Goal: Task Accomplishment & Management: Complete application form

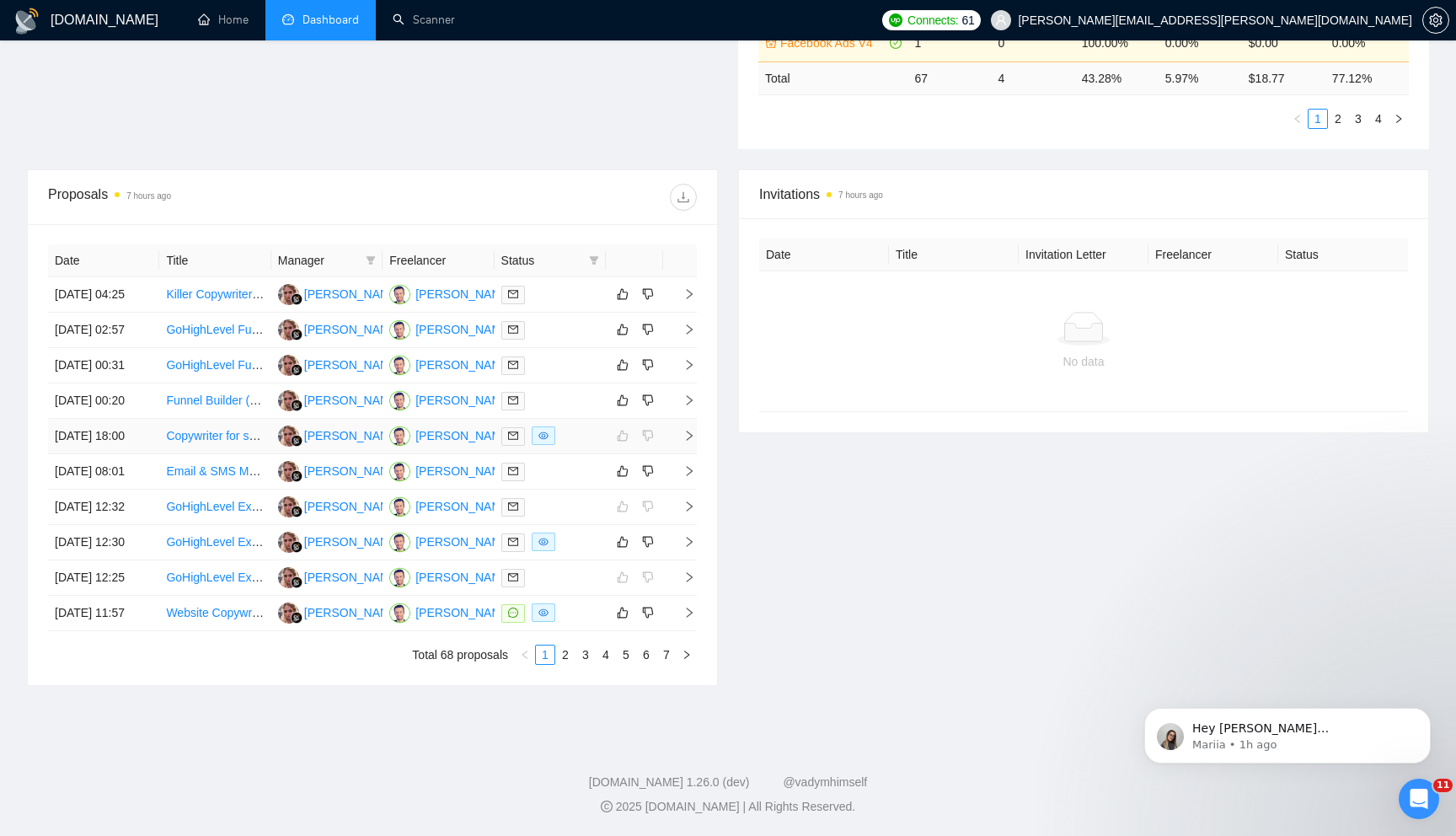
scroll to position [622, 0]
click at [693, 289] on icon "right" at bounding box center [689, 294] width 12 height 12
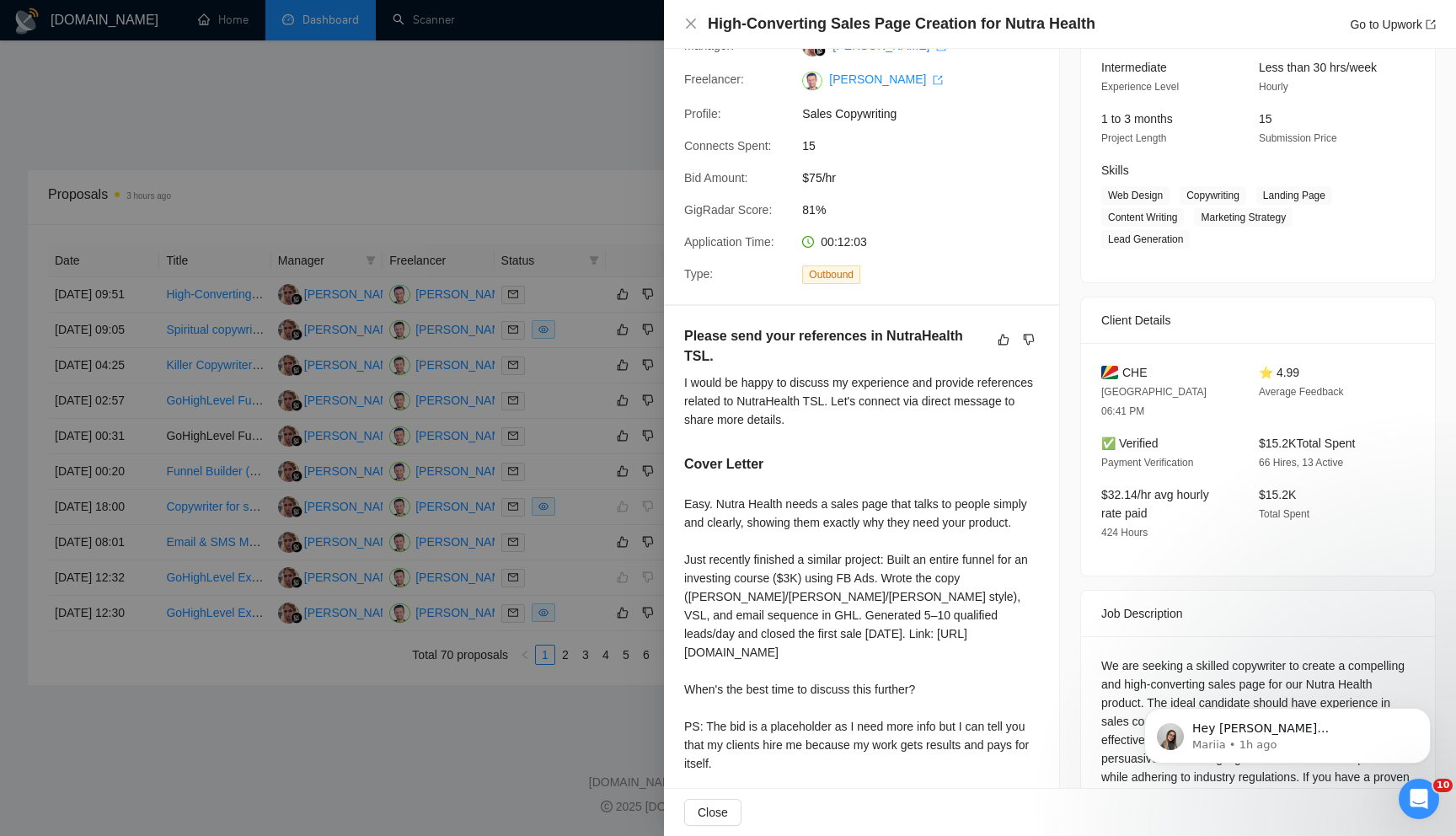
scroll to position [289, 0]
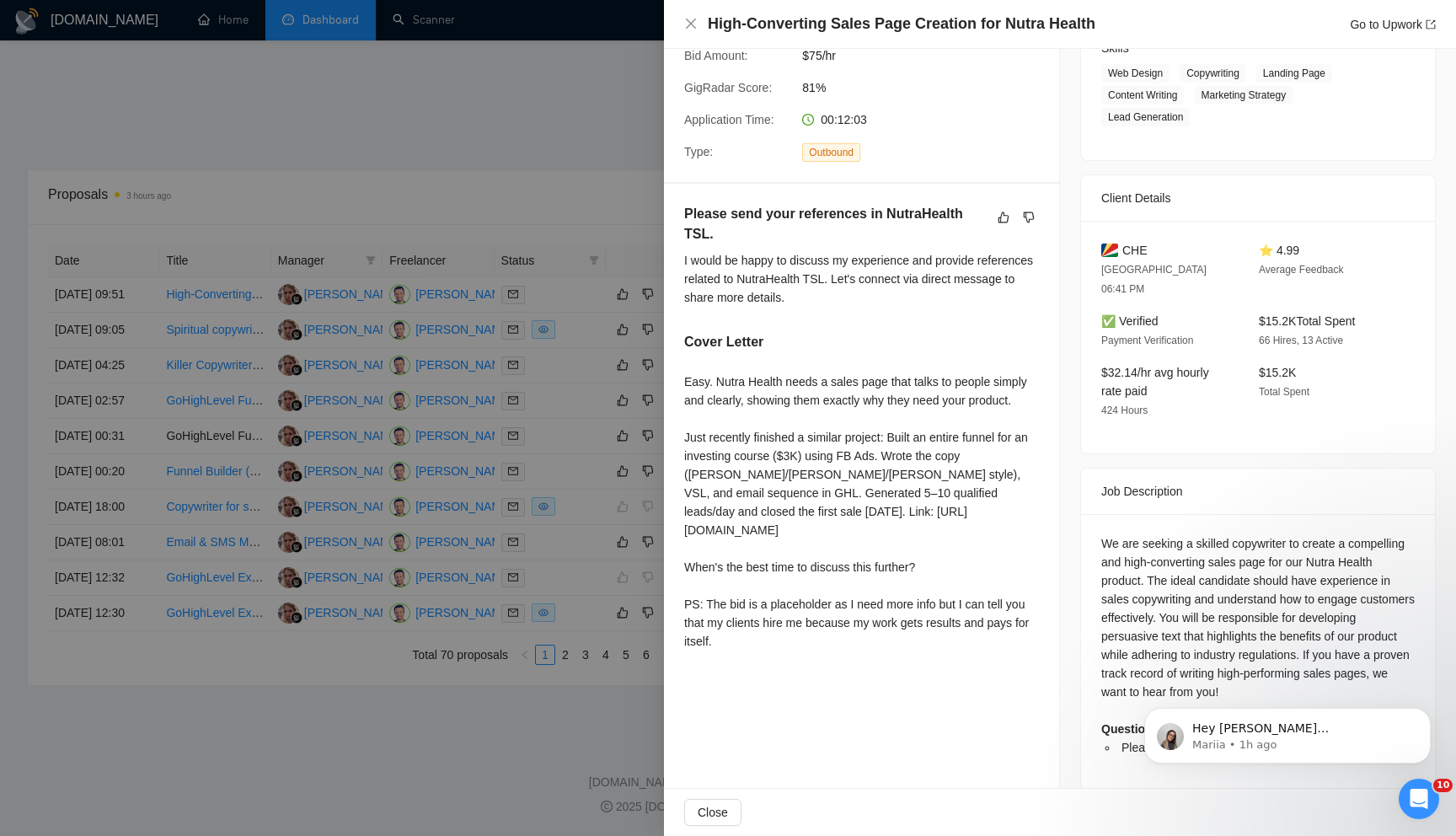
click at [592, 120] on div at bounding box center [728, 418] width 1456 height 836
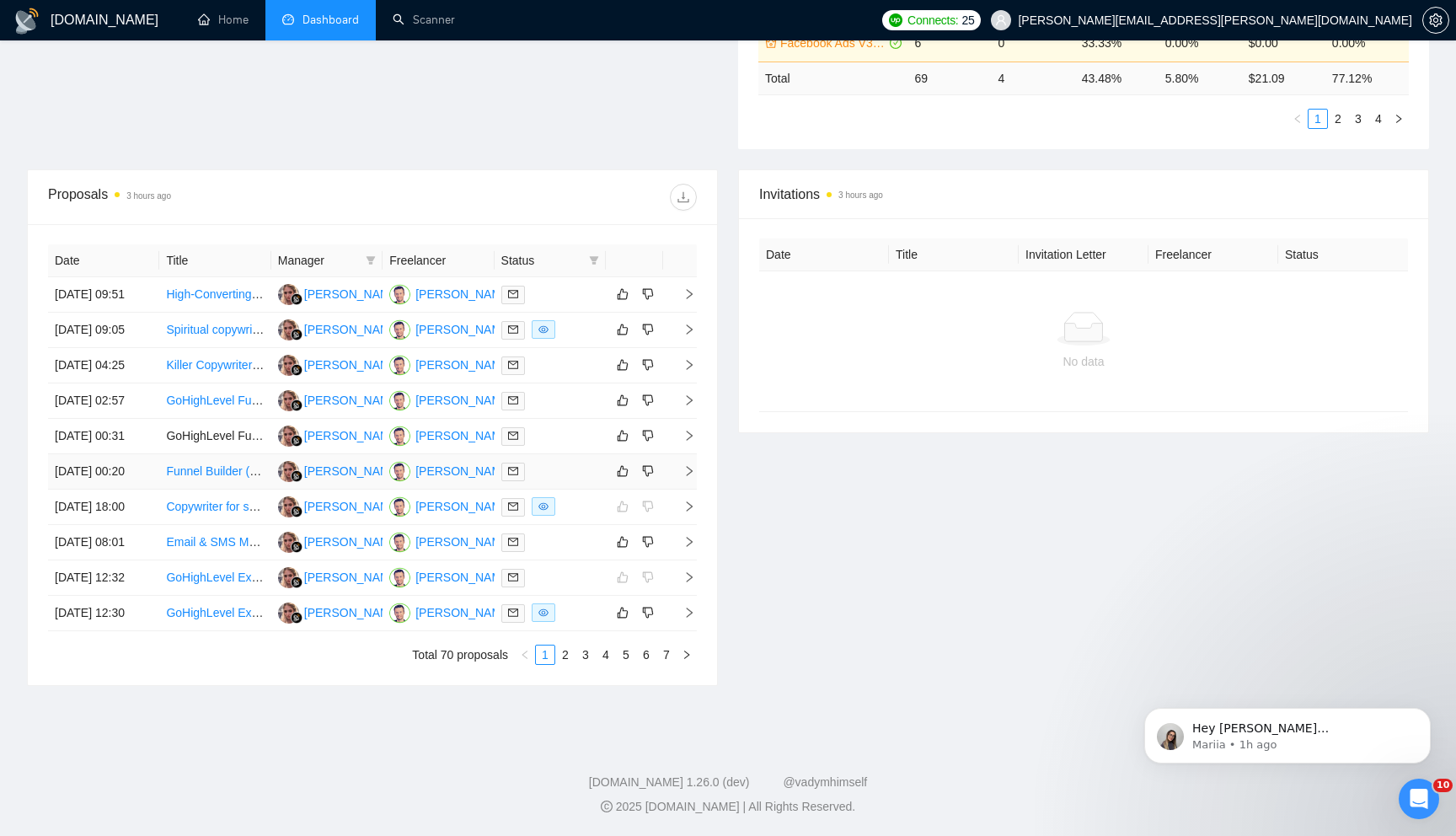
click at [695, 478] on icon "right" at bounding box center [689, 471] width 12 height 12
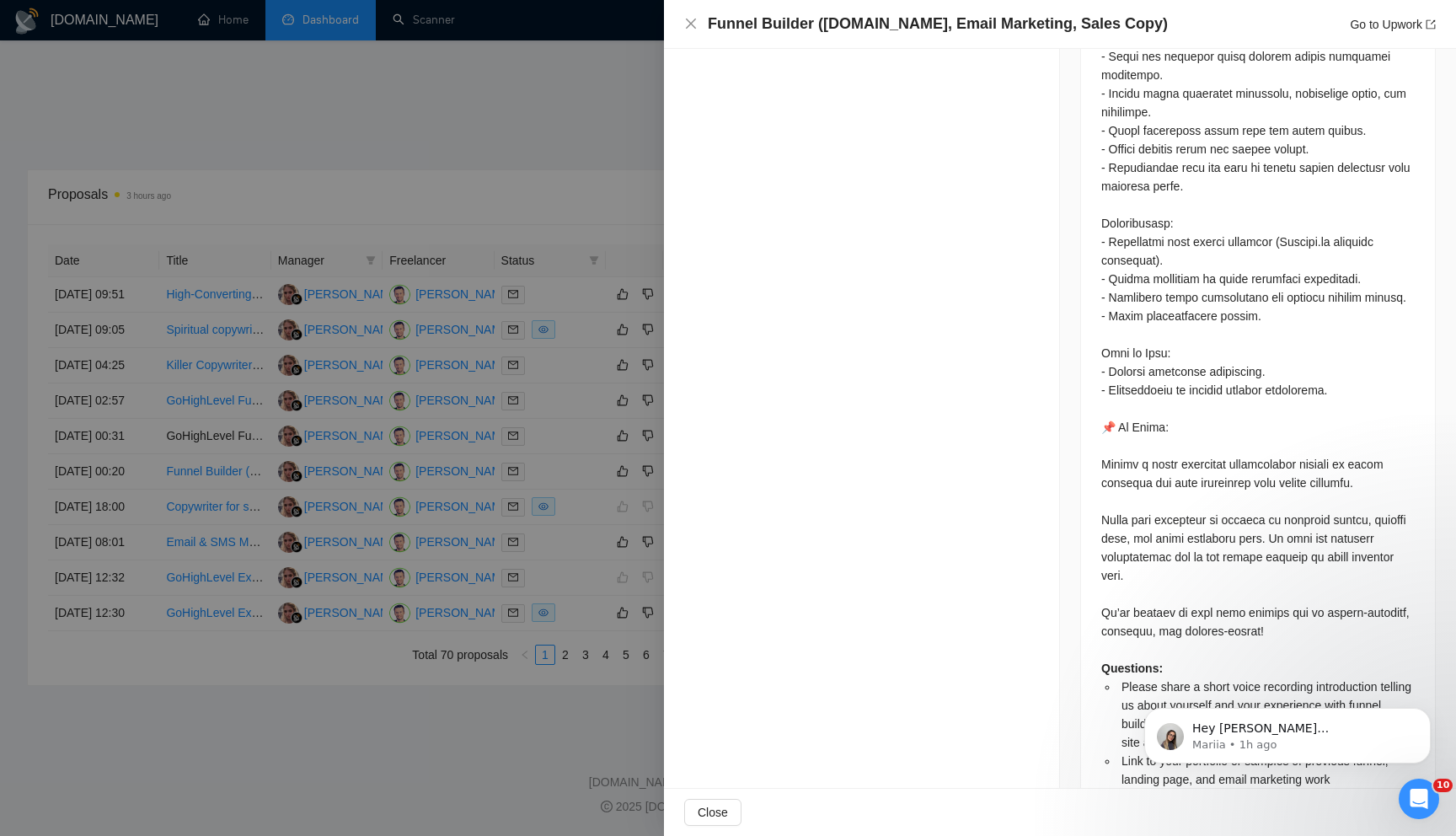
scroll to position [1034, 0]
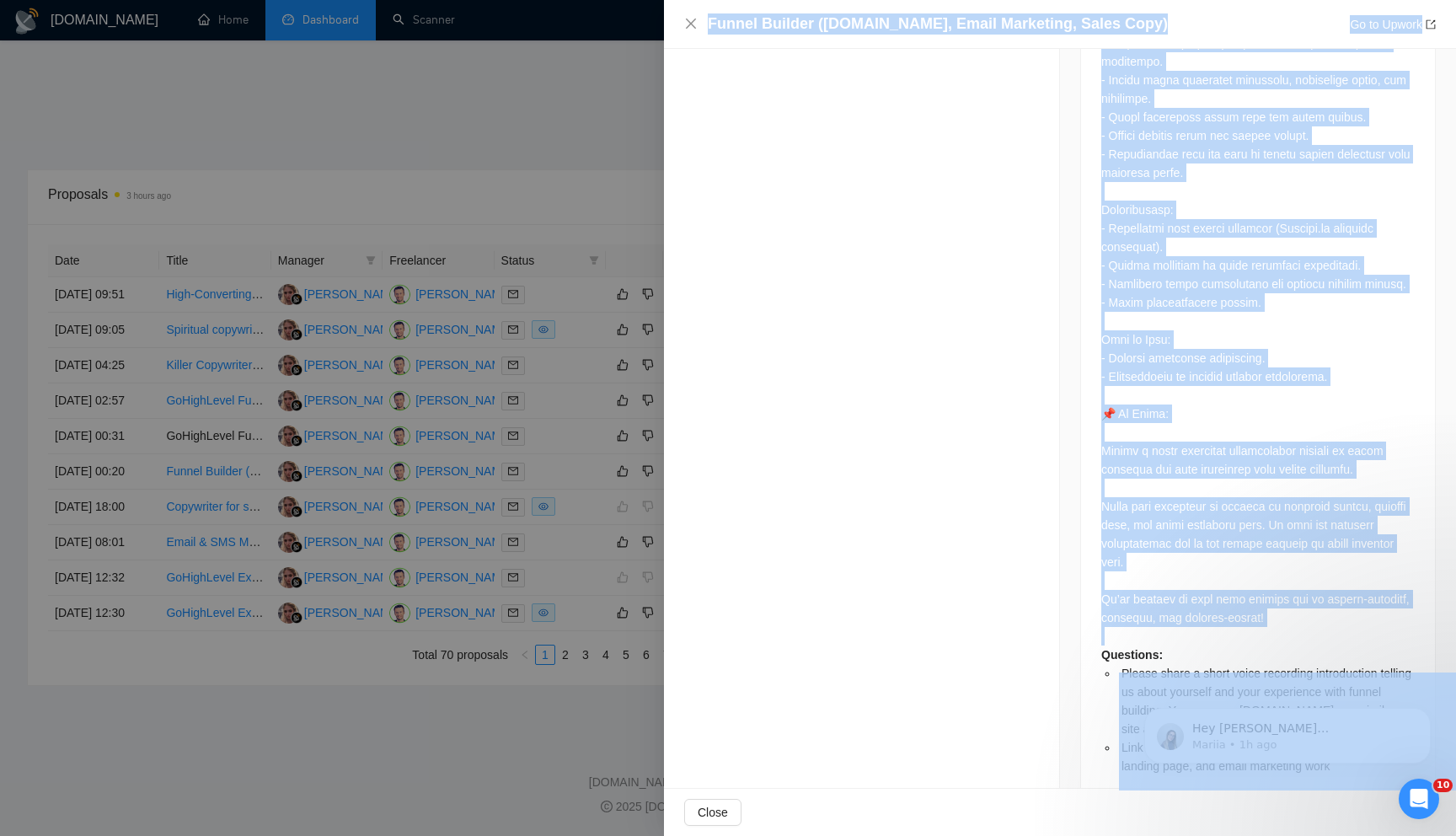
drag, startPoint x: 2219, startPoint y: 1282, endPoint x: 1121, endPoint y: 706, distance: 1239.9
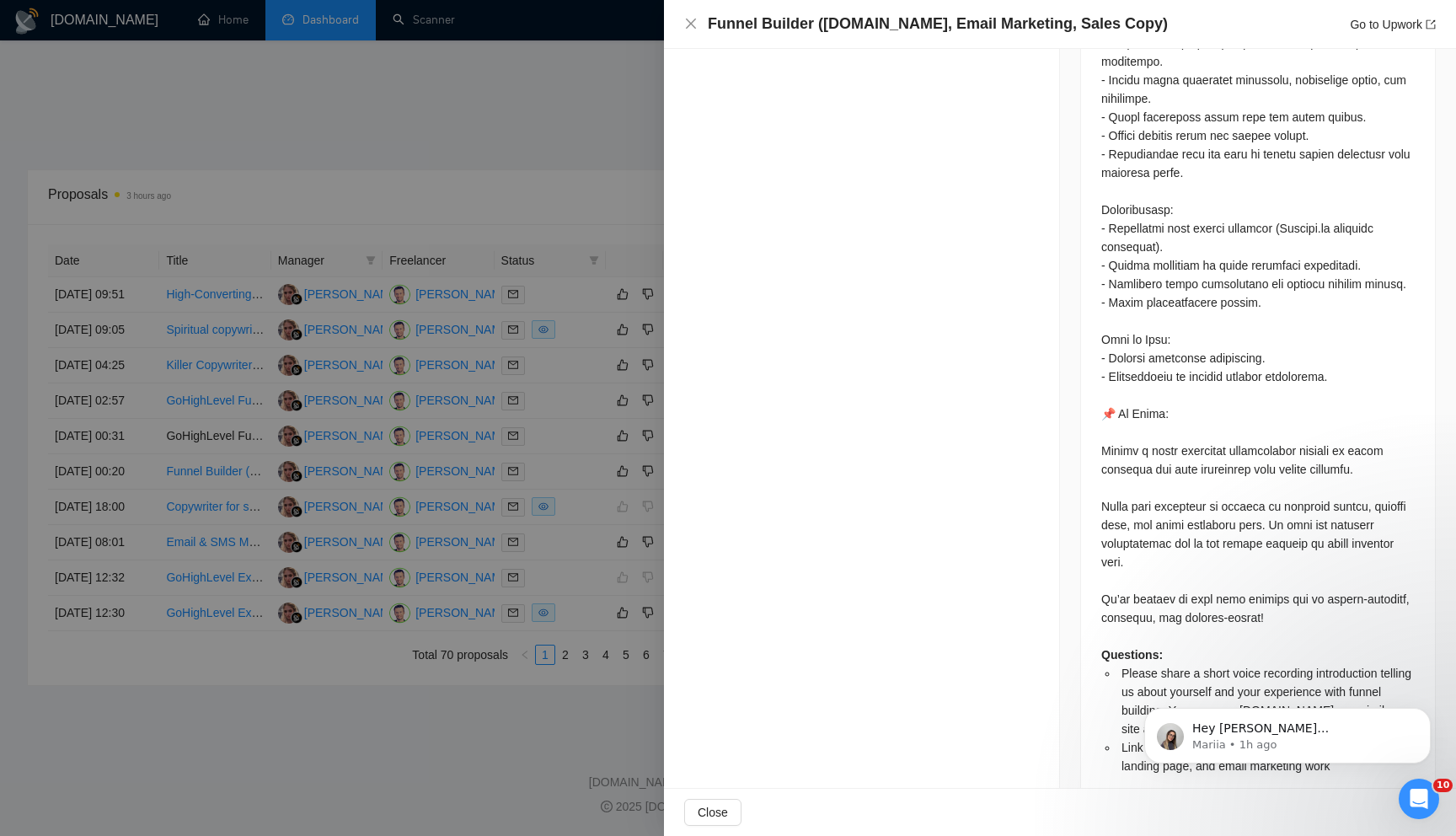
click at [1181, 665] on li "Please share a short voice recording introduction telling us about yourself and…" at bounding box center [1266, 701] width 297 height 74
click at [1422, 712] on icon "Dismiss notification" at bounding box center [1427, 713] width 9 height 9
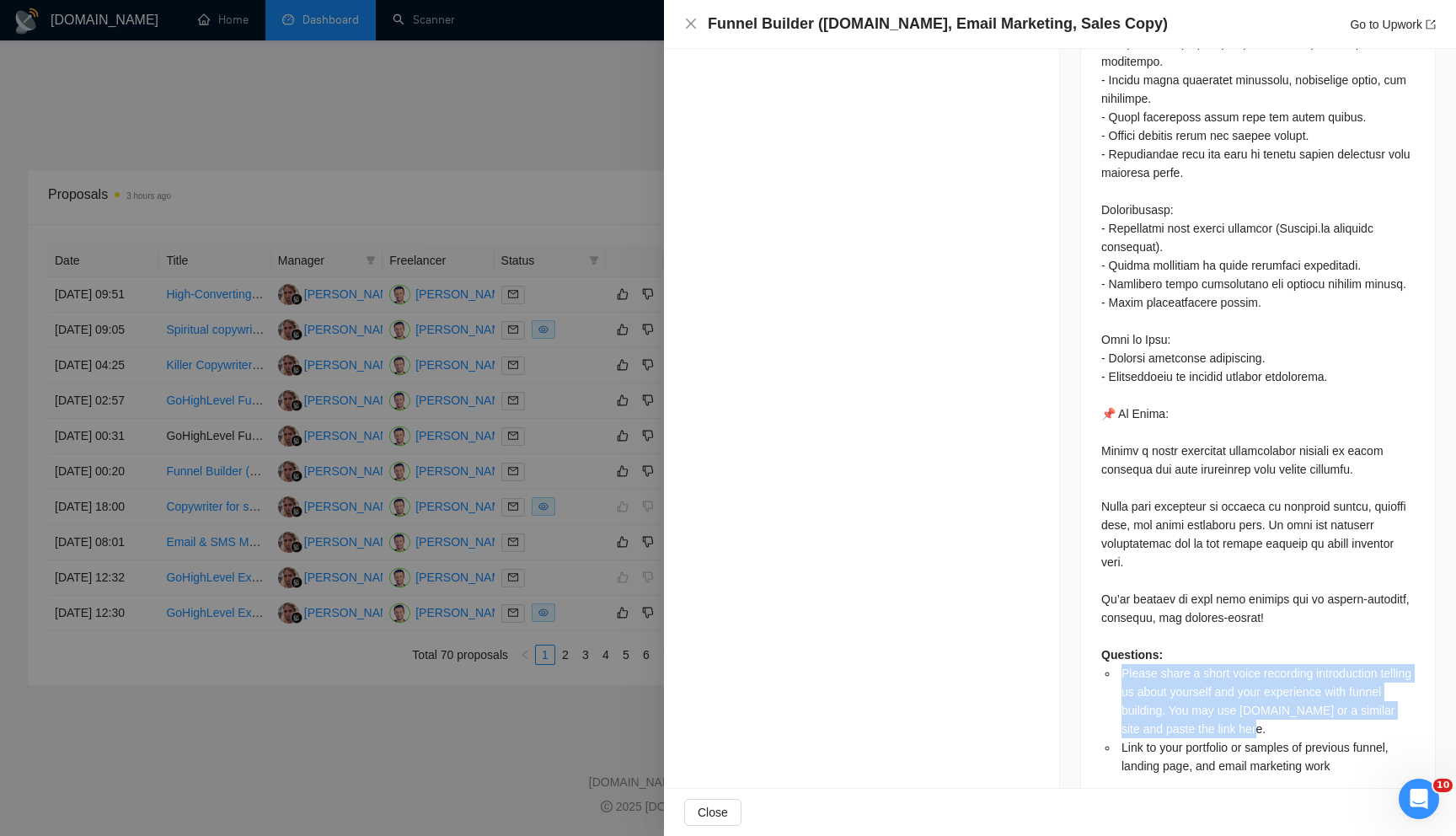
drag, startPoint x: 1292, startPoint y: 683, endPoint x: 1122, endPoint y: 637, distance: 176.1
click at [1122, 665] on li "Please share a short voice recording introduction telling us about yourself and…" at bounding box center [1266, 701] width 297 height 74
copy span "Please share a short voice recording introduction telling us about yourself and…"
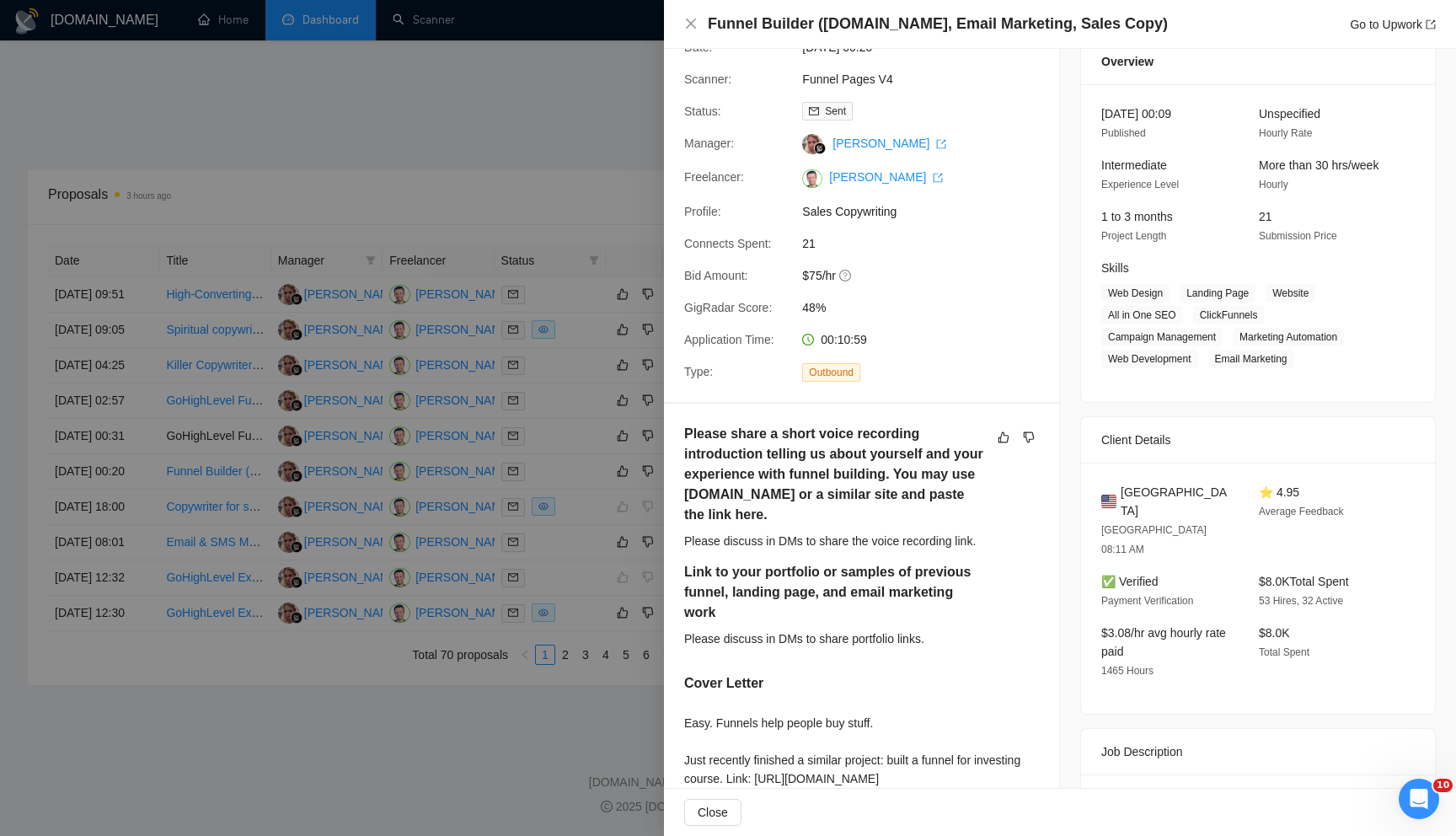
scroll to position [0, 0]
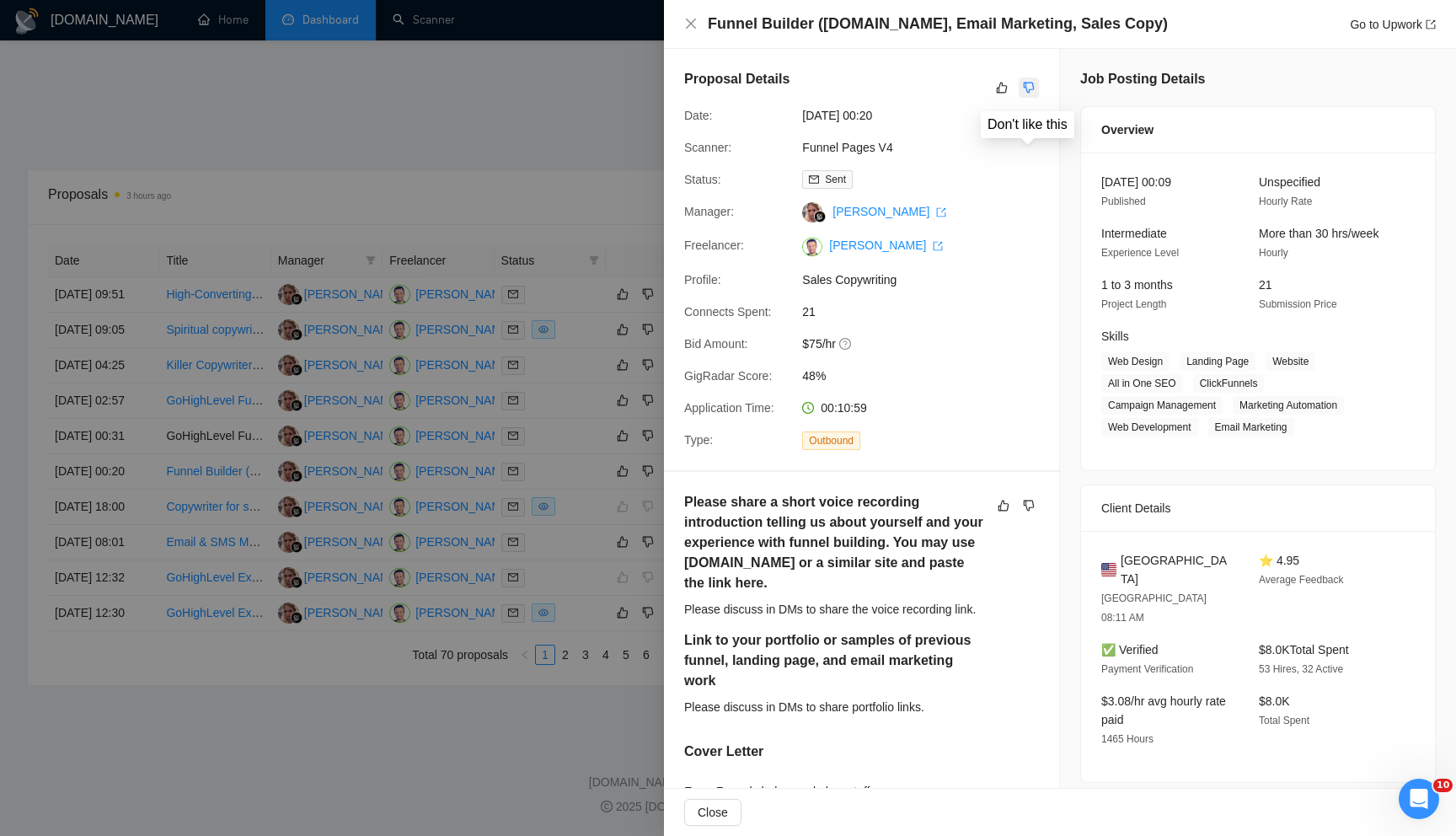
click at [1029, 89] on icon "dislike" at bounding box center [1029, 87] width 12 height 14
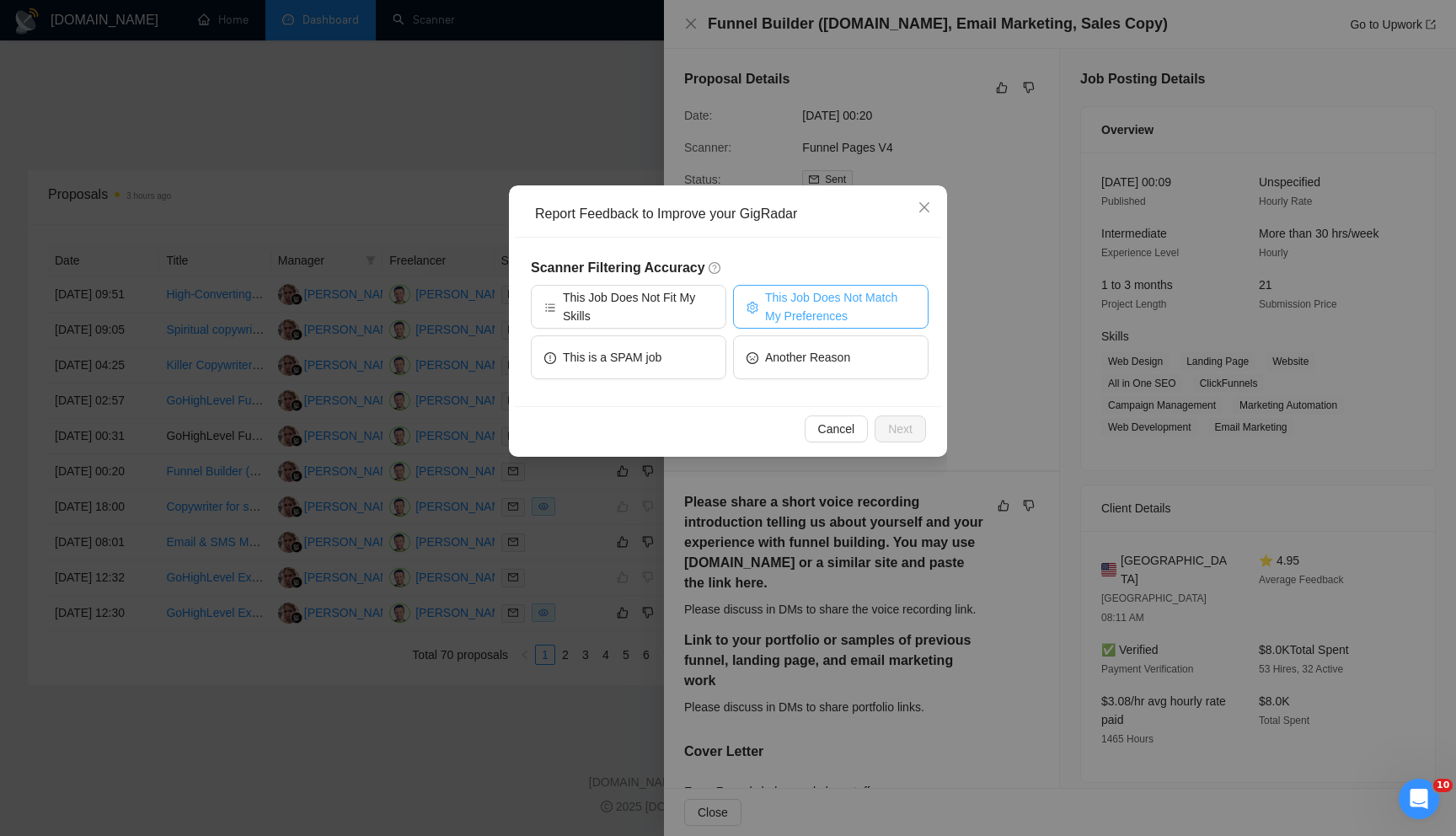
click at [758, 302] on icon "setting" at bounding box center [752, 307] width 12 height 12
click at [889, 430] on span "Next" at bounding box center [900, 429] width 25 height 18
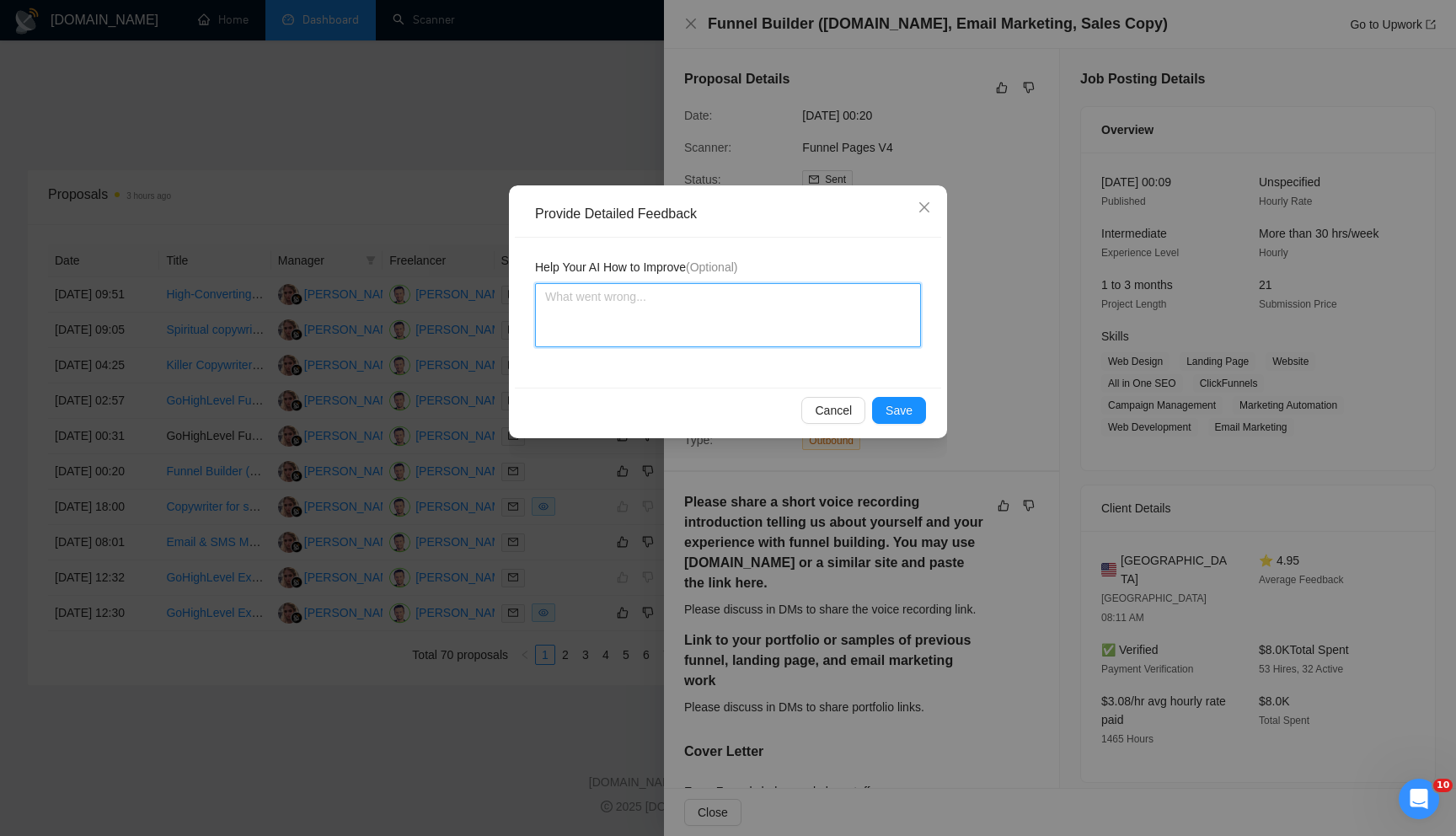
click at [730, 333] on textarea at bounding box center [728, 315] width 386 height 64
type textarea "T"
type textarea "The"
type textarea "The j"
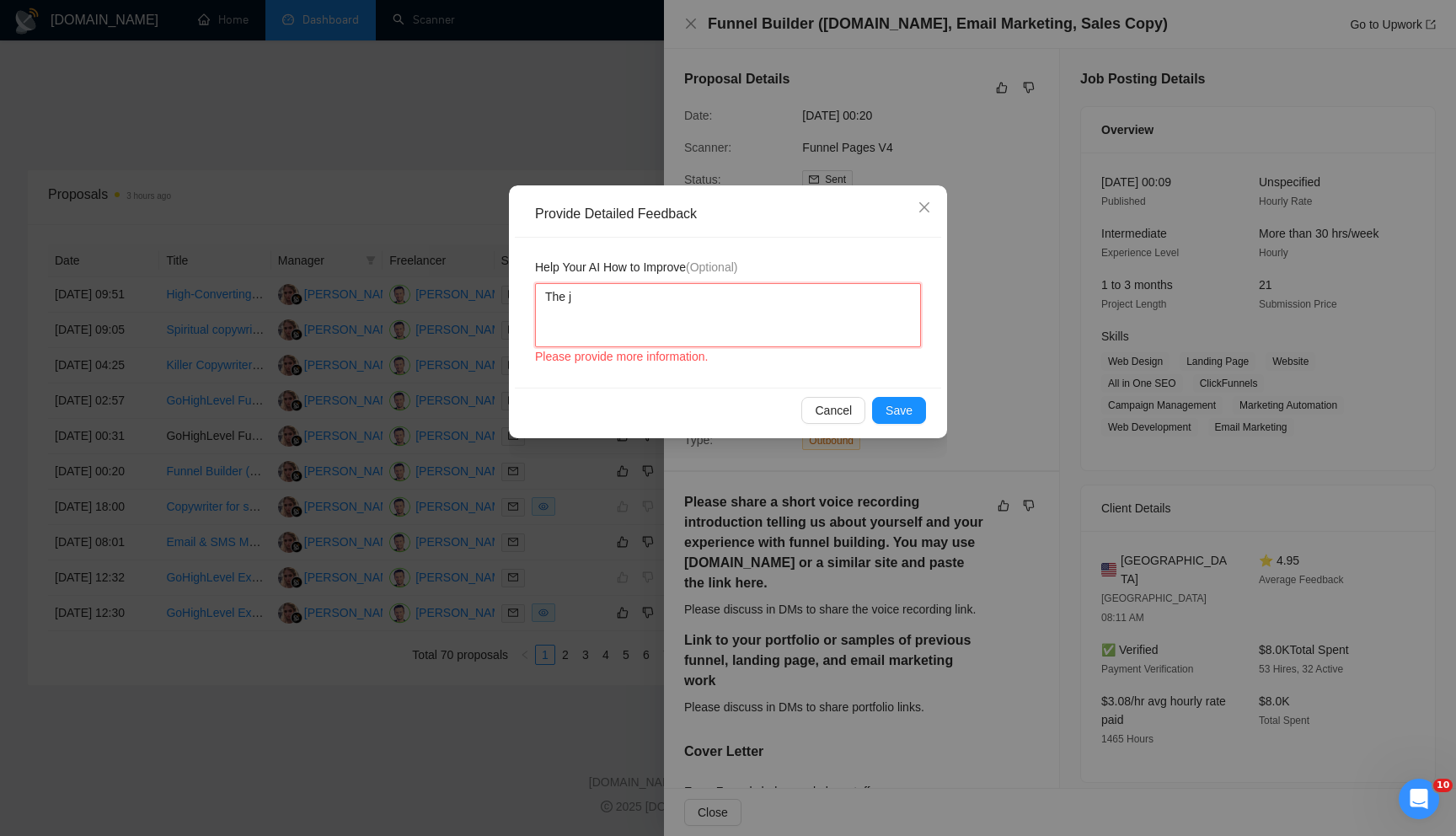
type textarea "The jo"
type textarea "The job"
type textarea "The job f"
type textarea "The job fe"
type textarea "The job feq"
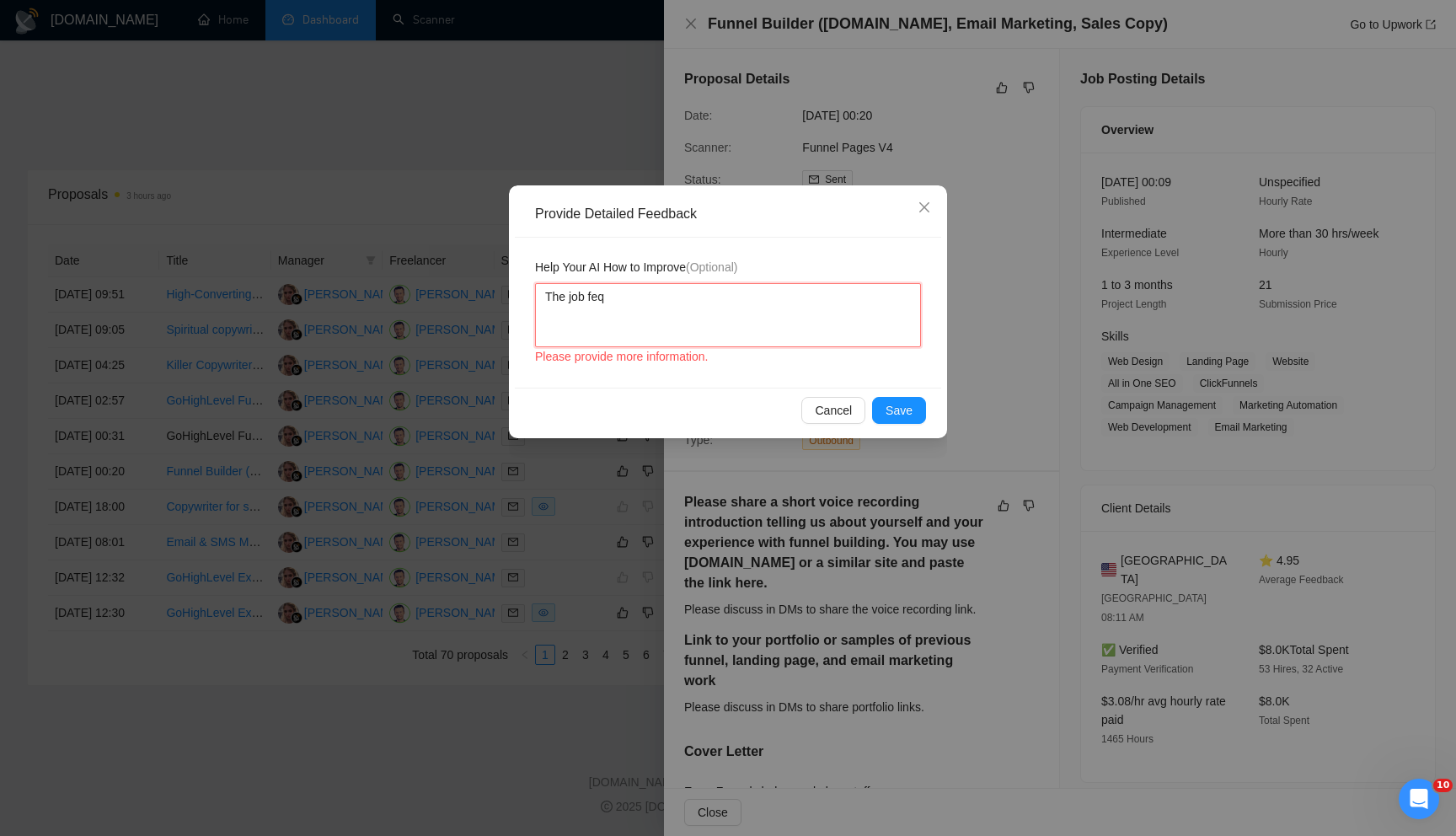
type textarea "The job fe"
type textarea "The job f"
type textarea "The job"
type textarea "The job r"
type textarea "The job re"
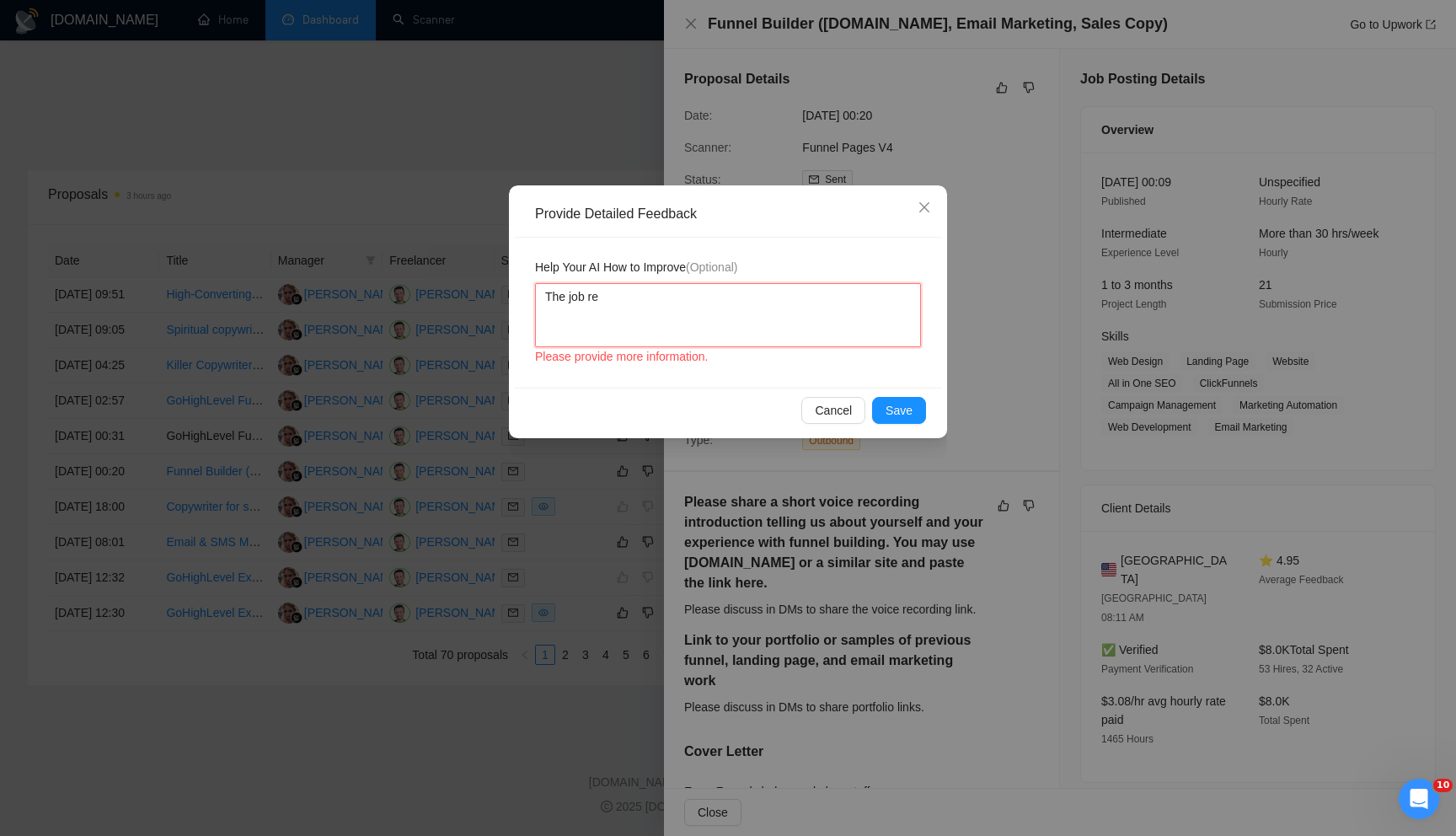
type textarea "The job req"
type textarea "The job requ"
type textarea "The job requi"
type textarea "The job requir"
type textarea "The job require"
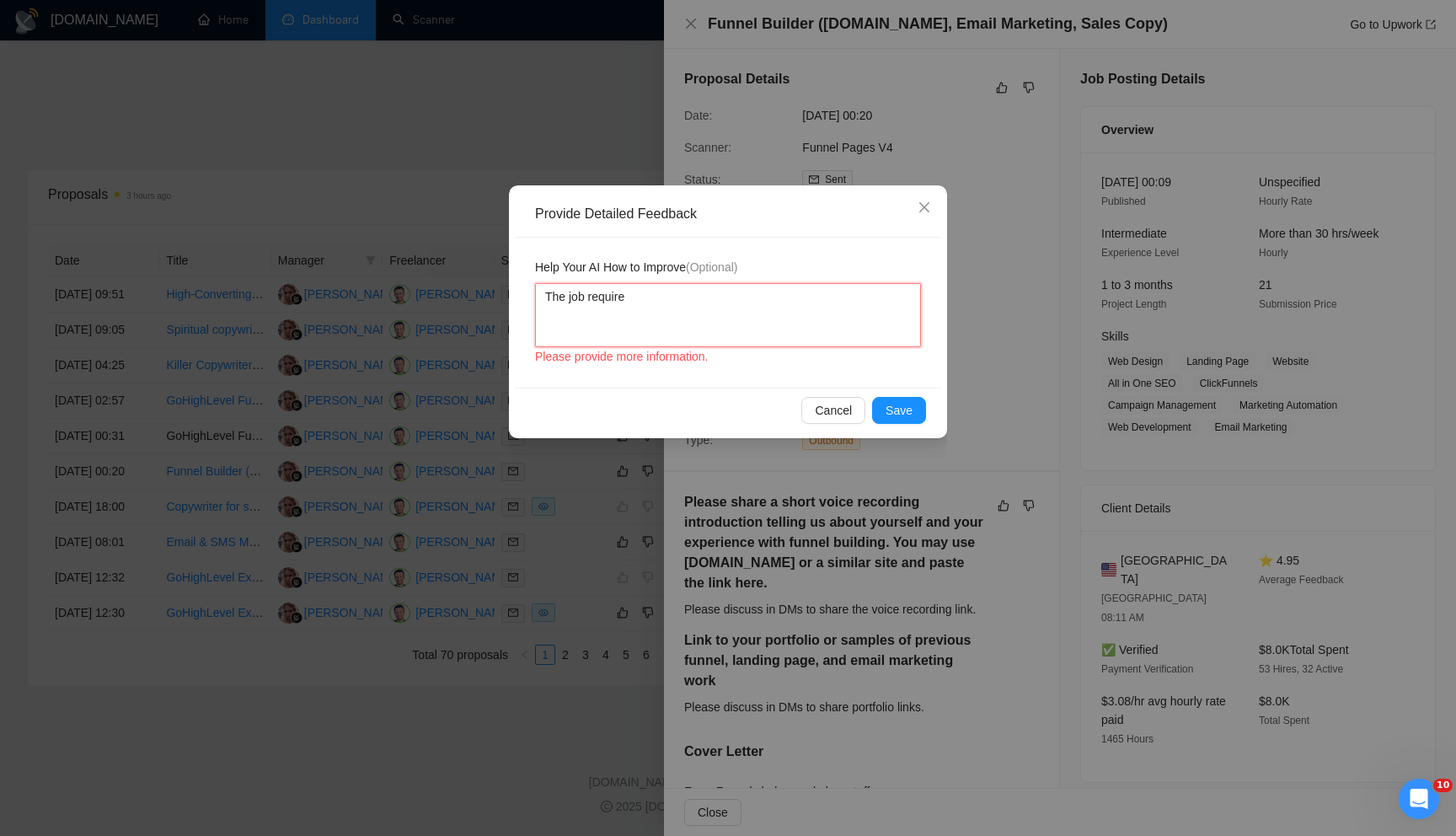
type textarea "The job require"
type textarea "The job require to"
type textarea "The job require to a"
type textarea "The job require to ap"
type textarea "The job require to app"
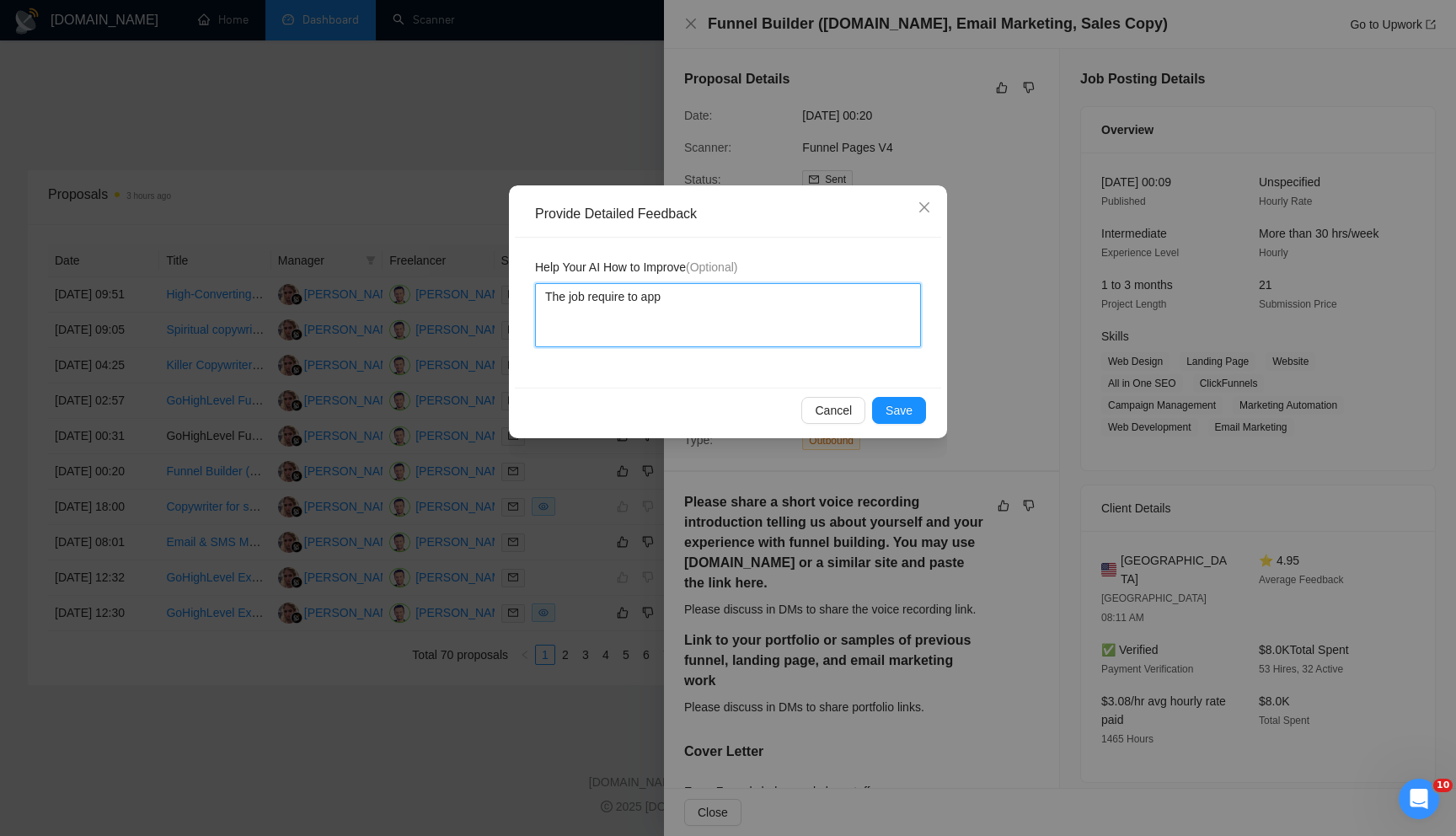
type textarea "The job require to appl"
type textarea "The job require to apply"
type textarea "The job require to apply w"
type textarea "The job require to apply wi"
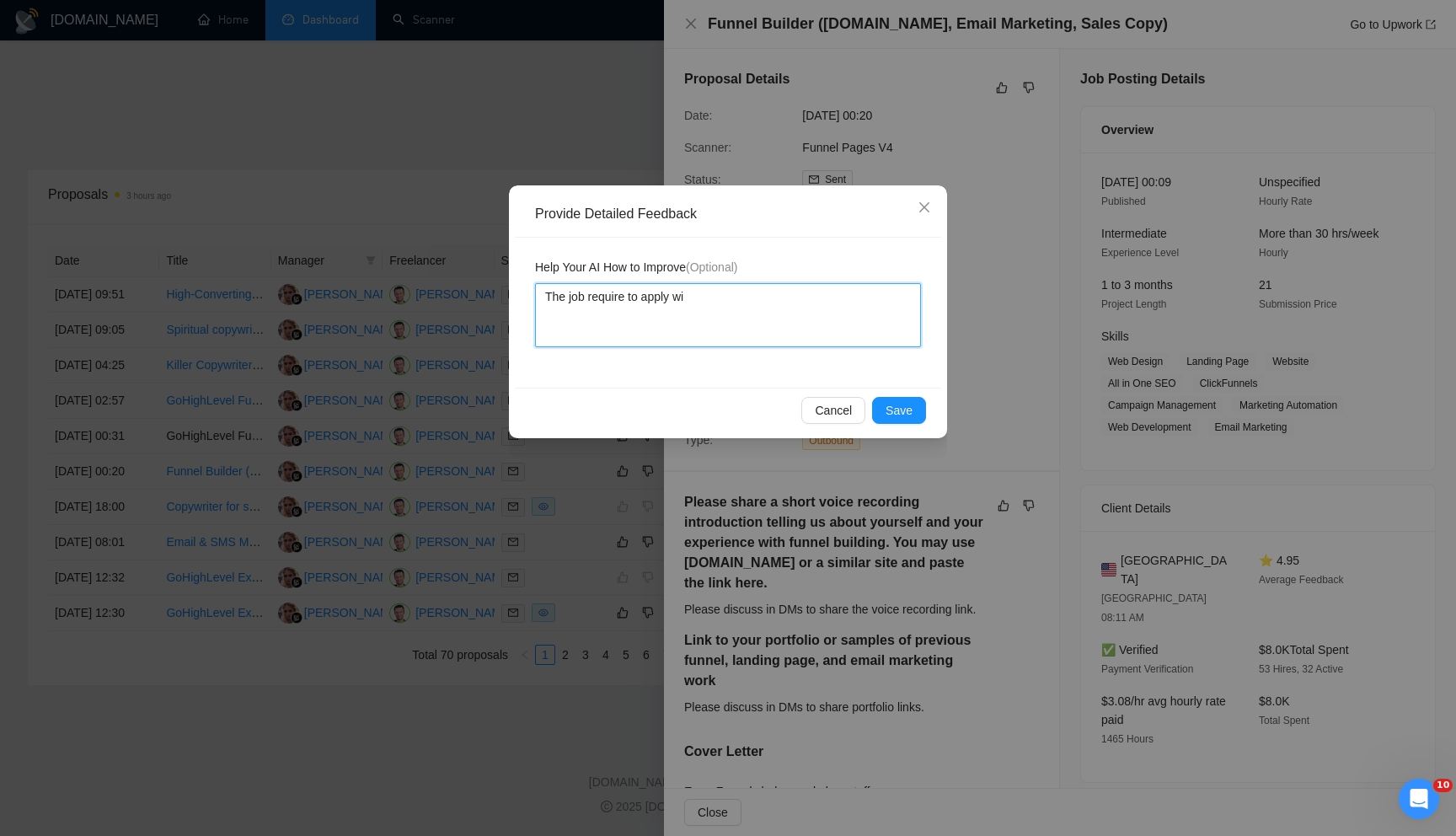
type textarea "The job require to apply wit"
type textarea "The job require to apply with"
type textarea "The job require to apply with a"
type textarea "The job require to apply with a v"
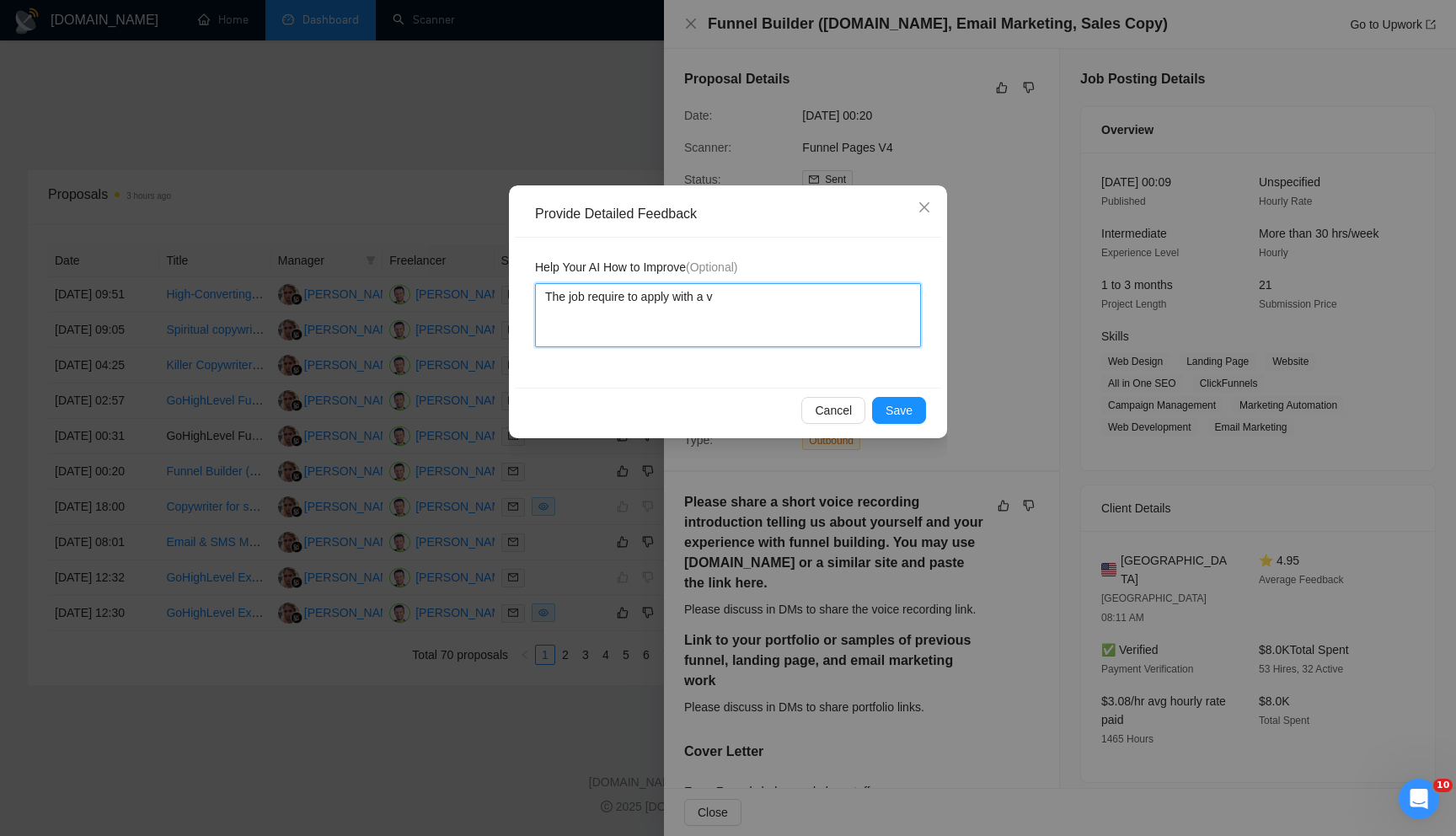
type textarea "The job require to apply with a vo"
type textarea "The job require to apply with a voi"
type textarea "The job require to apply with a voic"
type textarea "The job require to apply with a voice"
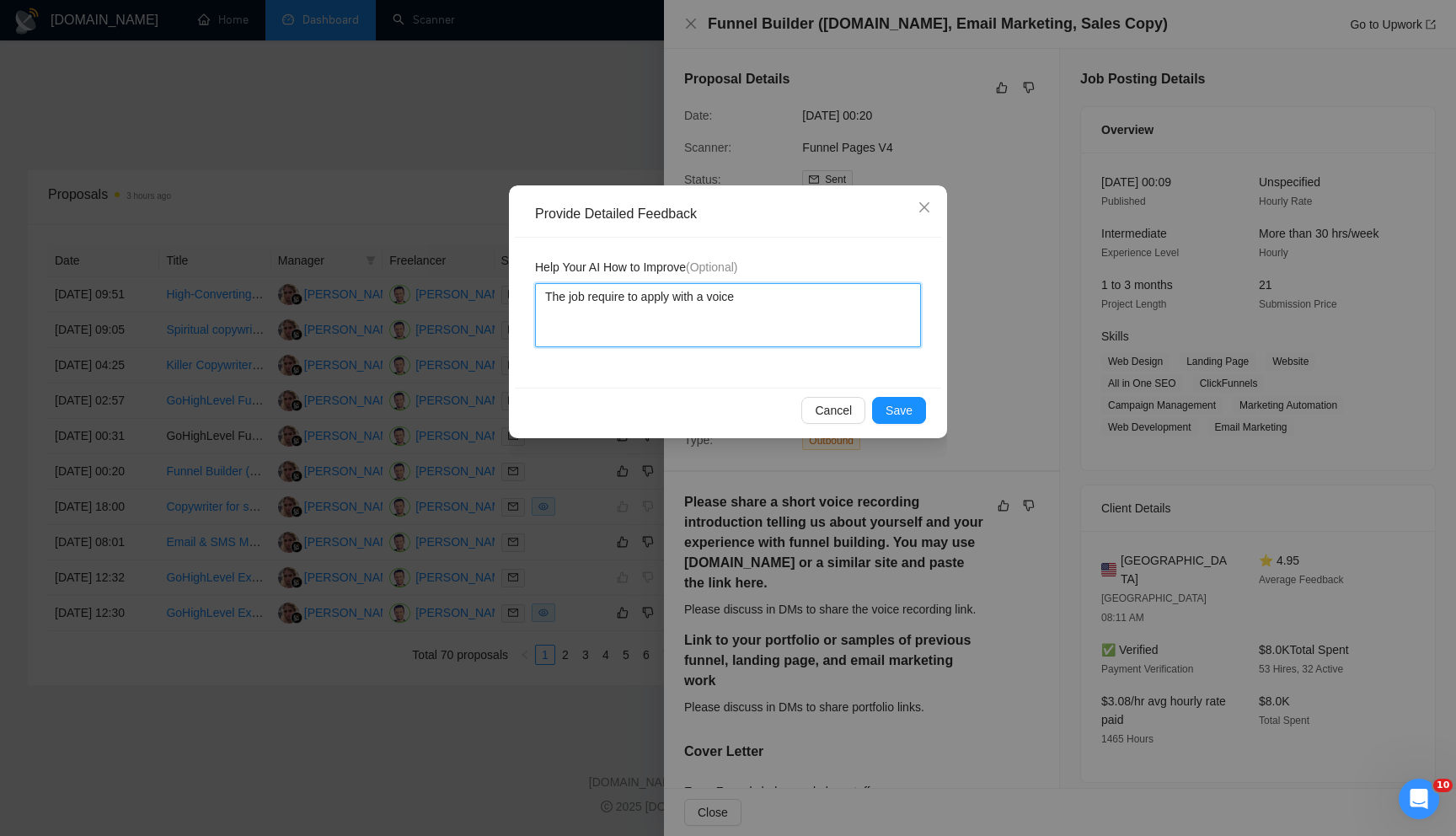
type textarea "The job require to apply with a voice r"
type textarea "The job require to apply with a voice re"
type textarea "The job require to apply with a voice rec"
type textarea "The job require to apply with a voice reco"
type textarea "The job require to apply with a voice recor"
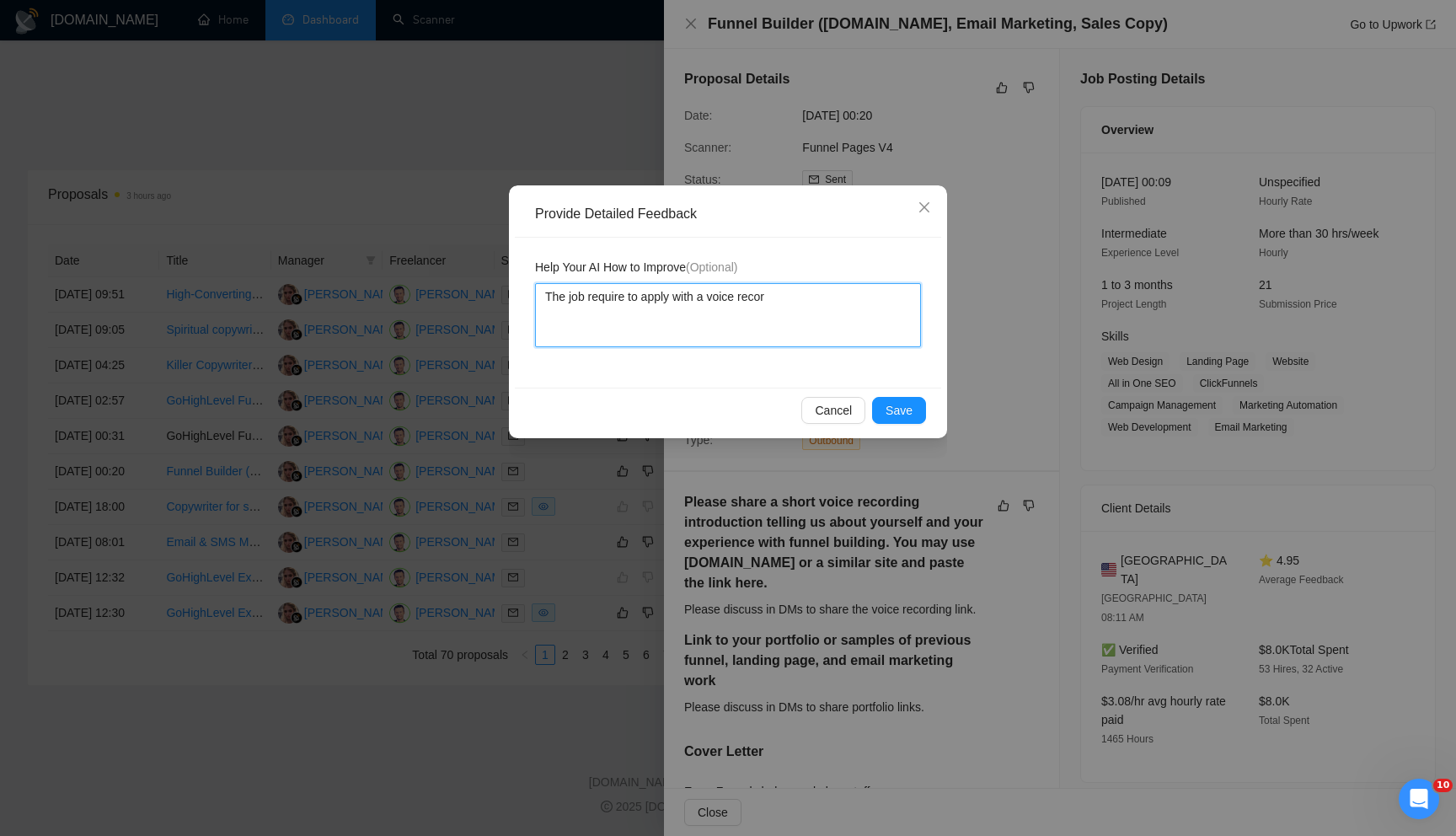
type textarea "The job require to apply with a voice record"
type textarea "The job require to apply with a voice recordi"
type textarea "The job require to apply with a voice recordin"
type textarea "The job require to apply with a voice recording"
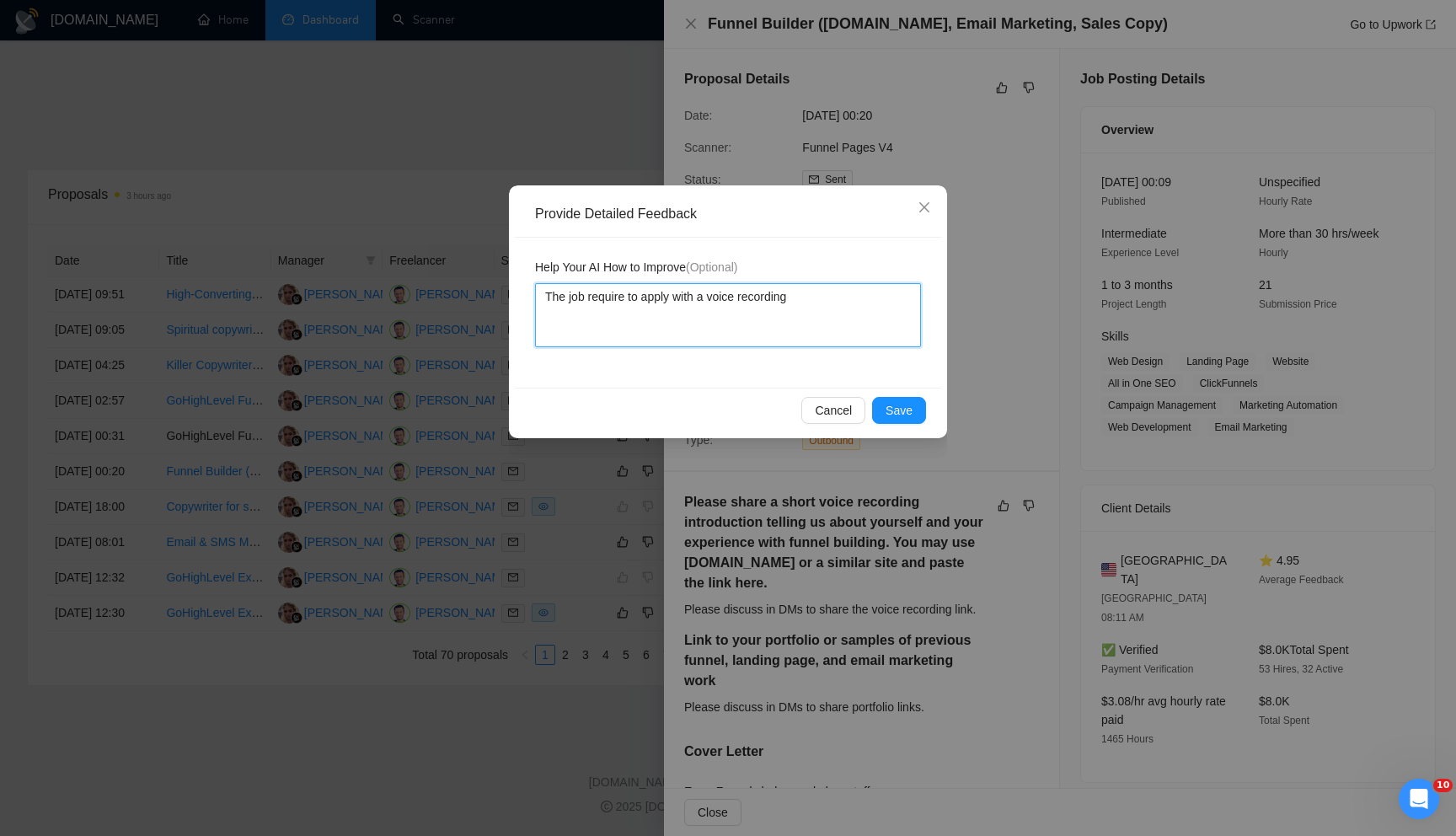
type textarea "The job require to apply with a voice recording o"
type textarea "The job require to apply with a voice recording or"
type textarea "The job require to apply with a voice recording or l"
type textarea "The job require to apply with a voice recording or"
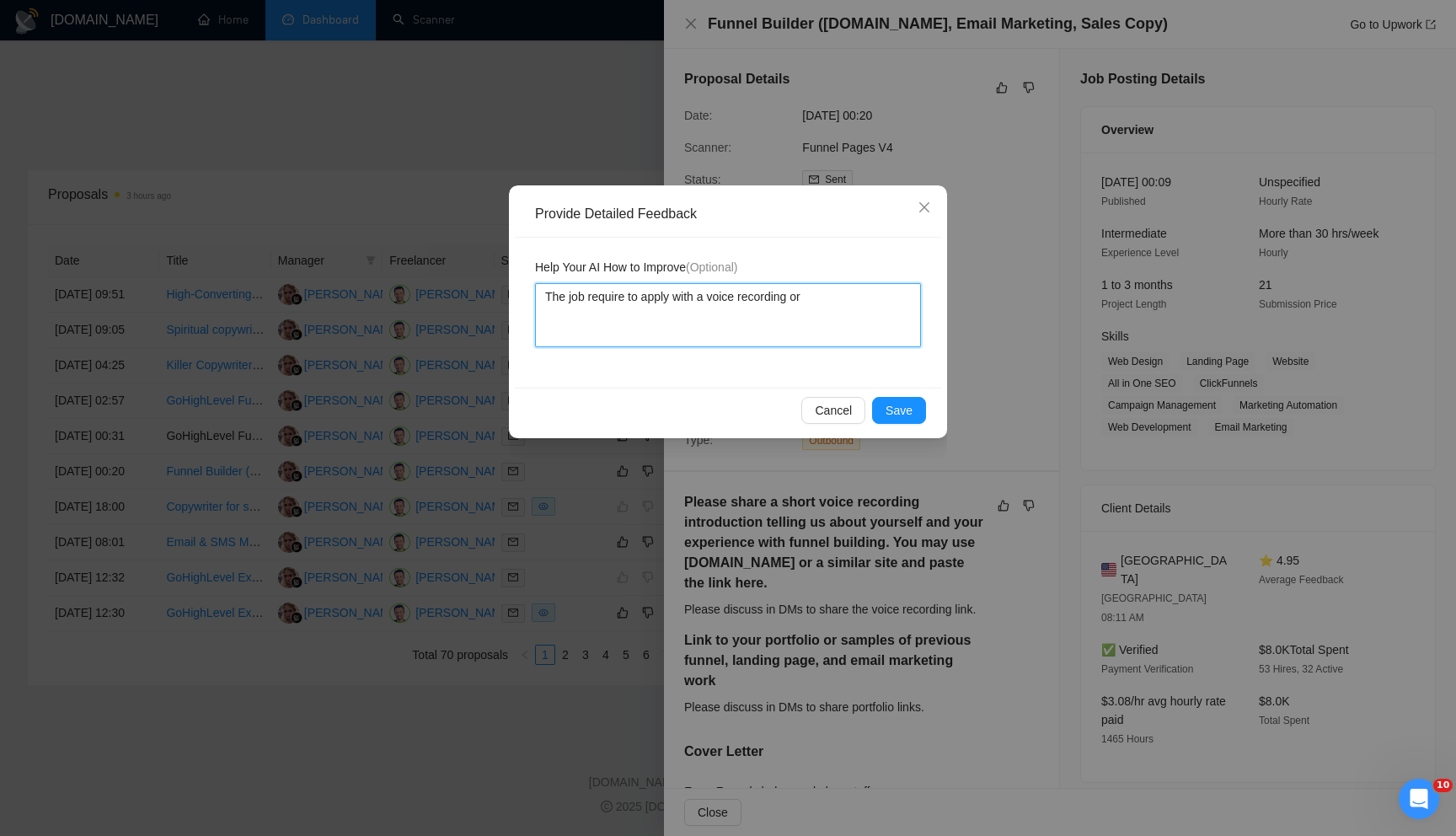
type textarea "The job require to apply with a voice recording or L"
type textarea "The job require to apply with a voice recording or LO"
type textarea "The job require to apply with a voice recording or LOo"
type textarea "The job require to apply with a voice recording or LO"
type textarea "The job require to apply with a voice recording or LOo"
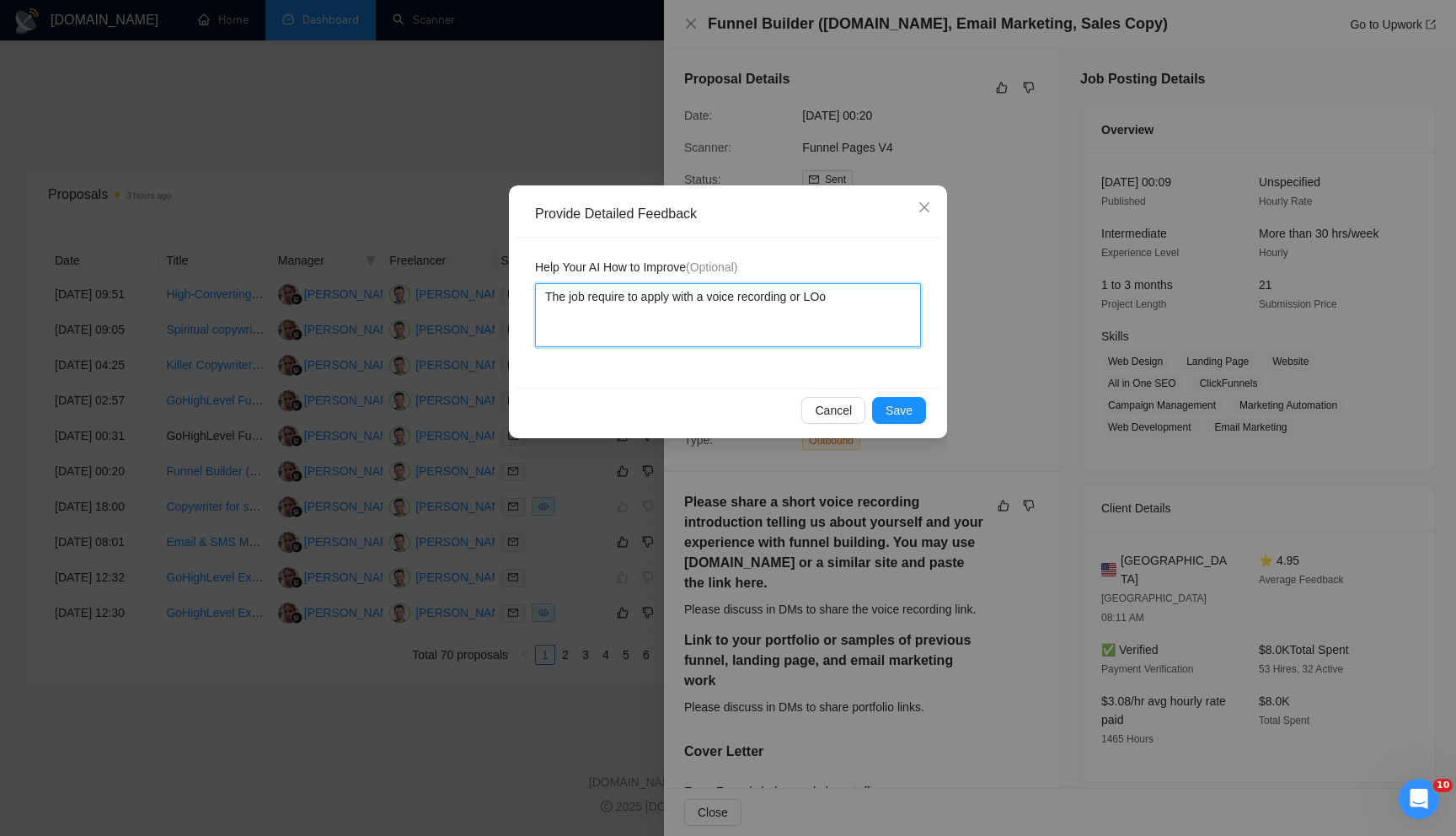
type textarea "The job require to apply with a voice recording or LO"
type textarea "The job require to apply with a voice recording or L"
type textarea "The job require to apply with a voice recording or Lo"
type textarea "The job require to apply with a voice recording or Loo"
type textarea "The job require to apply with a voice recording or Loom"
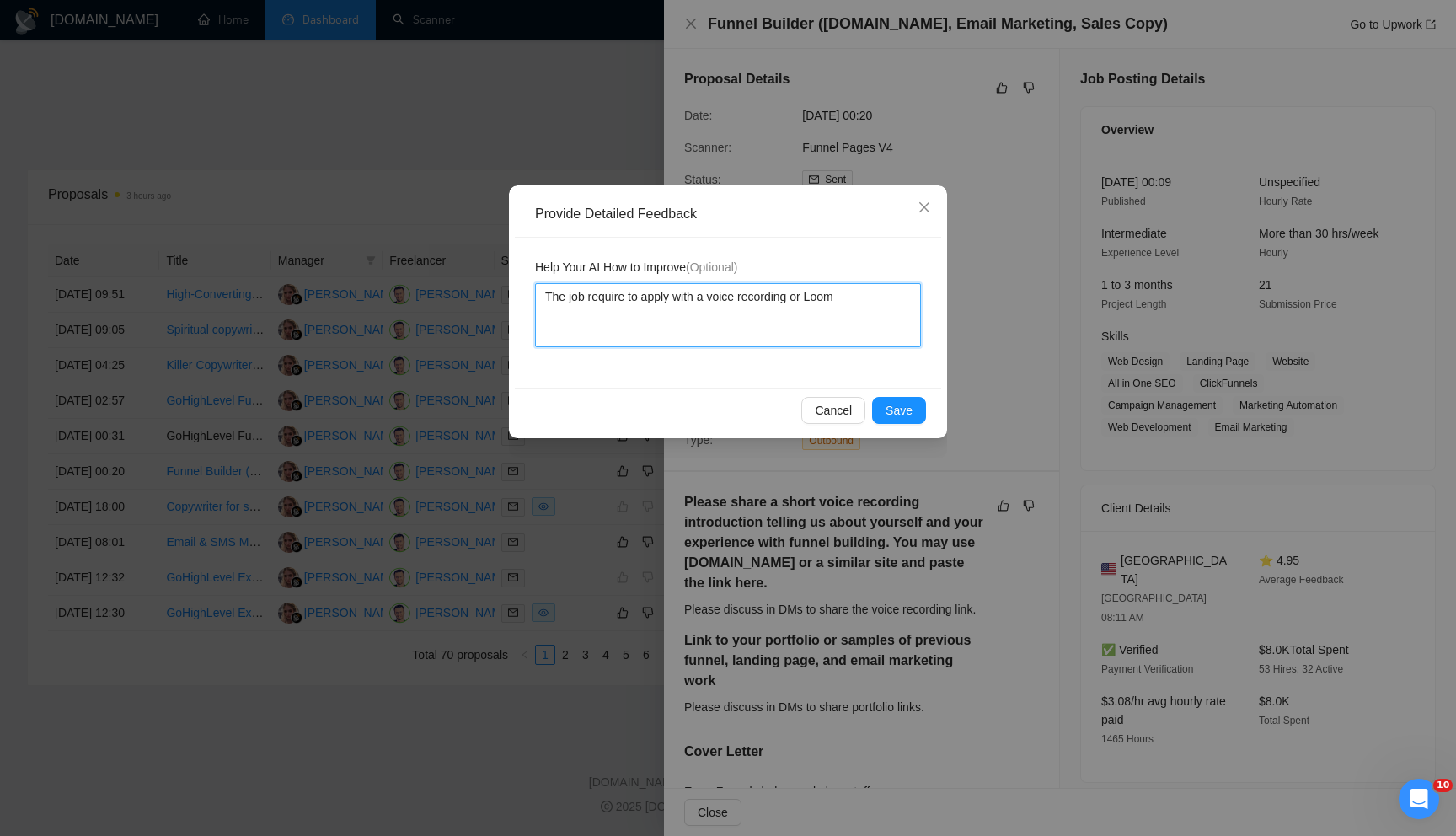
type textarea "The job require to apply with a voice recording or Loom."
paste textarea "Please share a short voice recording introduction telling us about yourself and…"
type textarea "The job require to apply with a voice recording or Loom.Please share a short vo…"
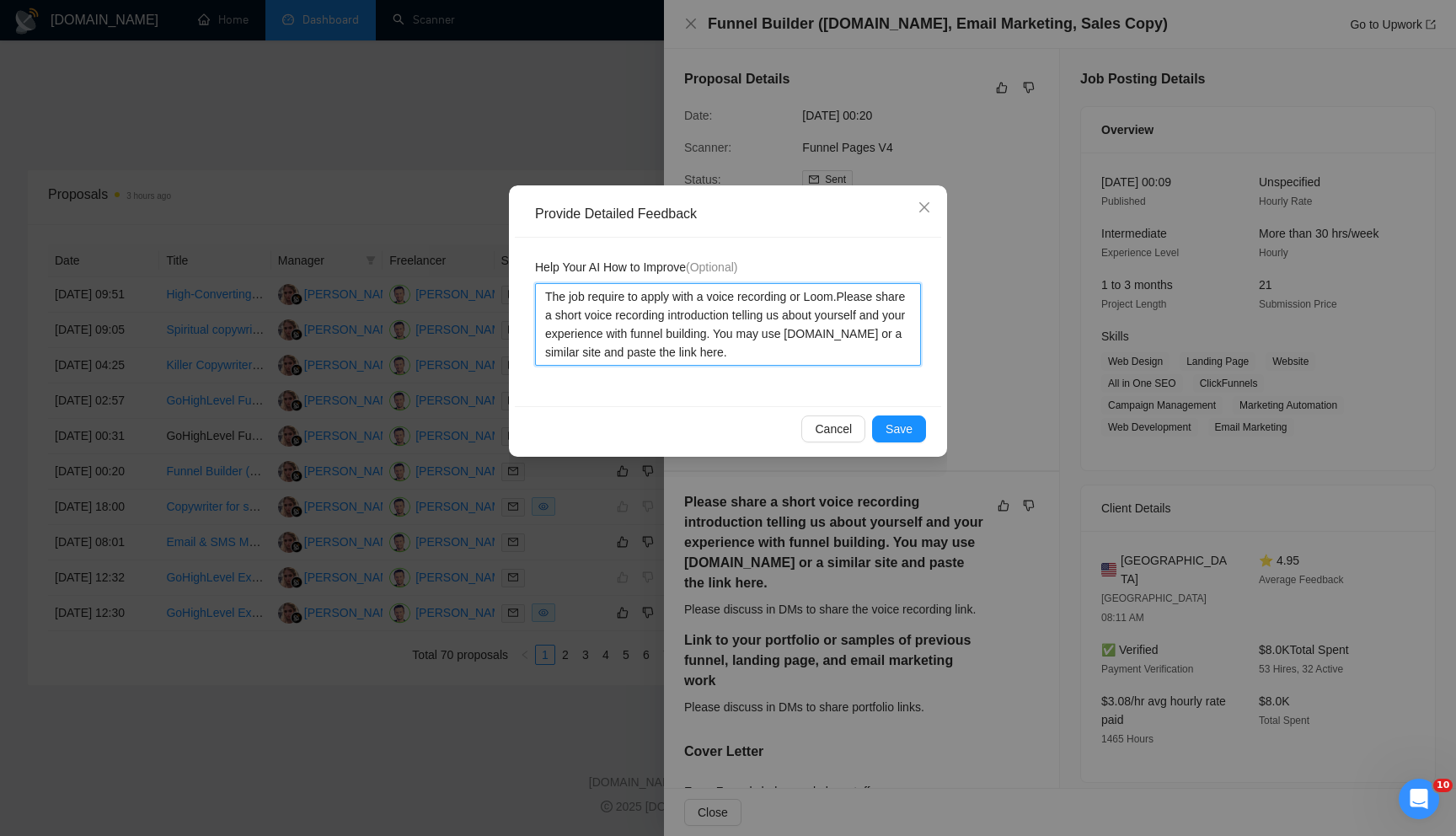
type textarea "The job require to apply with a voice recording or Loom.Please share a short vo…"
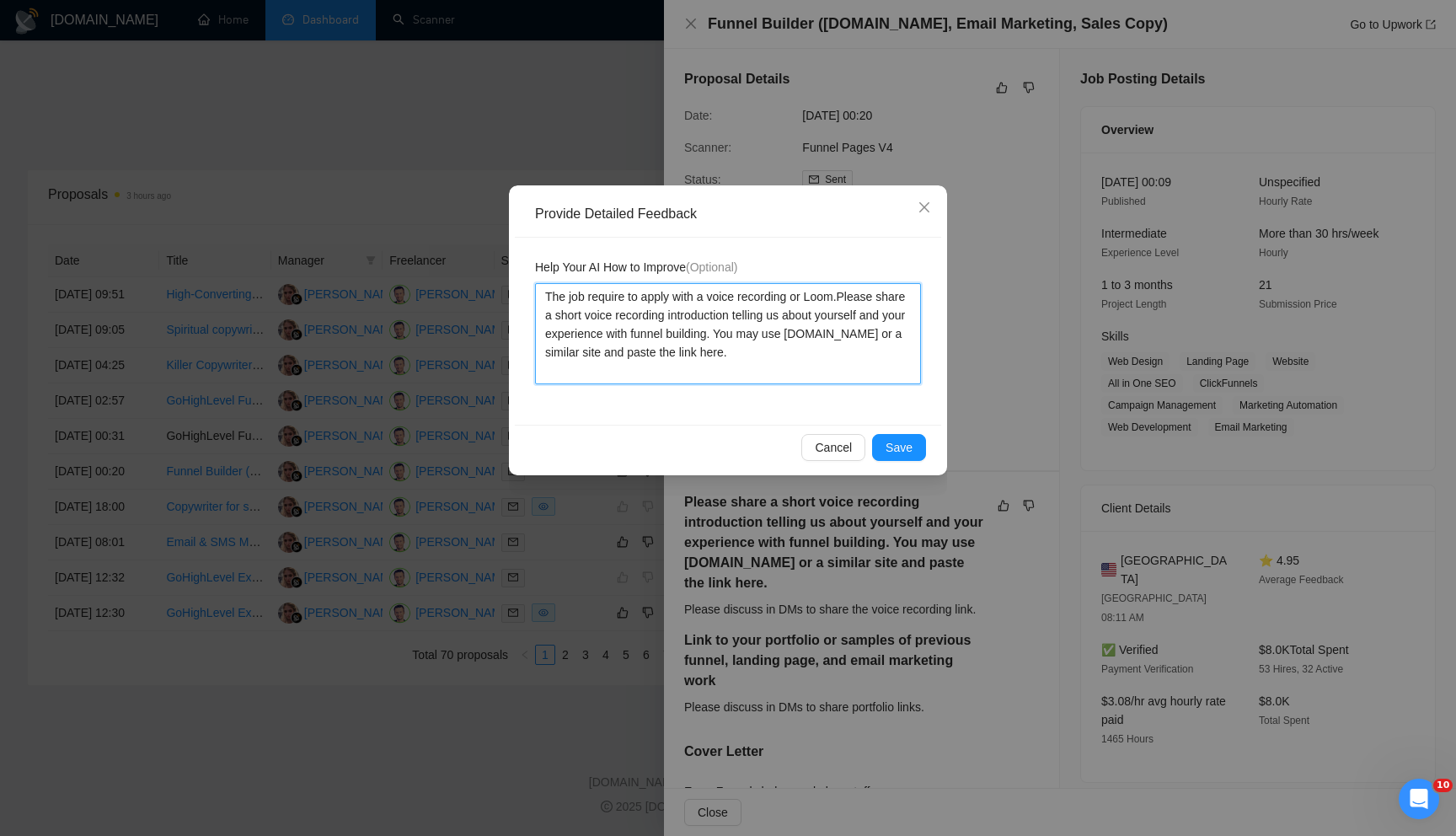
type textarea "The job require to apply with a voice recording or Loom.Please share a short vo…"
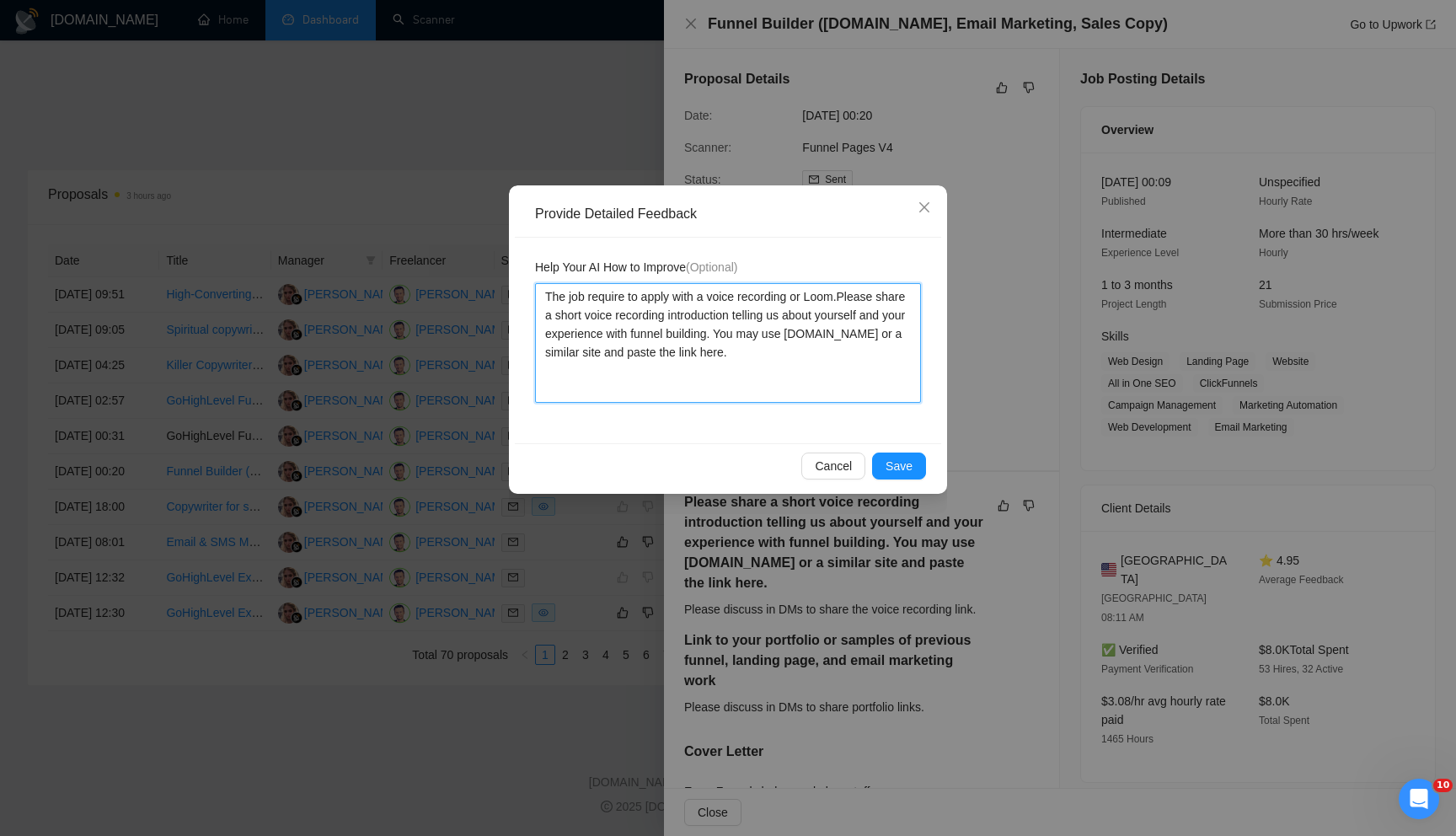
type textarea "The job require to apply with a voice recording or Loom.Please share a short vo…"
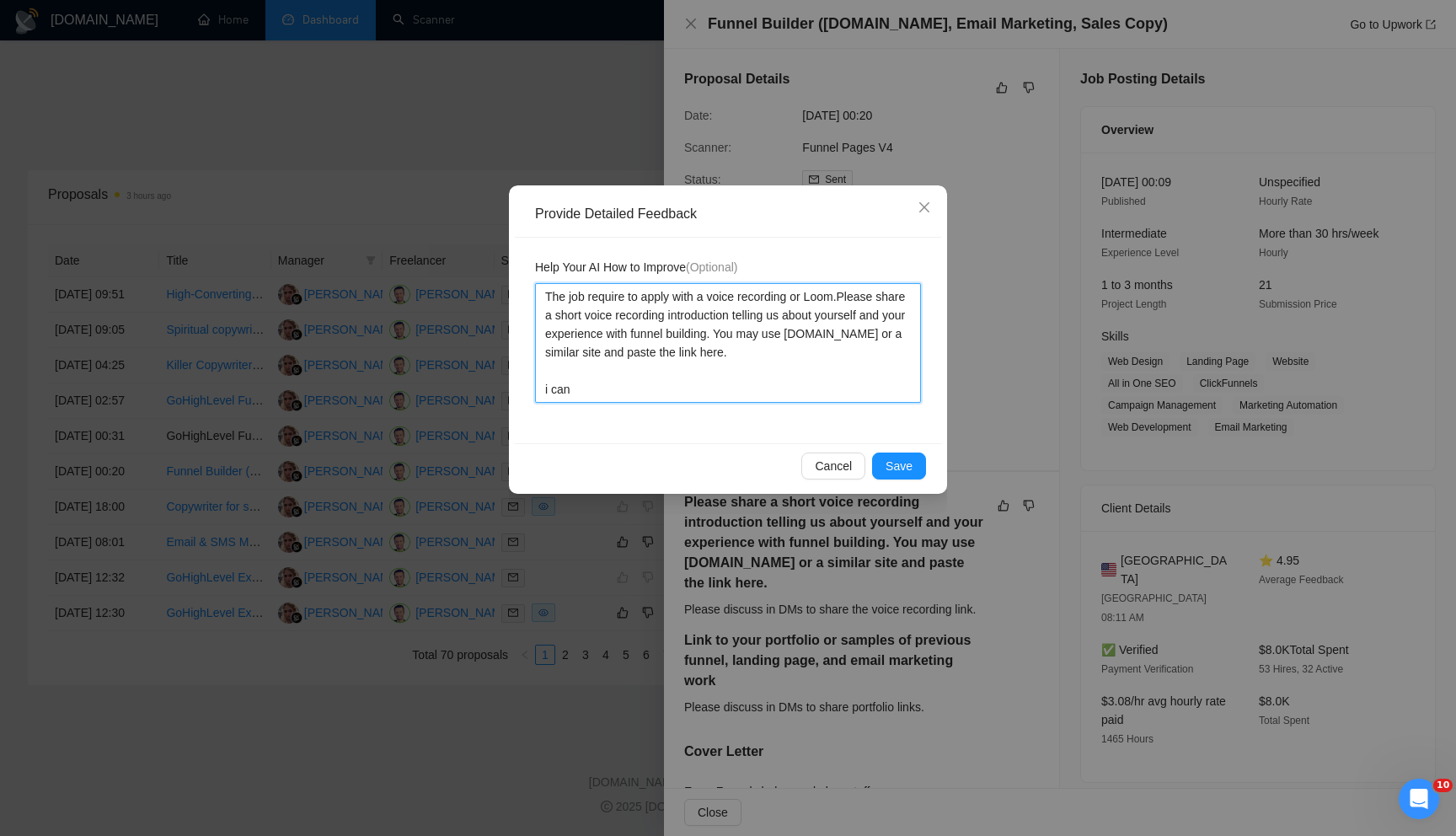
type textarea "The job require to apply with a voice recording or Loom.Please share a short vo…"
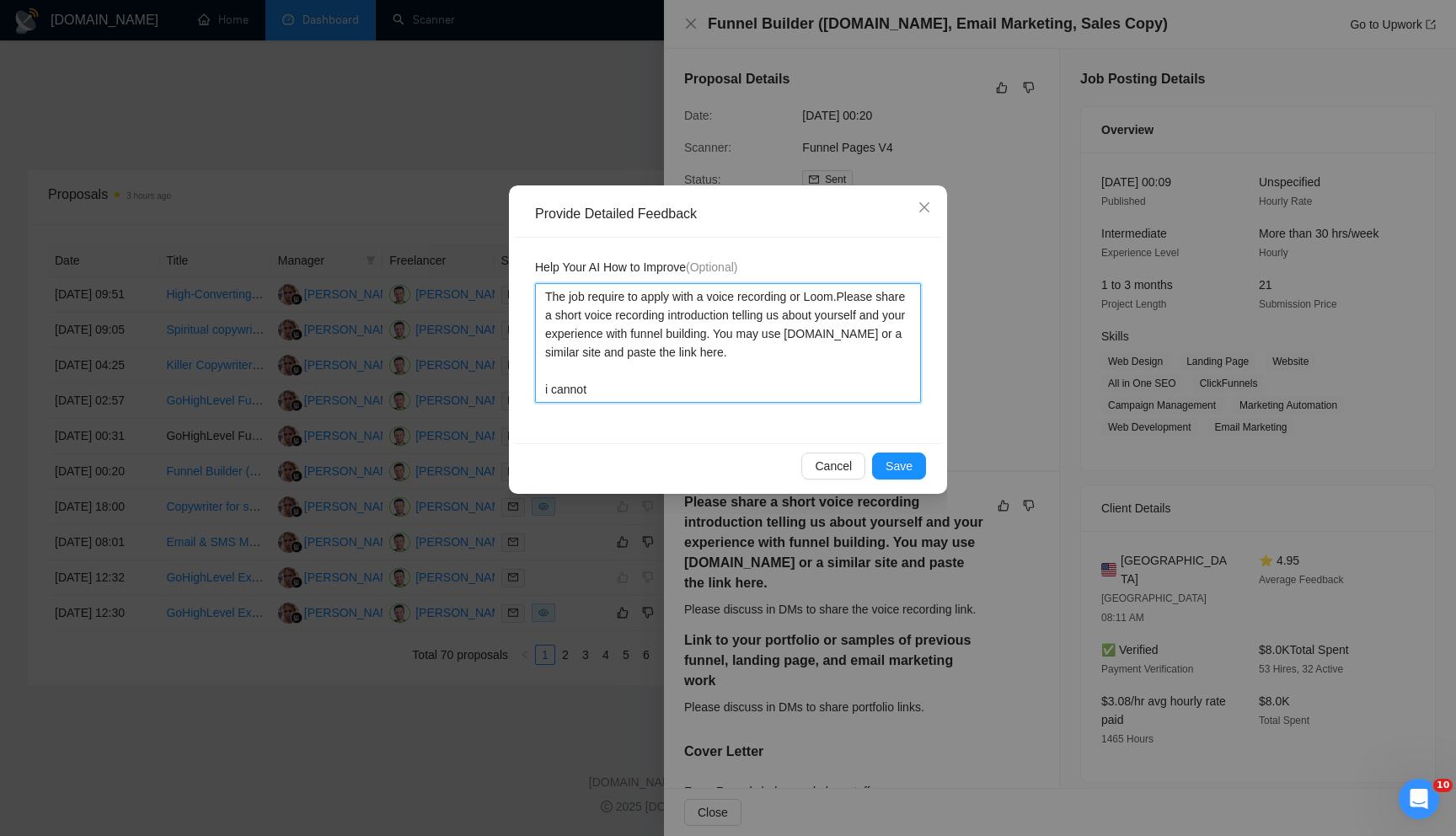
type textarea "The job require to apply with a voice recording or Loom.Please share a short vo…"
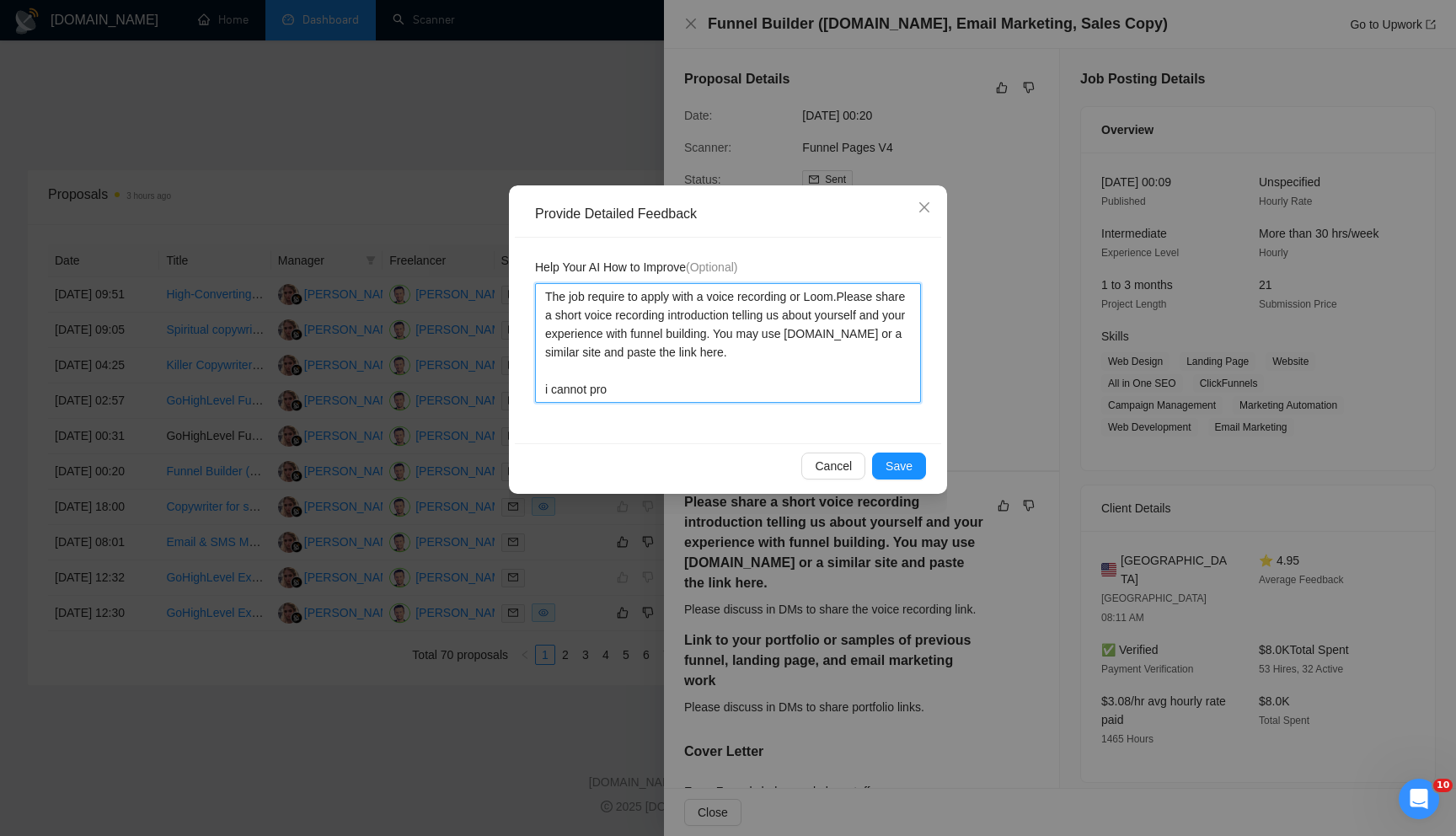
type textarea "The job require to apply with a voice recording or Loom.Please share a short vo…"
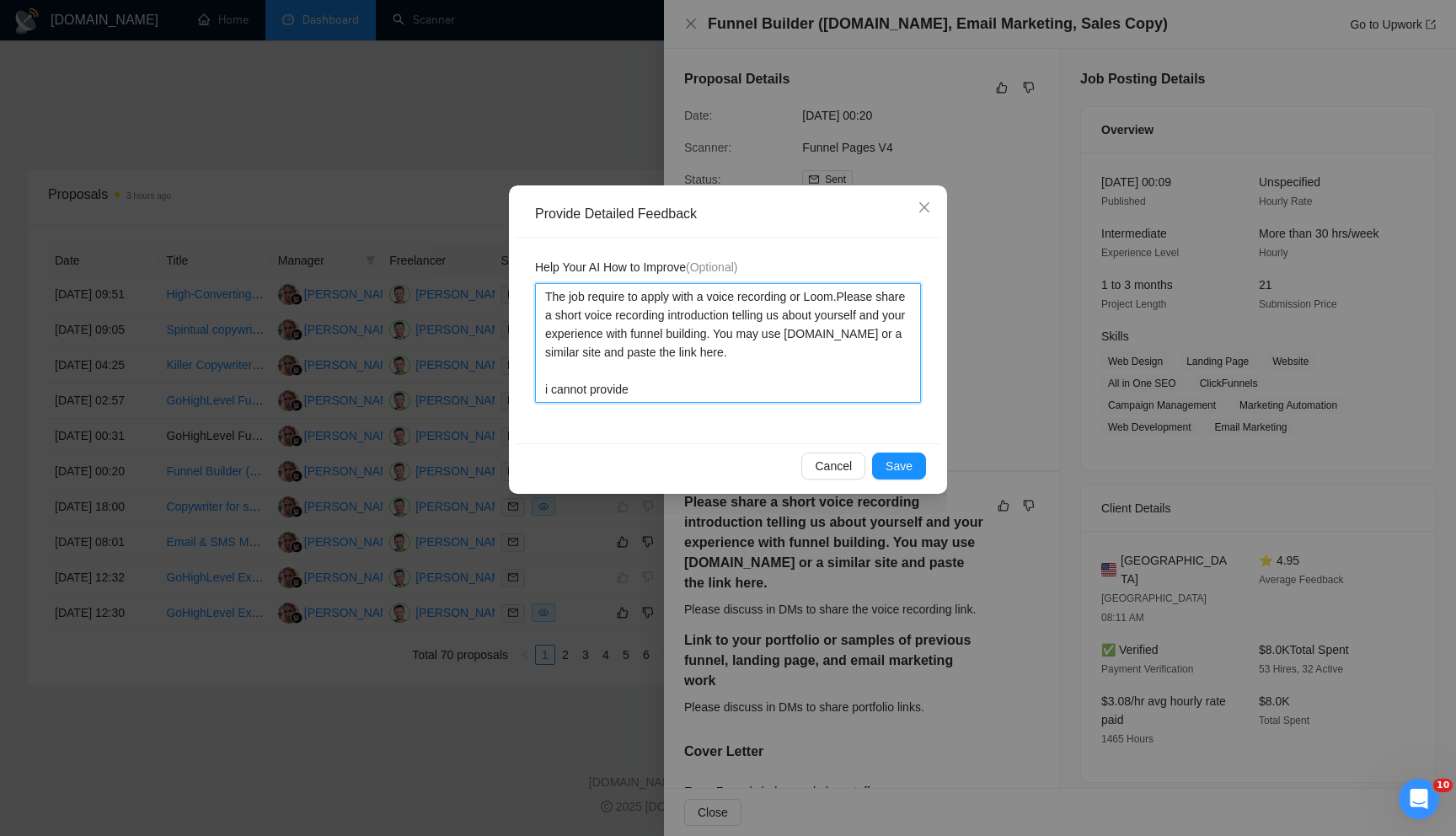
type textarea "The job require to apply with a voice recording or Loom.Please share a short vo…"
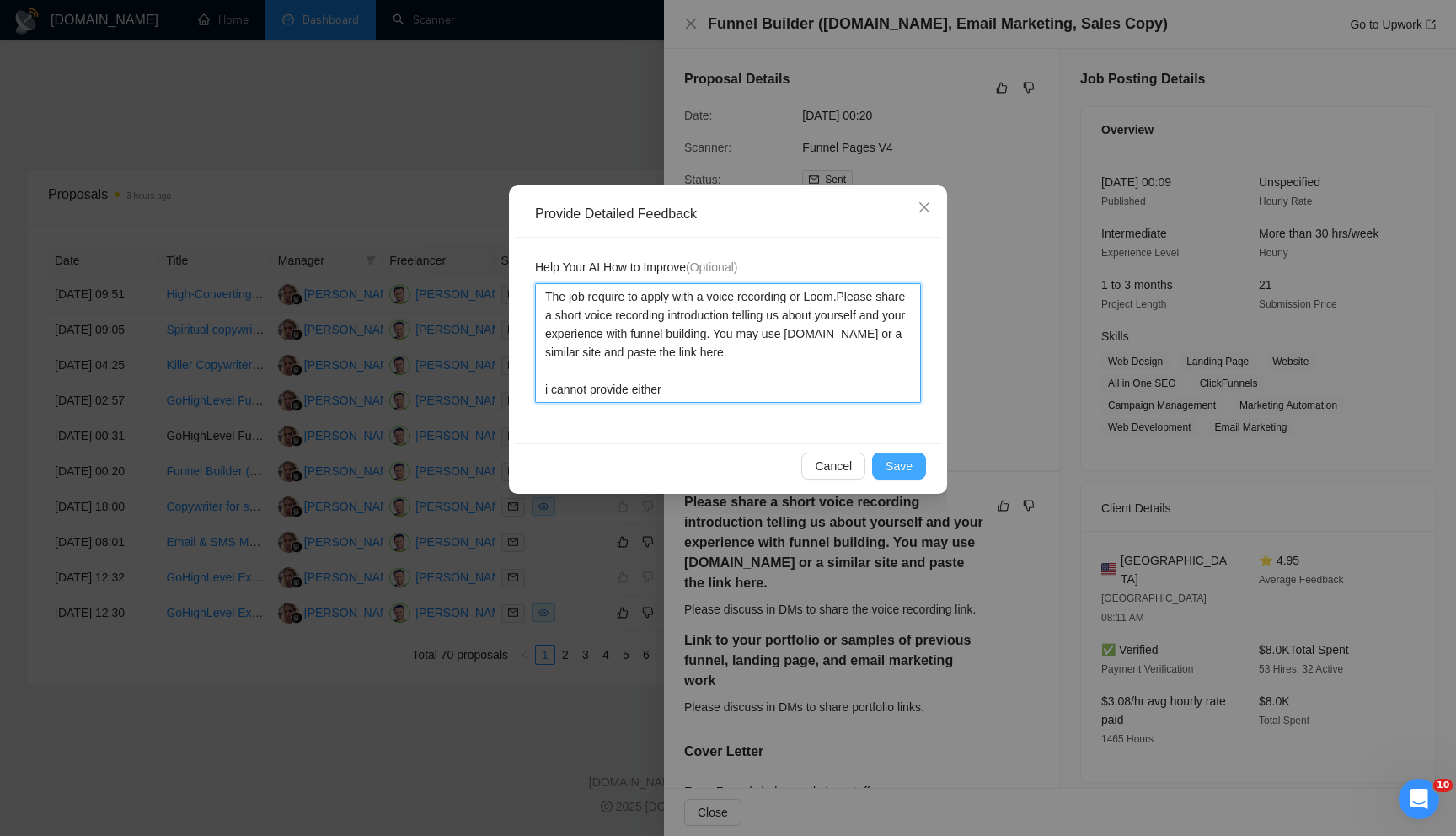
type textarea "The job require to apply with a voice recording or Loom.Please share a short vo…"
click at [891, 477] on button "Save" at bounding box center [899, 466] width 54 height 27
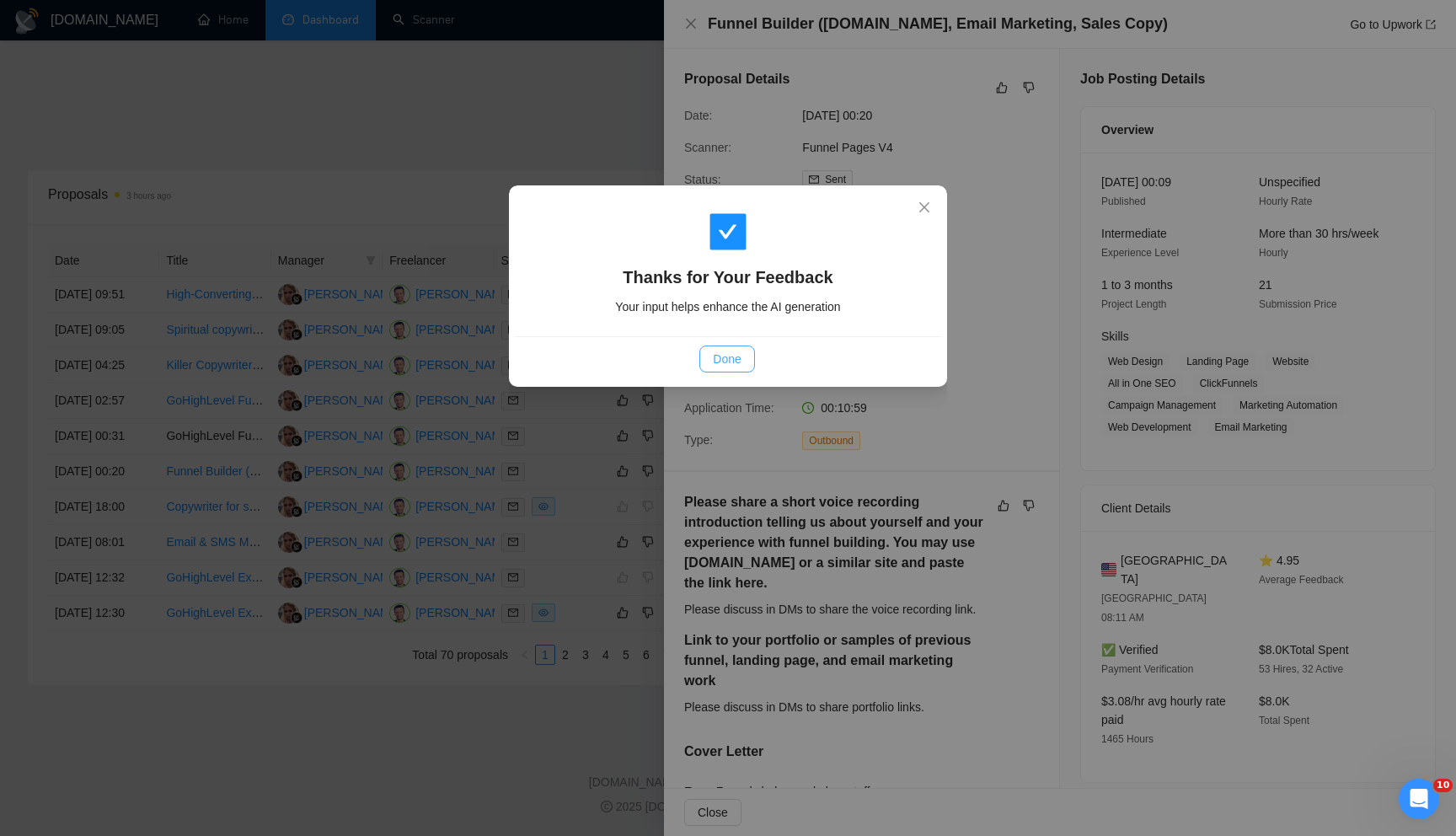
click at [739, 358] on span "Done" at bounding box center [727, 359] width 27 height 18
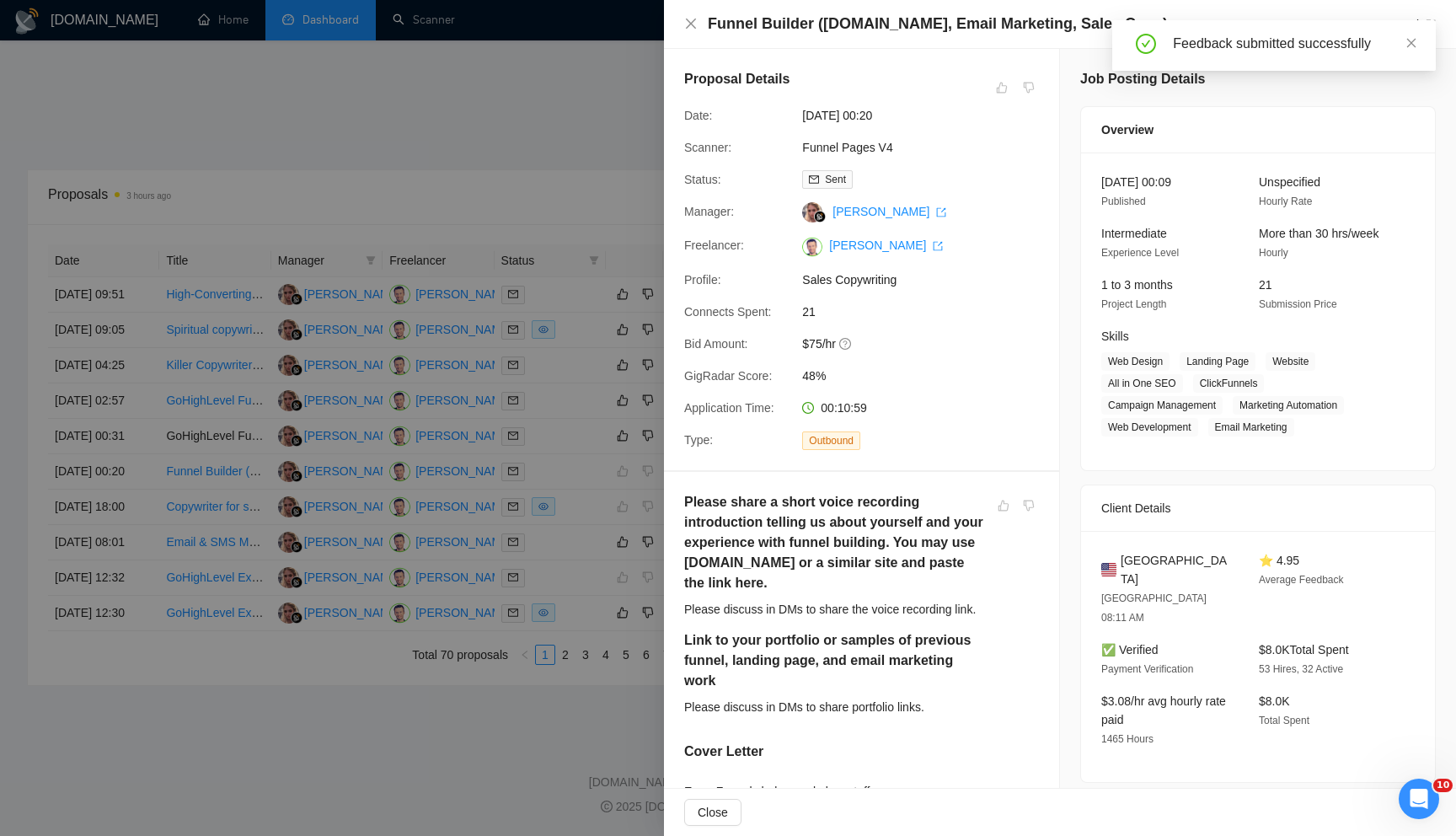
click at [566, 108] on div at bounding box center [728, 418] width 1456 height 836
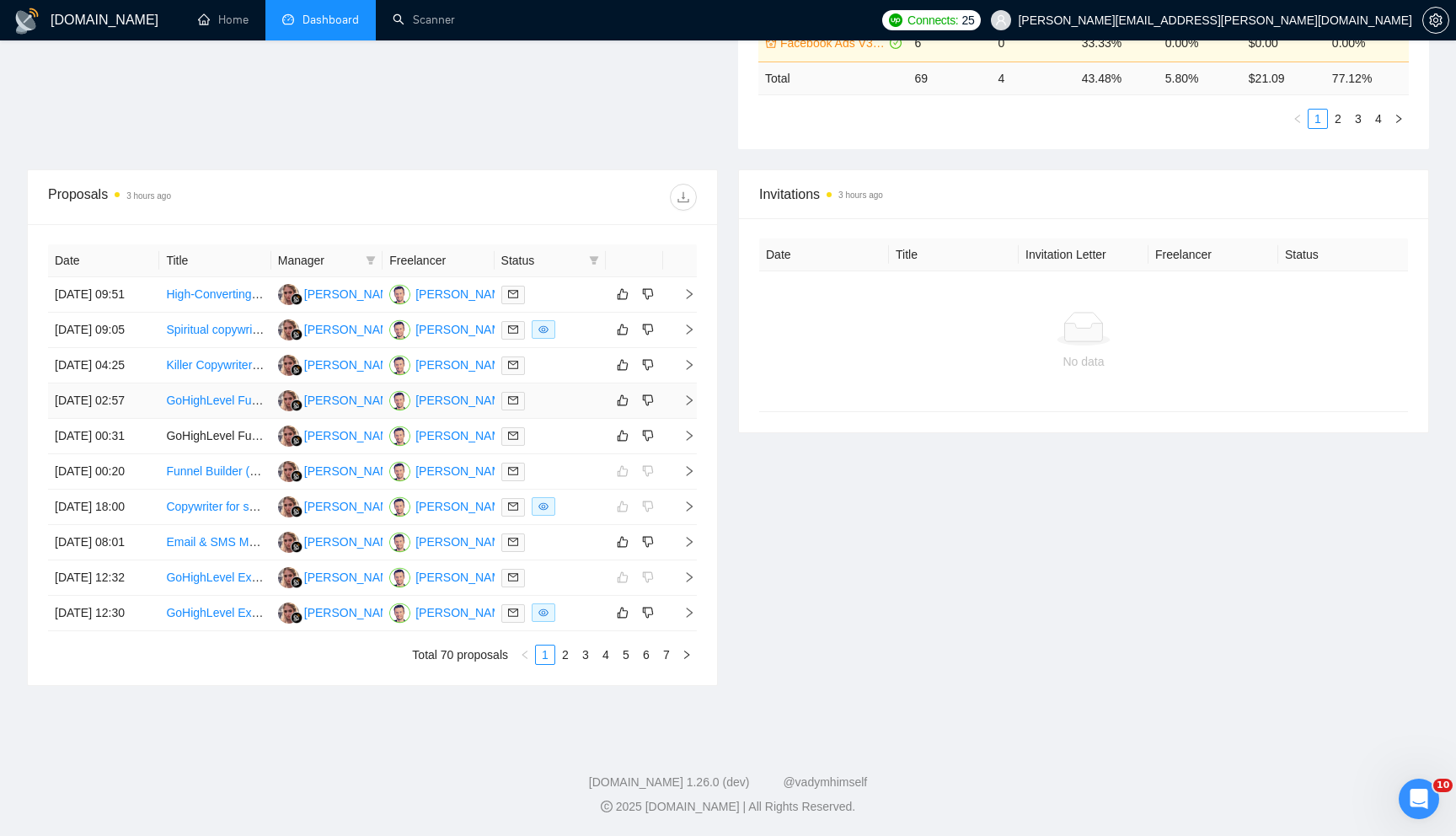
click at [689, 394] on icon "right" at bounding box center [689, 400] width 12 height 12
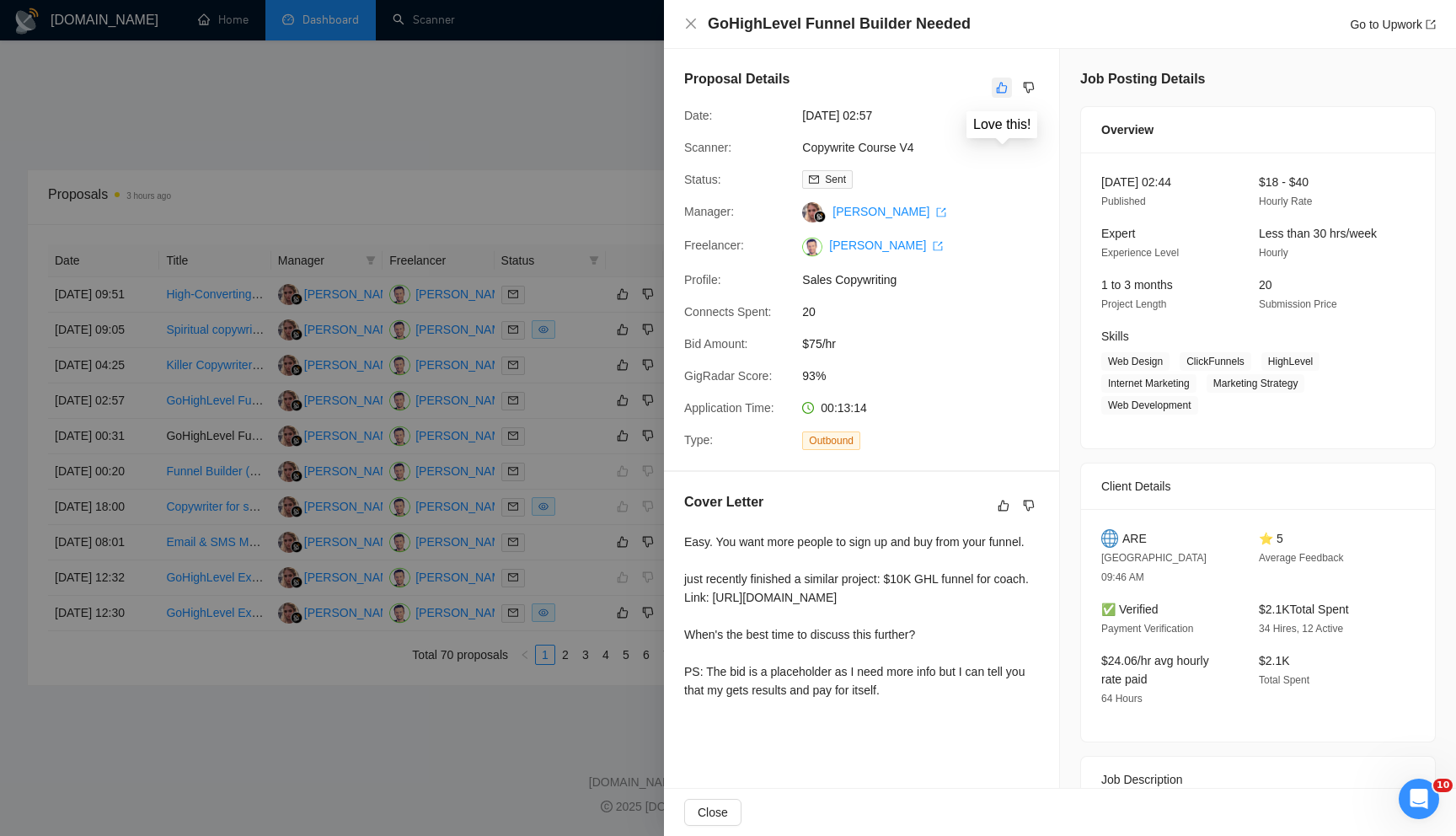
click at [1002, 93] on icon "like" at bounding box center [1002, 87] width 12 height 14
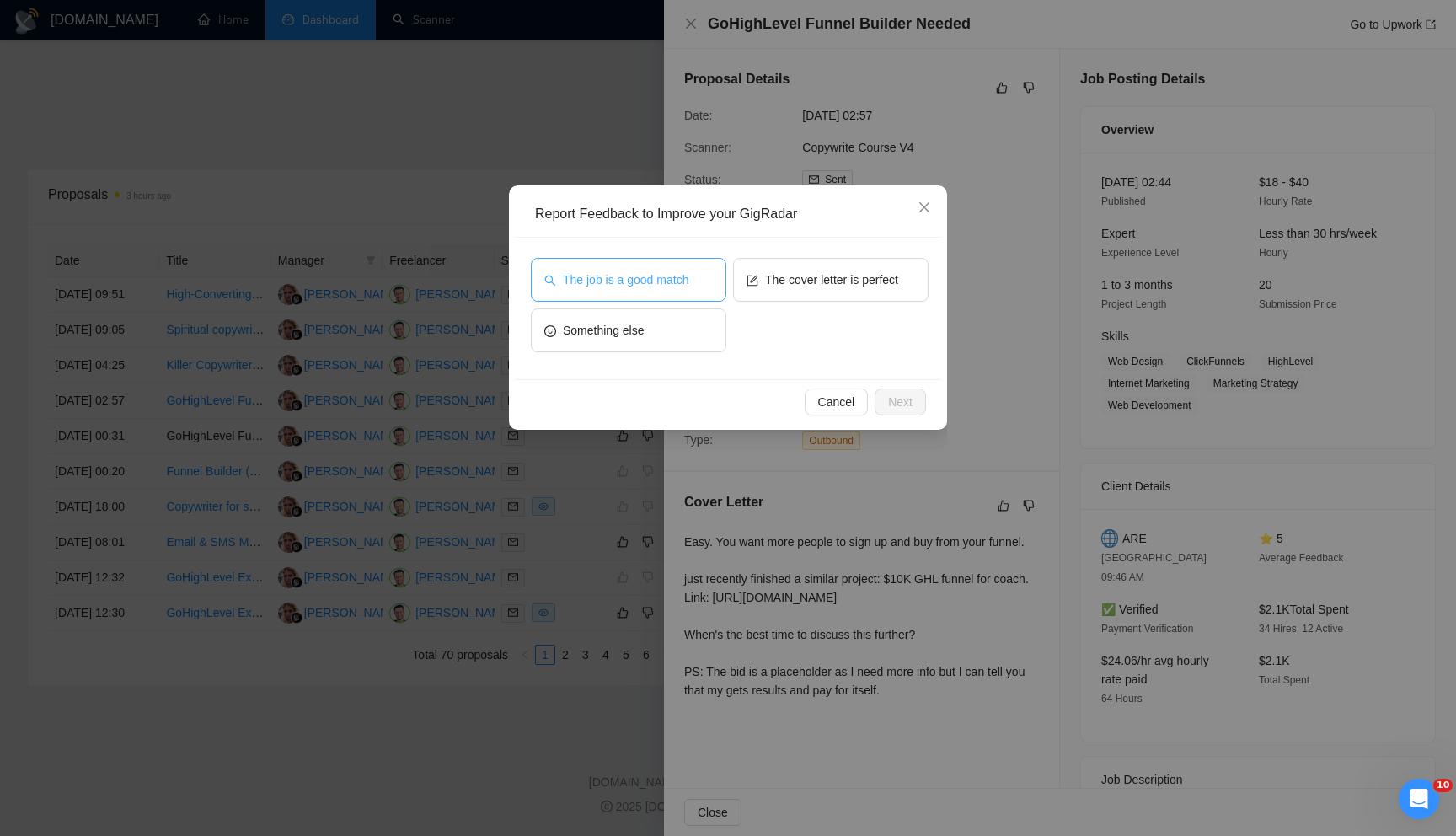
click at [688, 275] on span "The job is a good match" at bounding box center [625, 280] width 126 height 18
click at [888, 396] on span "Next" at bounding box center [900, 402] width 25 height 18
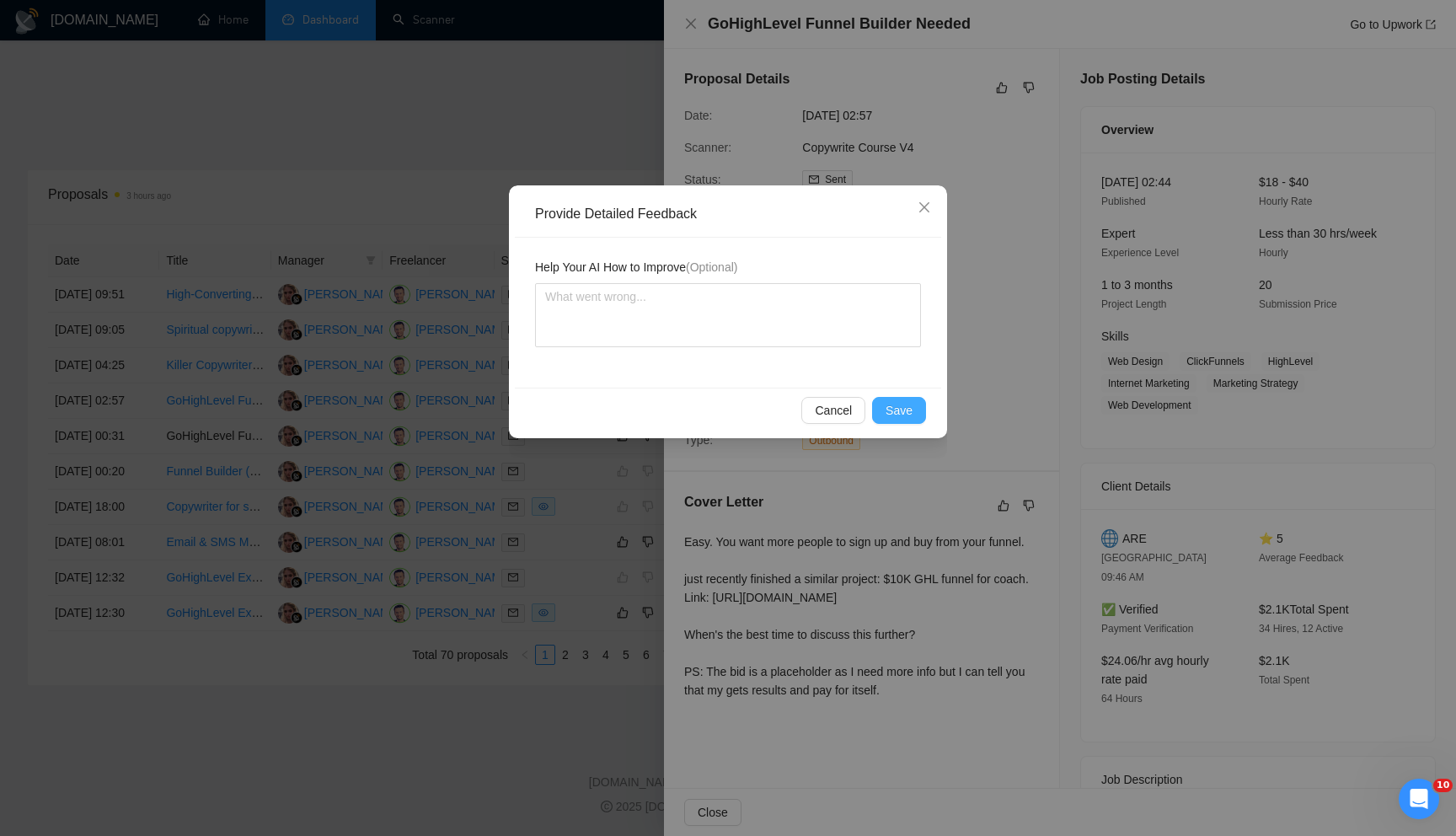
click at [892, 419] on span "Save" at bounding box center [899, 411] width 27 height 18
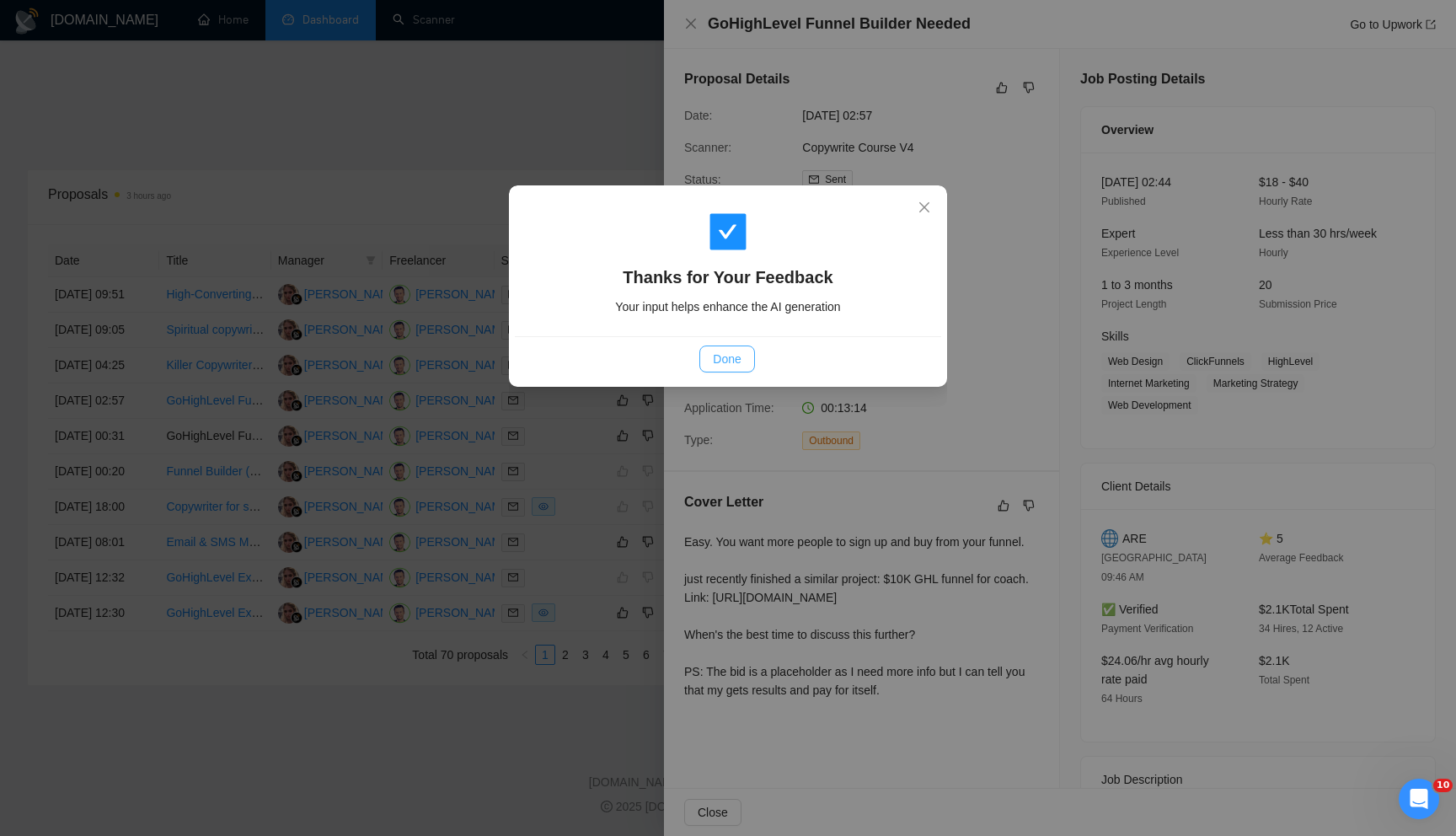
click at [738, 350] on span "Done" at bounding box center [727, 359] width 27 height 18
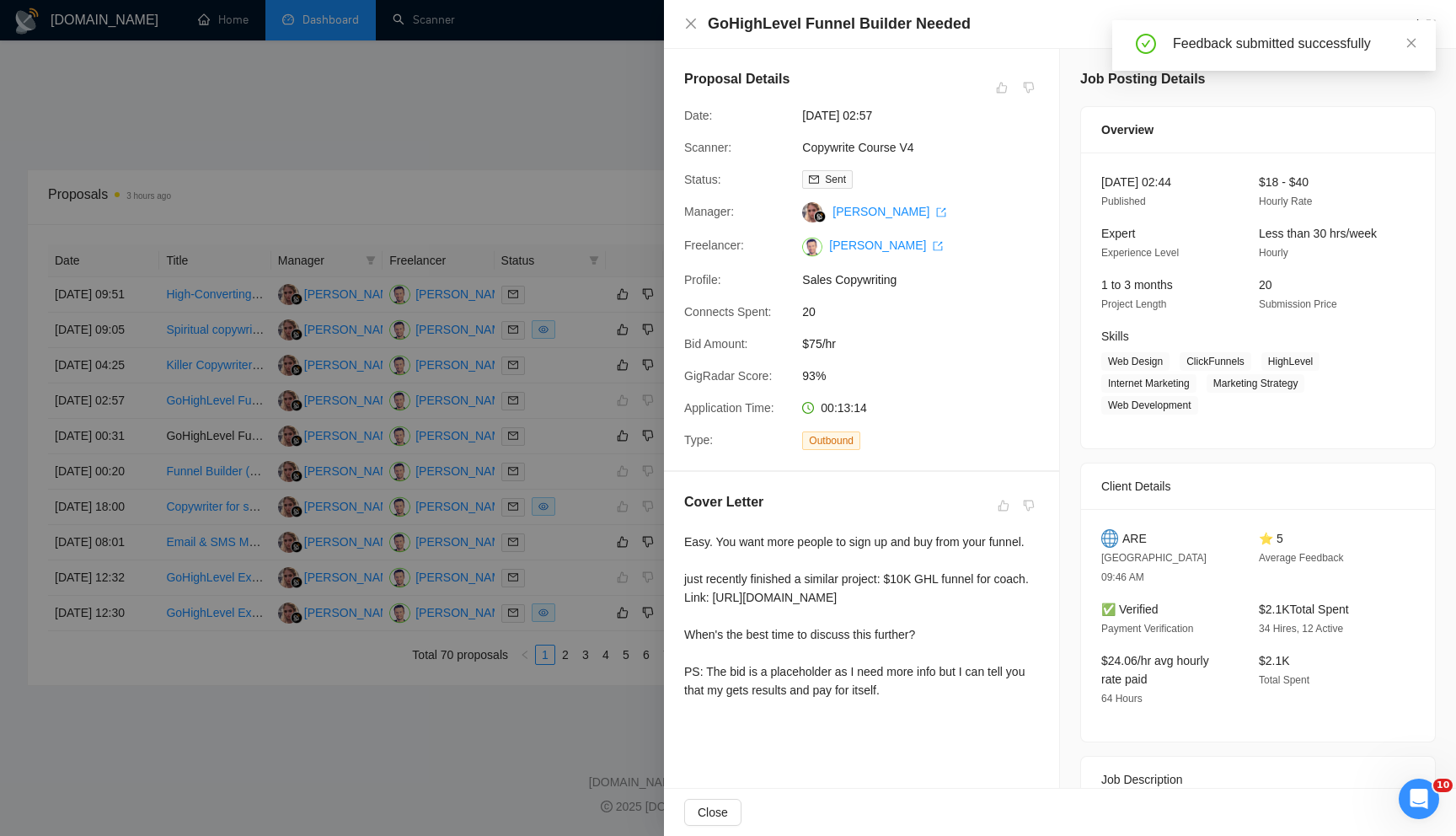
click at [562, 347] on div at bounding box center [728, 418] width 1456 height 836
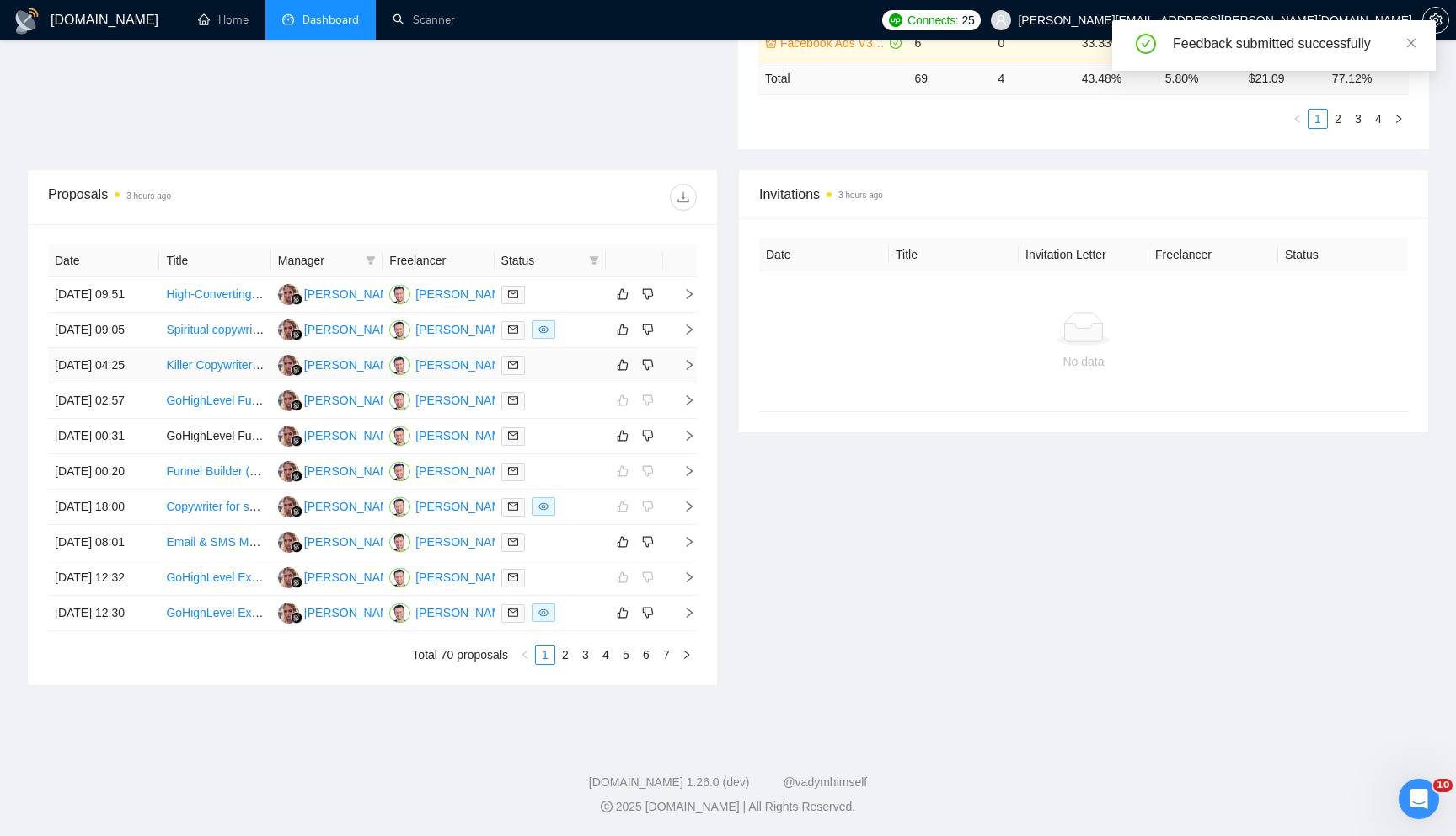
click at [694, 359] on icon "right" at bounding box center [689, 365] width 12 height 12
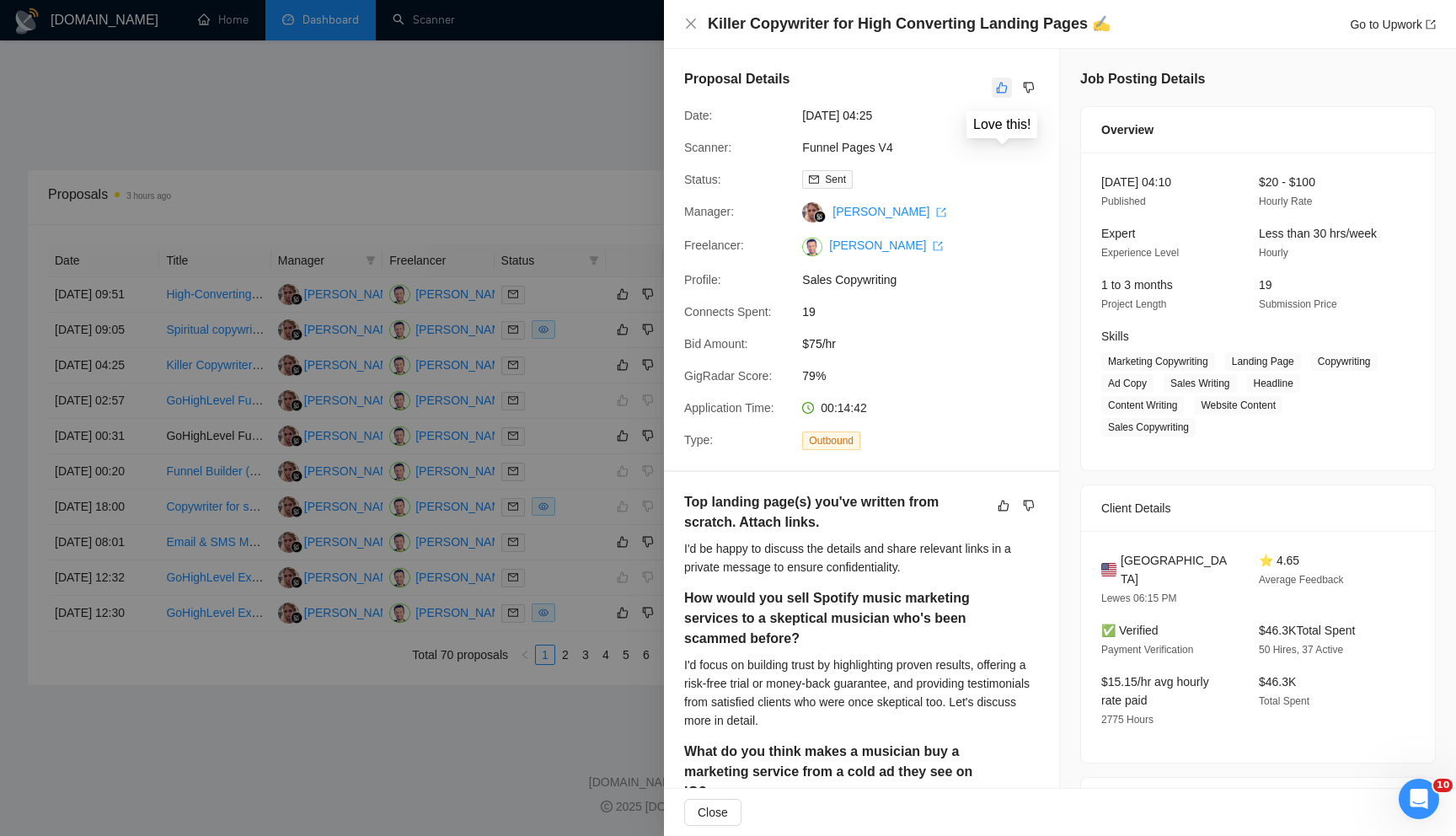
click at [1002, 88] on icon "like" at bounding box center [1002, 87] width 12 height 14
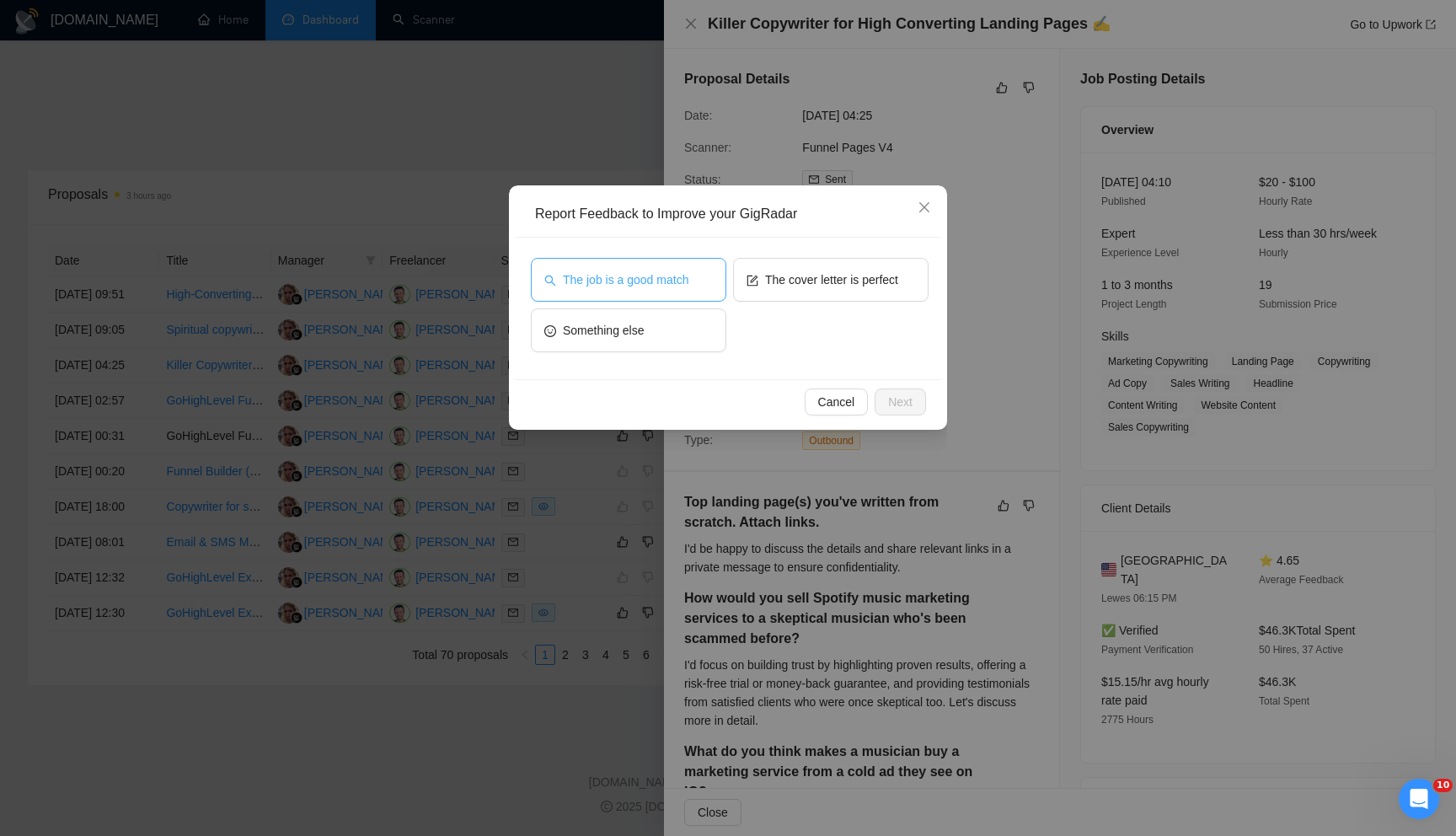
click at [678, 289] on span "The job is a good match" at bounding box center [625, 280] width 126 height 18
click at [886, 400] on button "Next" at bounding box center [901, 402] width 51 height 27
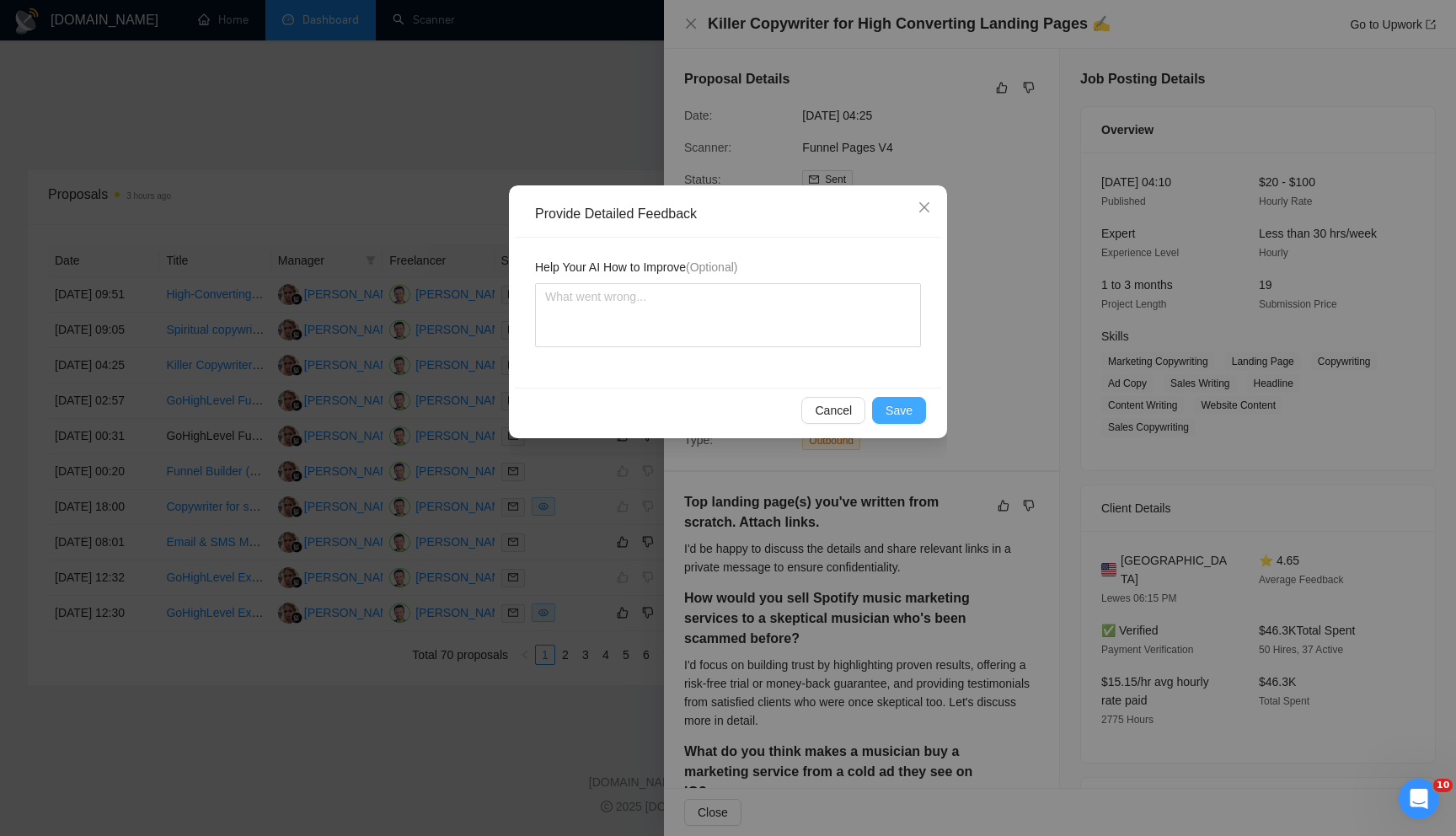
click at [892, 402] on span "Save" at bounding box center [899, 411] width 27 height 18
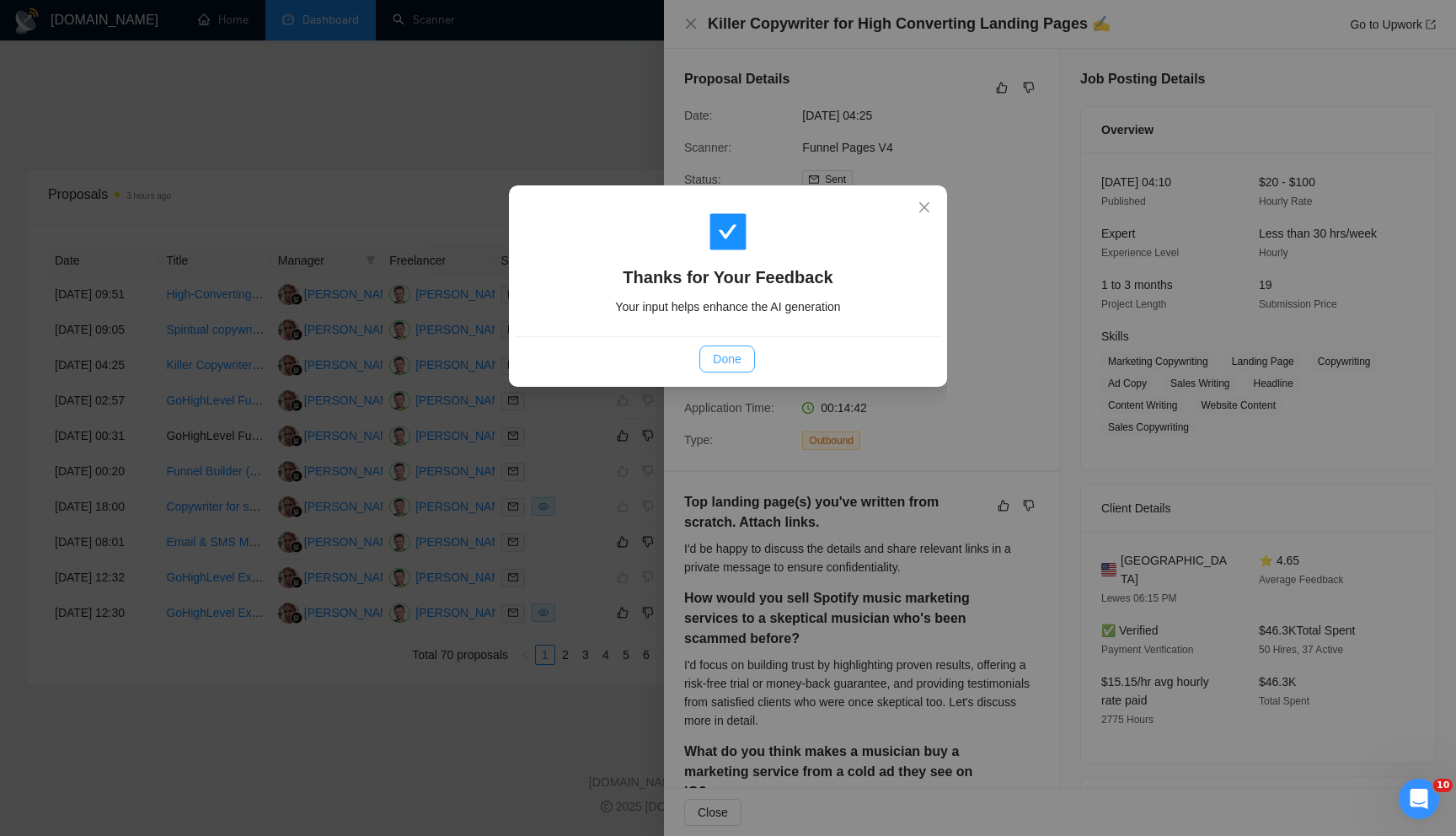
click at [735, 358] on span "Done" at bounding box center [727, 359] width 27 height 18
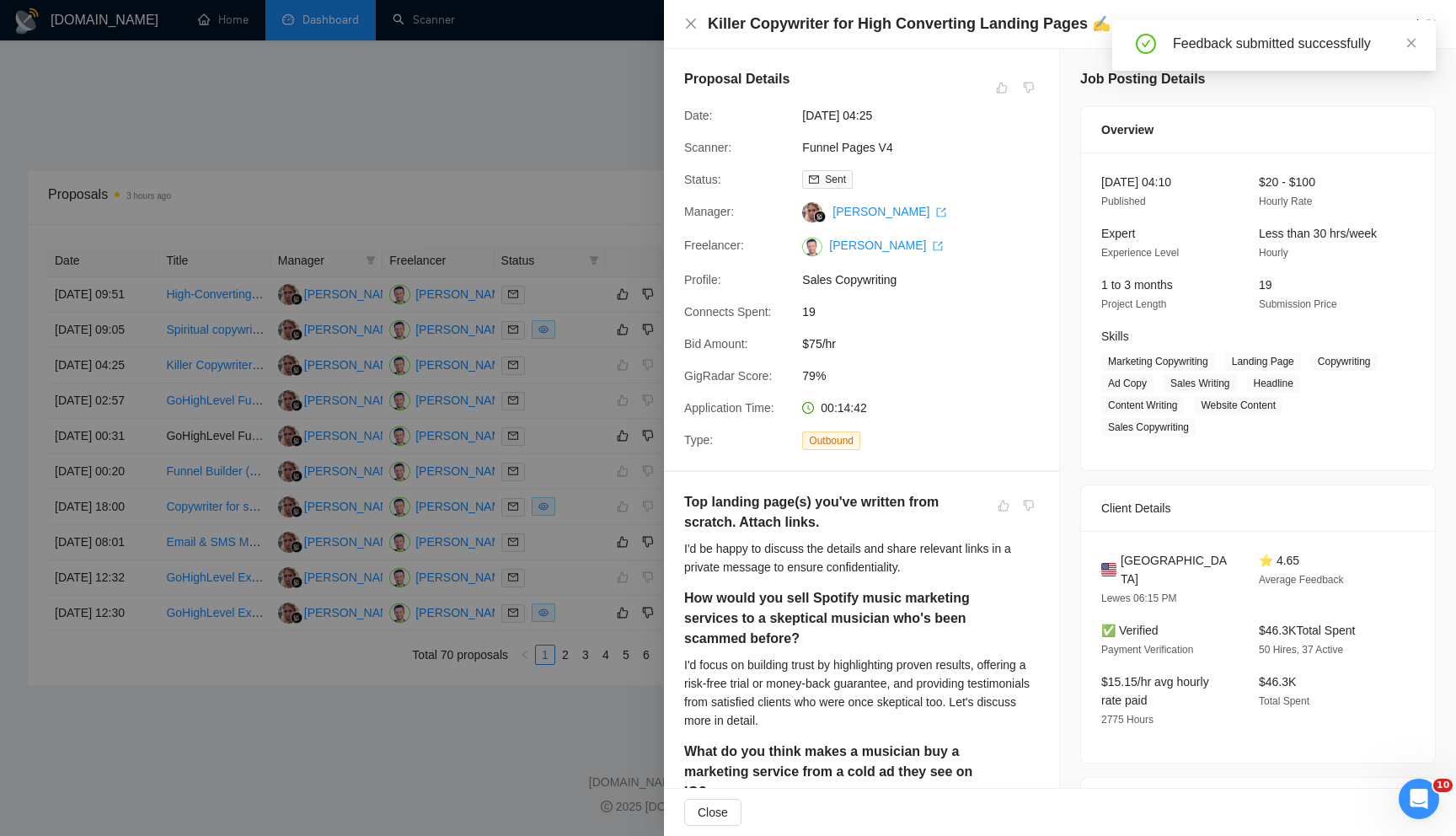
click at [524, 125] on div at bounding box center [728, 418] width 1456 height 836
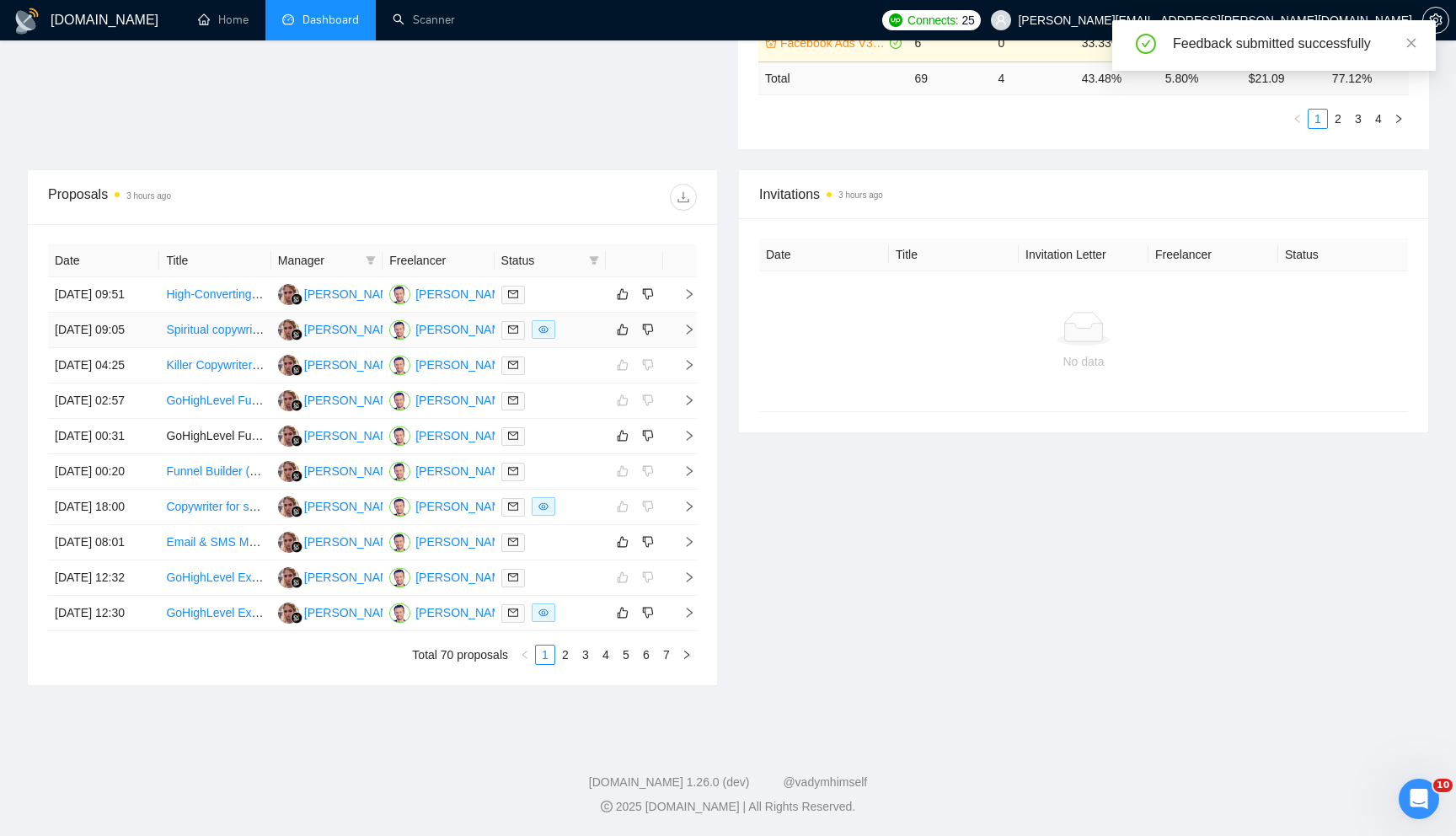
click at [691, 324] on icon "right" at bounding box center [689, 329] width 12 height 12
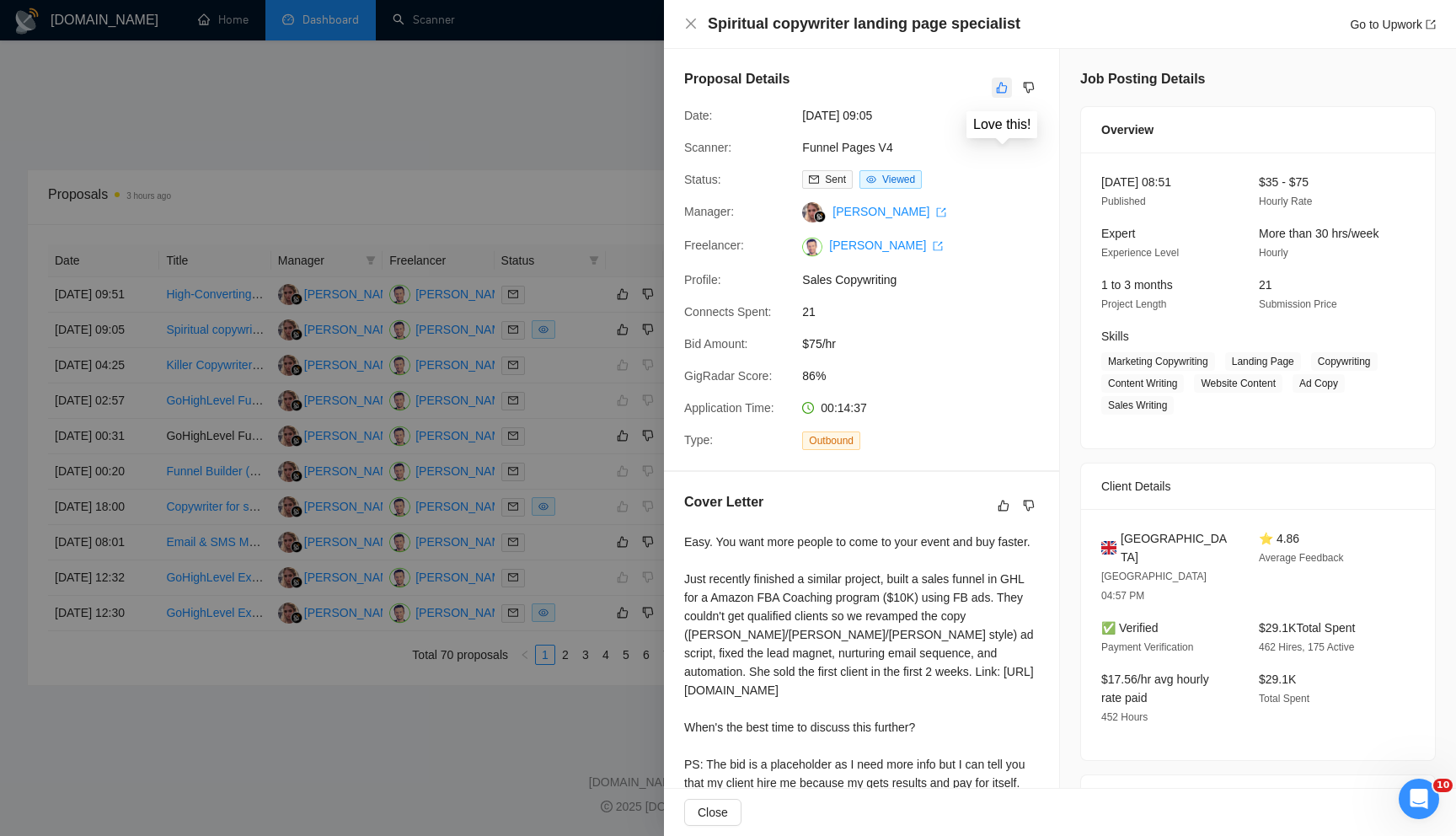
click at [1002, 92] on icon "like" at bounding box center [1002, 87] width 12 height 14
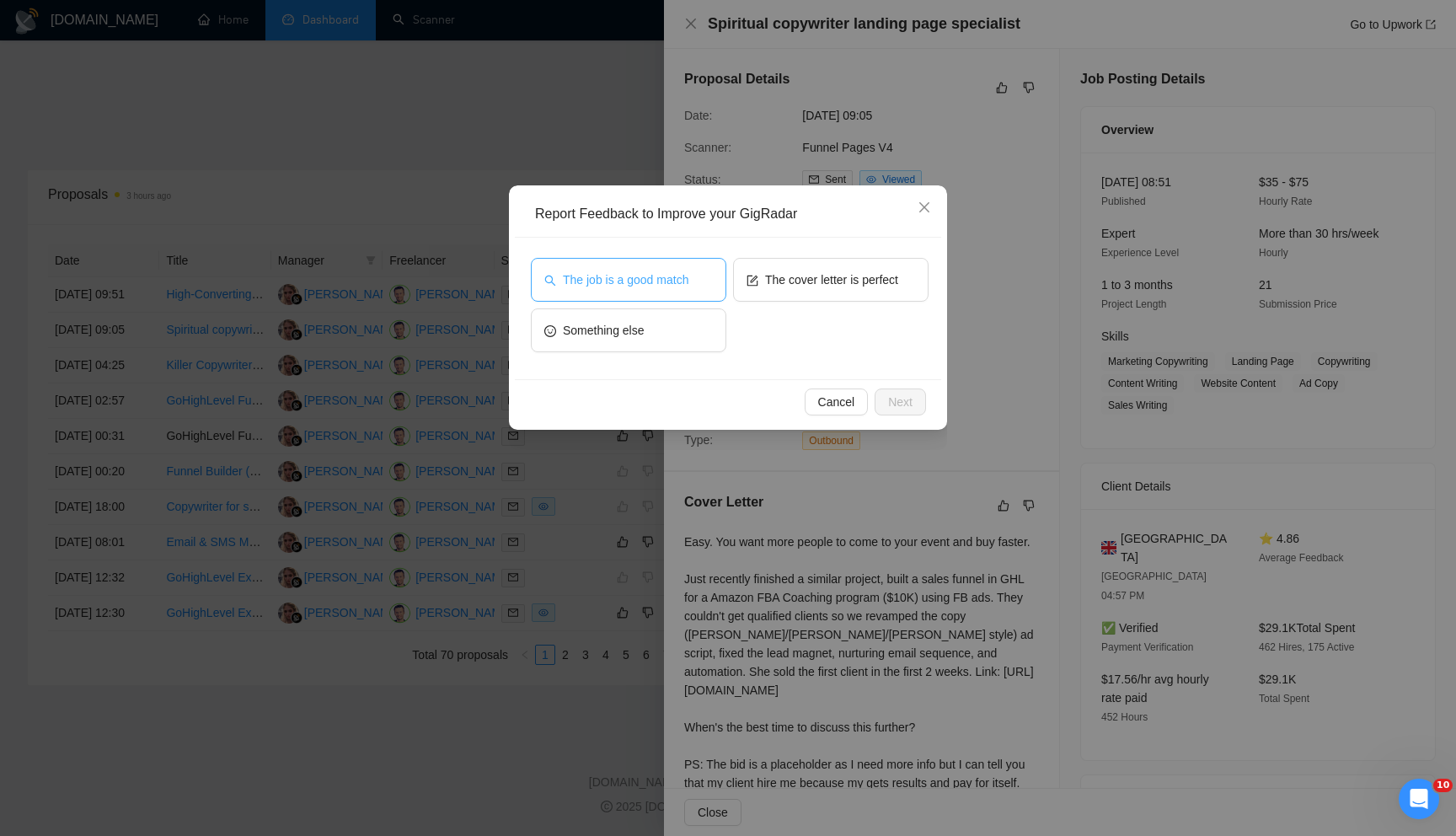
click at [666, 293] on button "The job is a good match" at bounding box center [628, 280] width 195 height 44
click at [900, 397] on span "Next" at bounding box center [900, 402] width 25 height 18
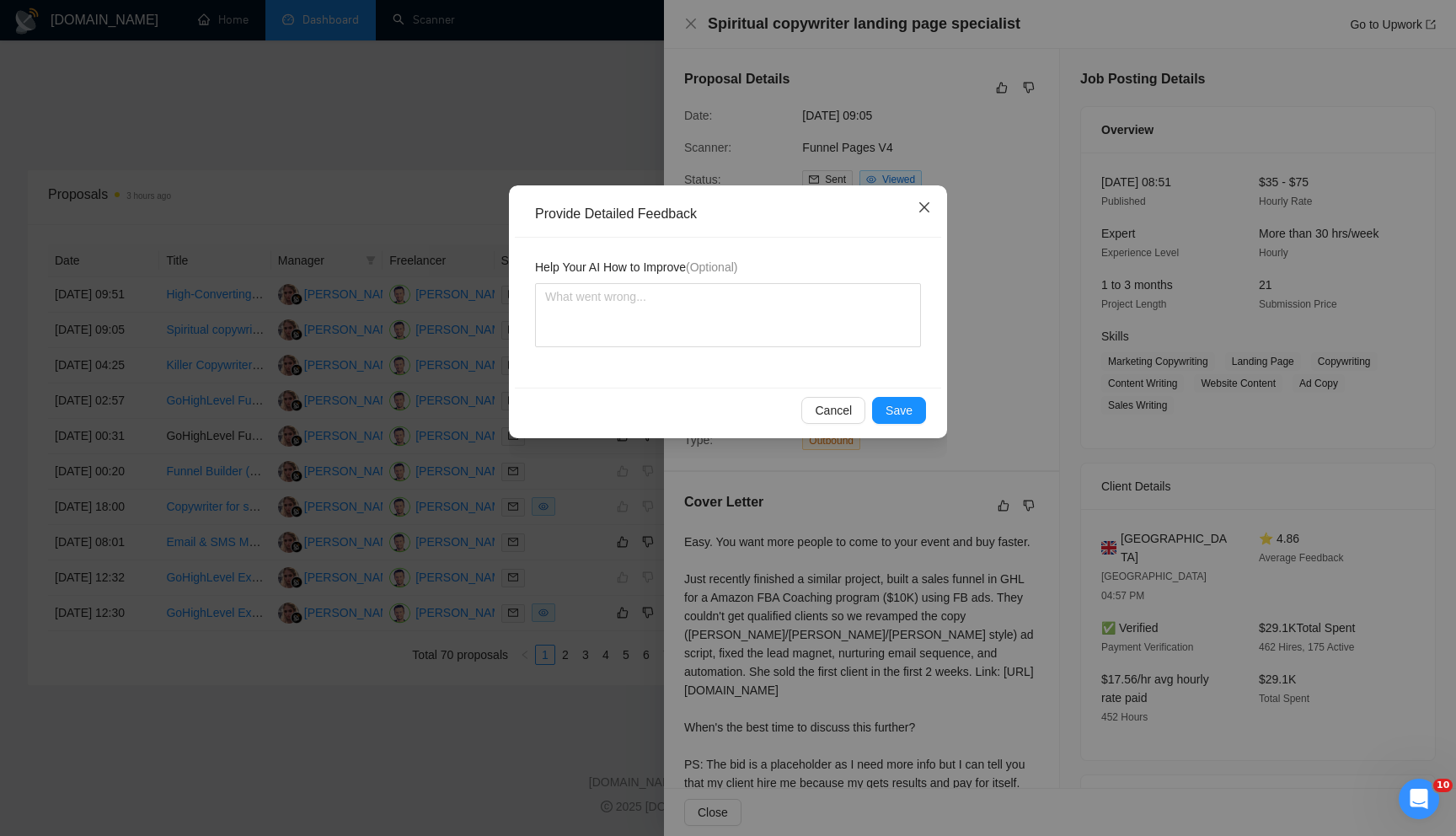
click at [928, 205] on icon "close" at bounding box center [925, 207] width 14 height 14
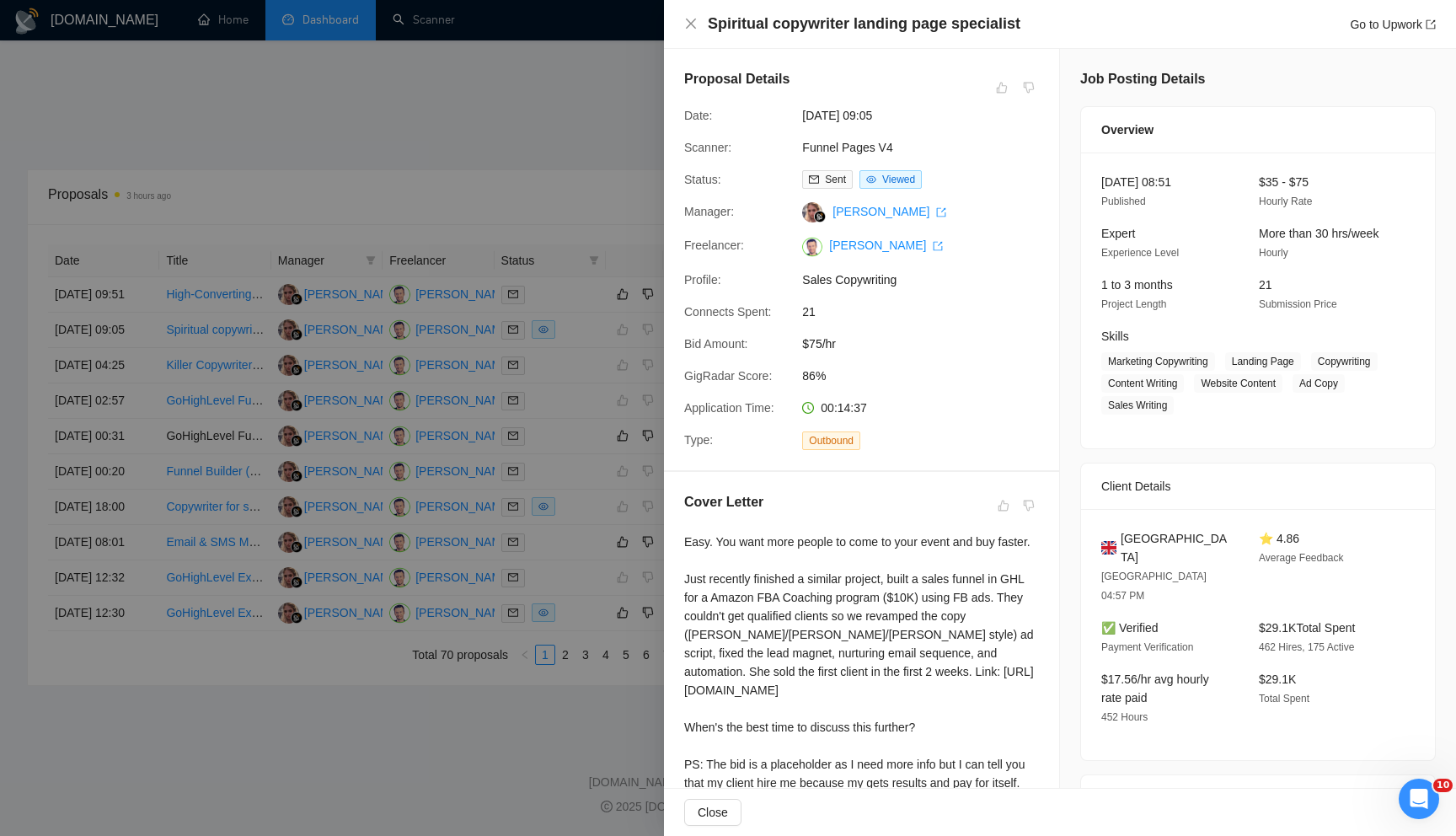
click at [482, 91] on div at bounding box center [728, 418] width 1456 height 836
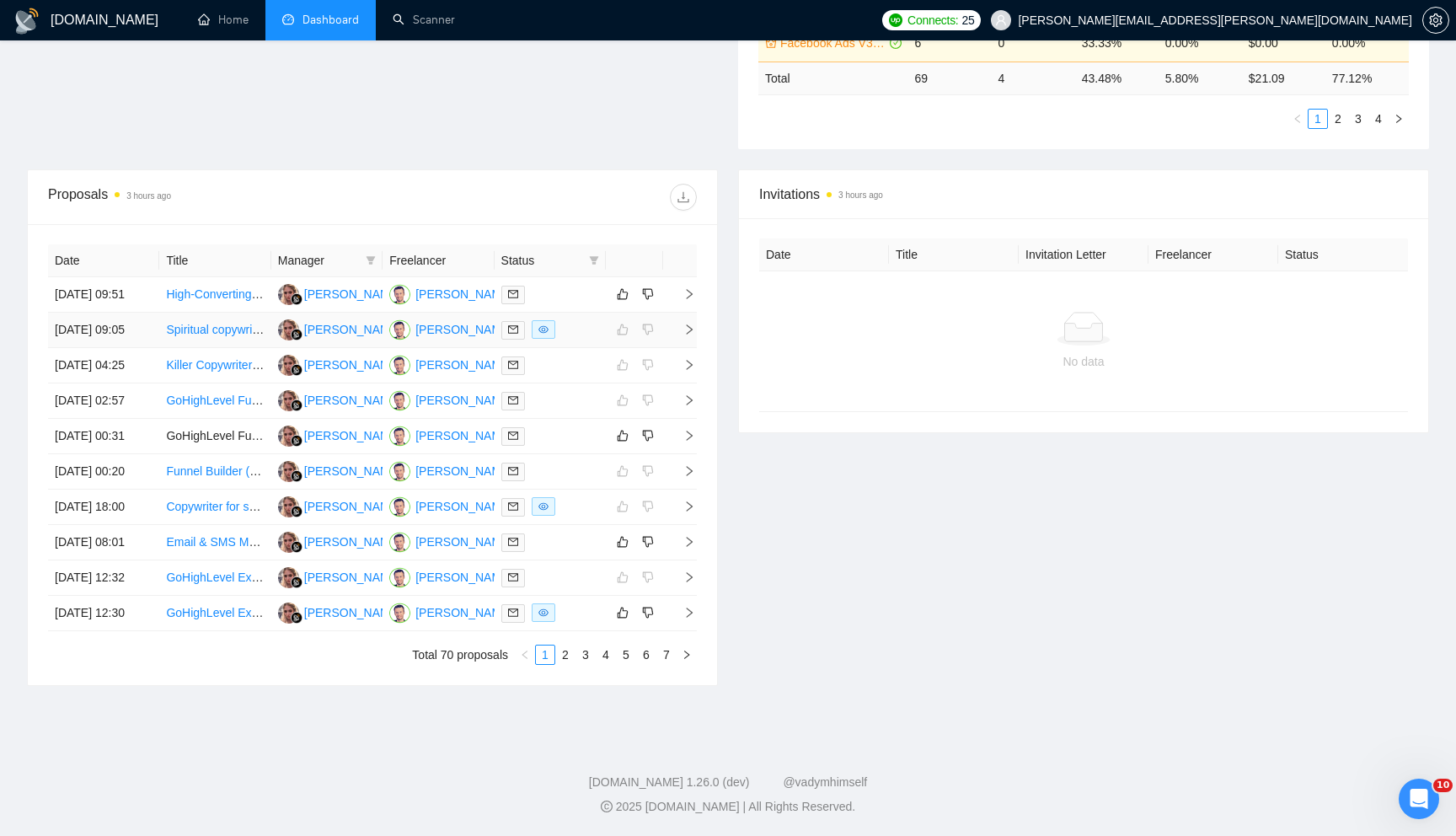
click at [222, 323] on link "Spiritual copywriter landing page specialist" at bounding box center [277, 329] width 223 height 14
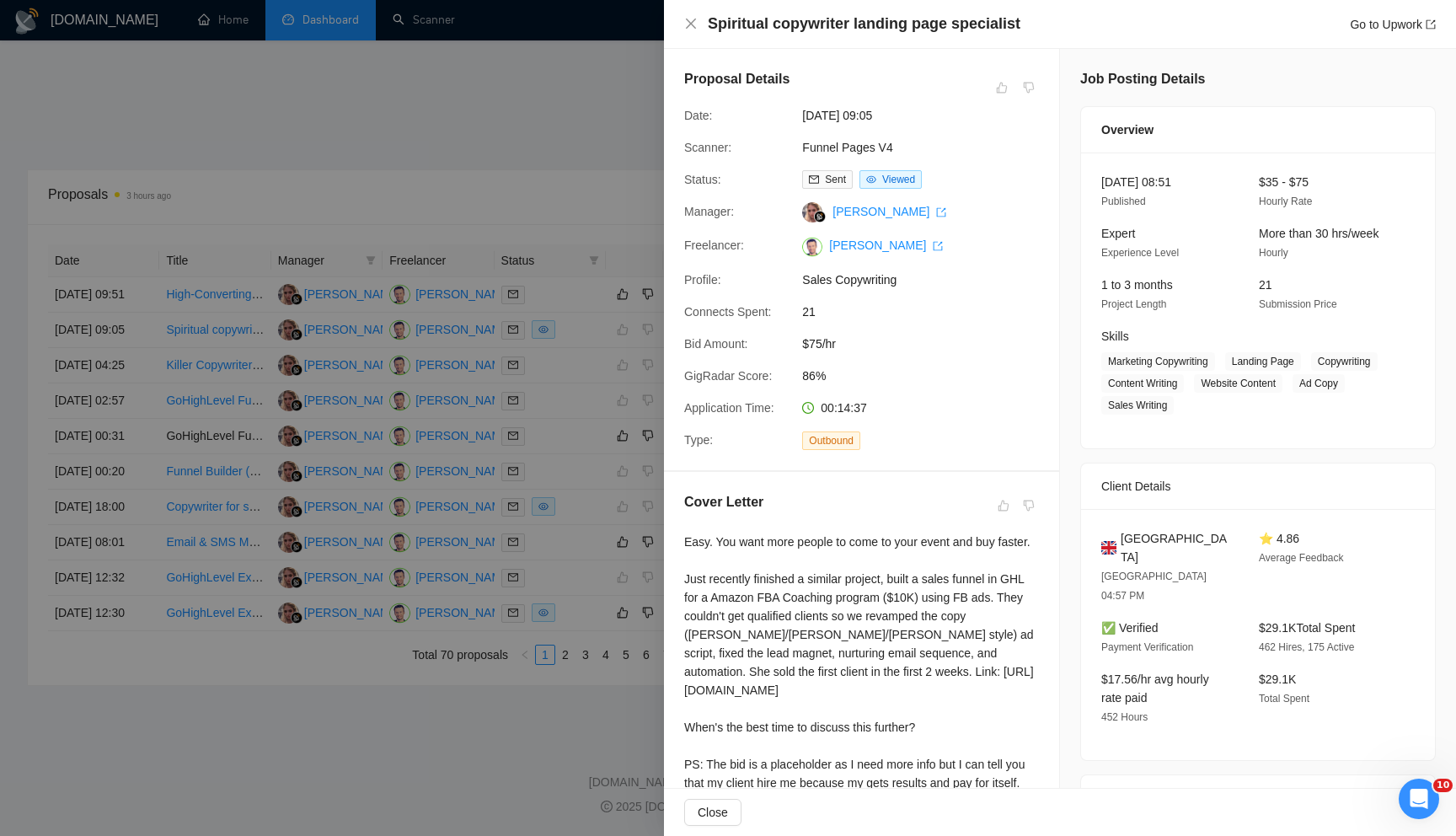
click at [574, 151] on div at bounding box center [728, 418] width 1456 height 836
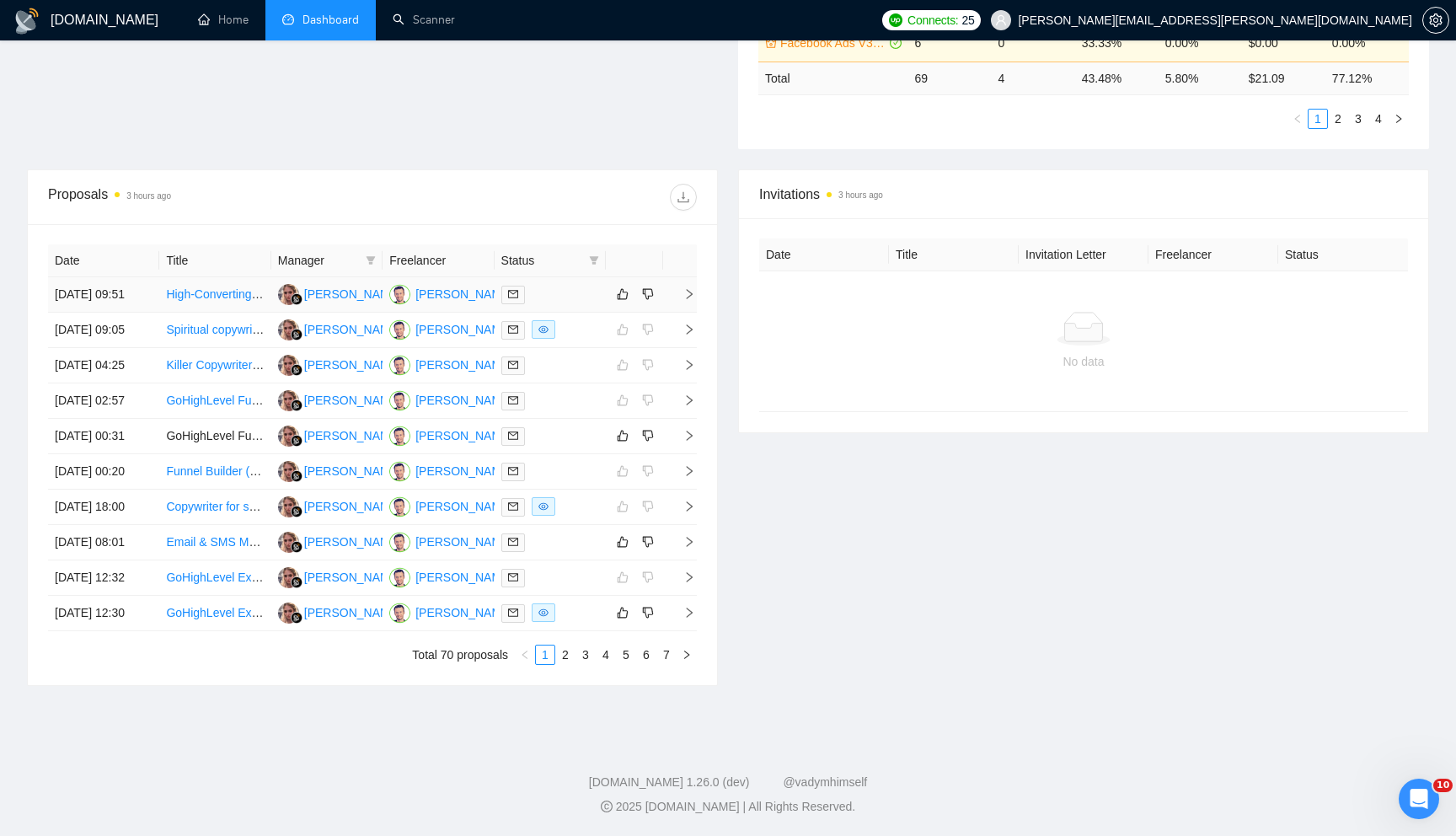
click at [695, 278] on td at bounding box center [680, 295] width 34 height 36
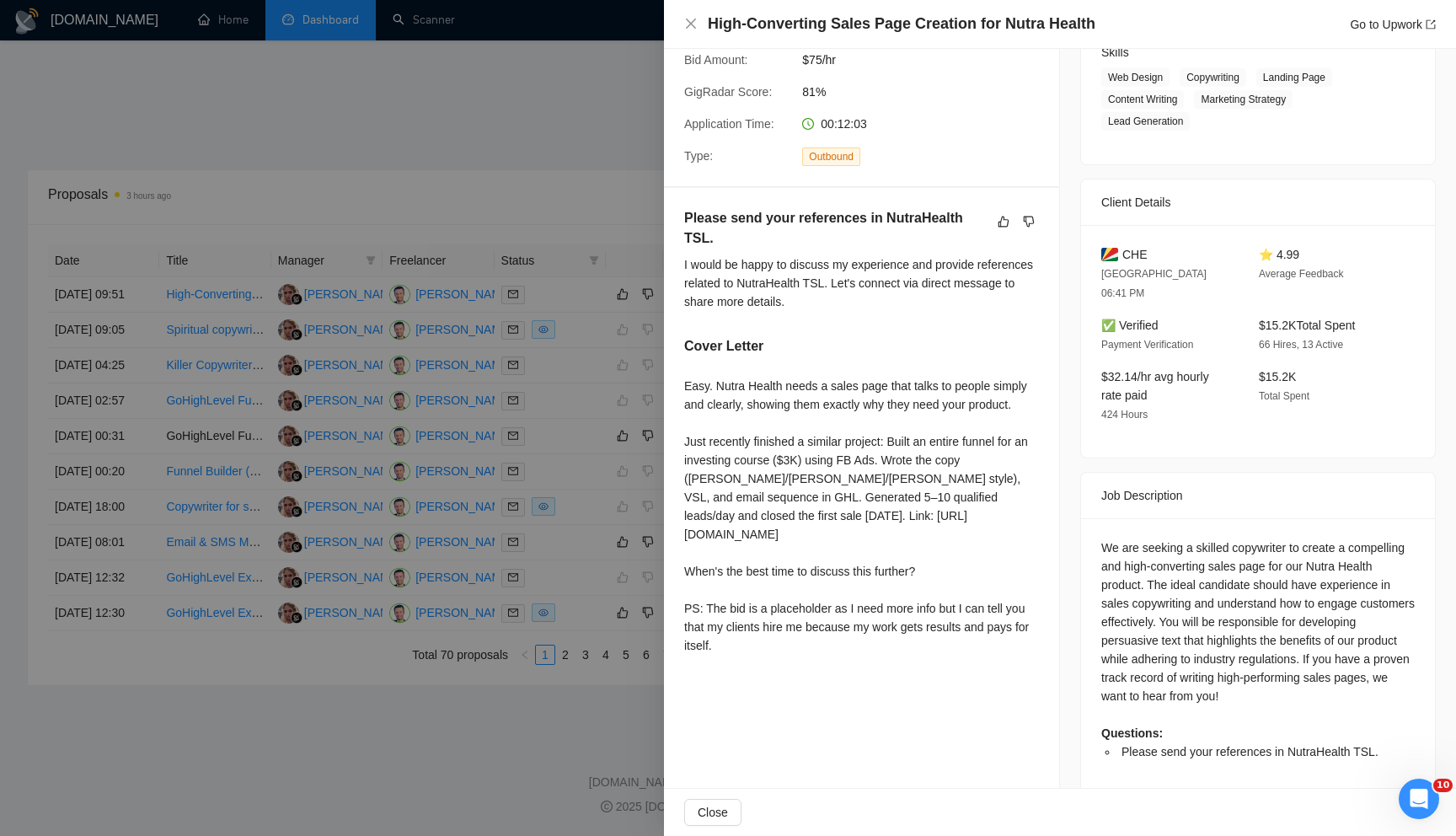
scroll to position [289, 0]
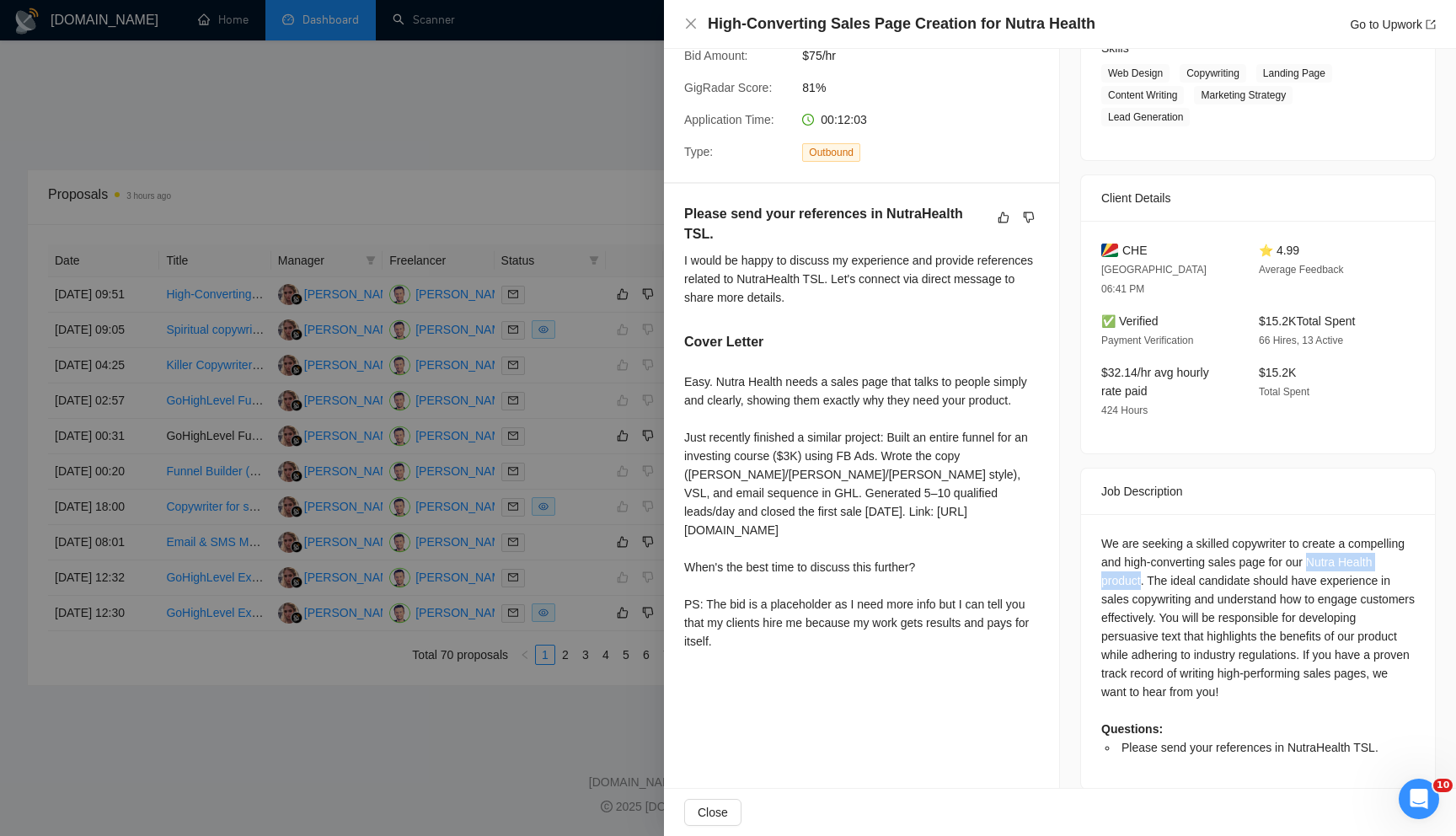
drag, startPoint x: 1380, startPoint y: 544, endPoint x: 1182, endPoint y: 557, distance: 198.4
click at [1182, 557] on div "We are seeking a skilled copywriter to create a compelling and high-converting …" at bounding box center [1258, 645] width 313 height 223
copy div "Nutra Health product"
click at [1222, 594] on div "We are seeking a skilled copywriter to create a compelling and high-converting …" at bounding box center [1258, 645] width 313 height 223
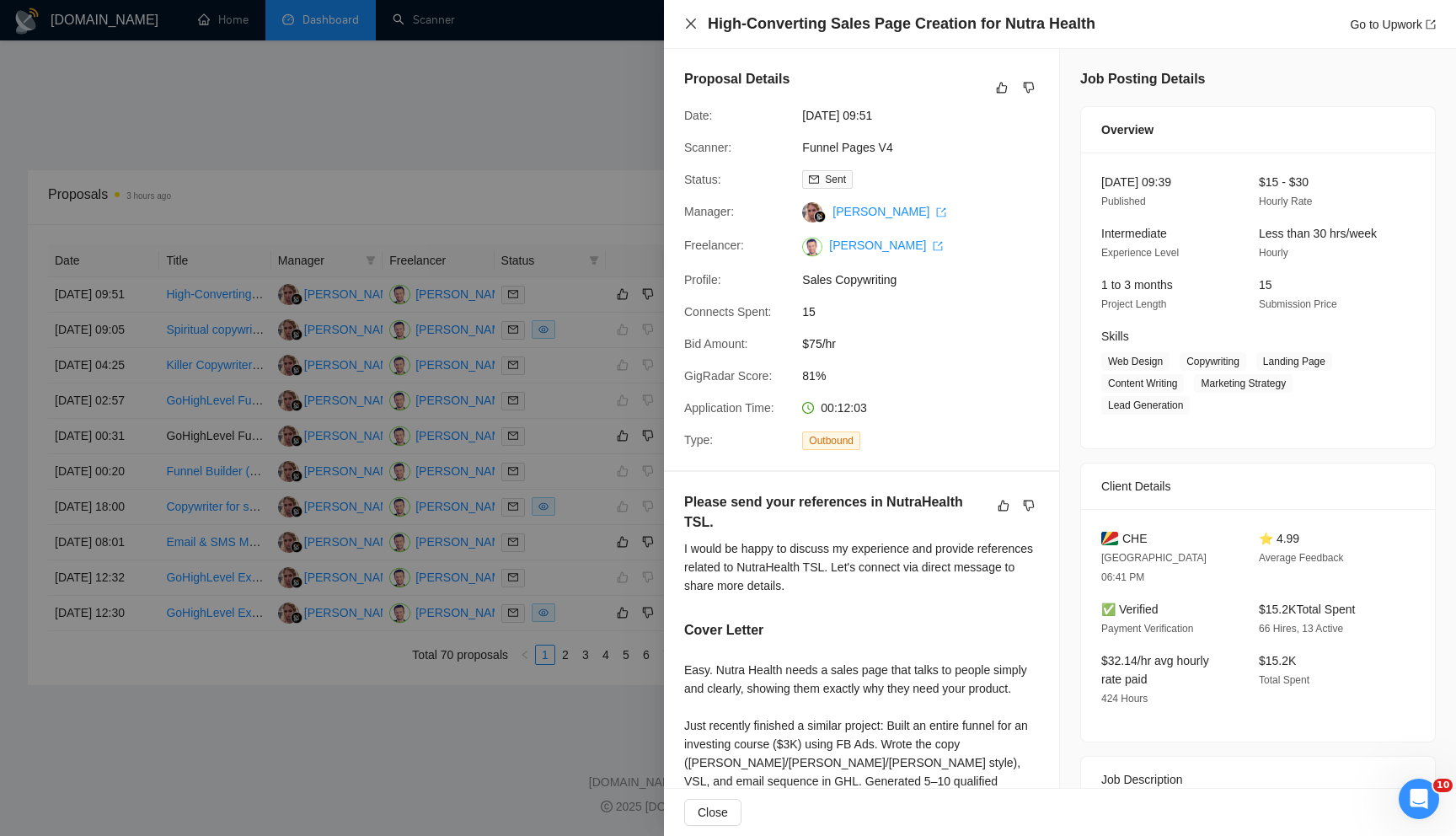
click at [691, 23] on icon "close" at bounding box center [691, 23] width 10 height 10
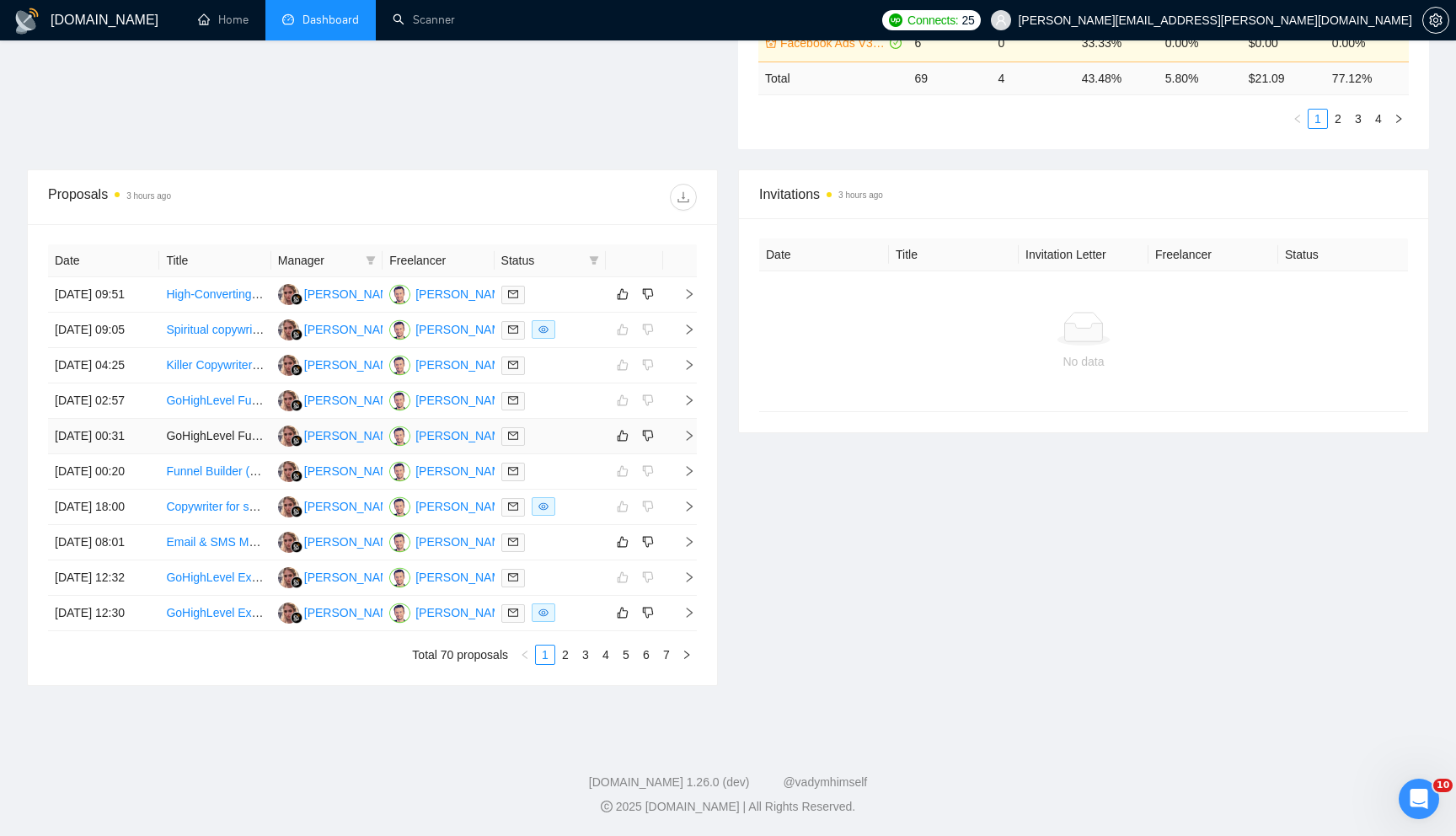
click at [680, 439] on span "right" at bounding box center [683, 435] width 26 height 12
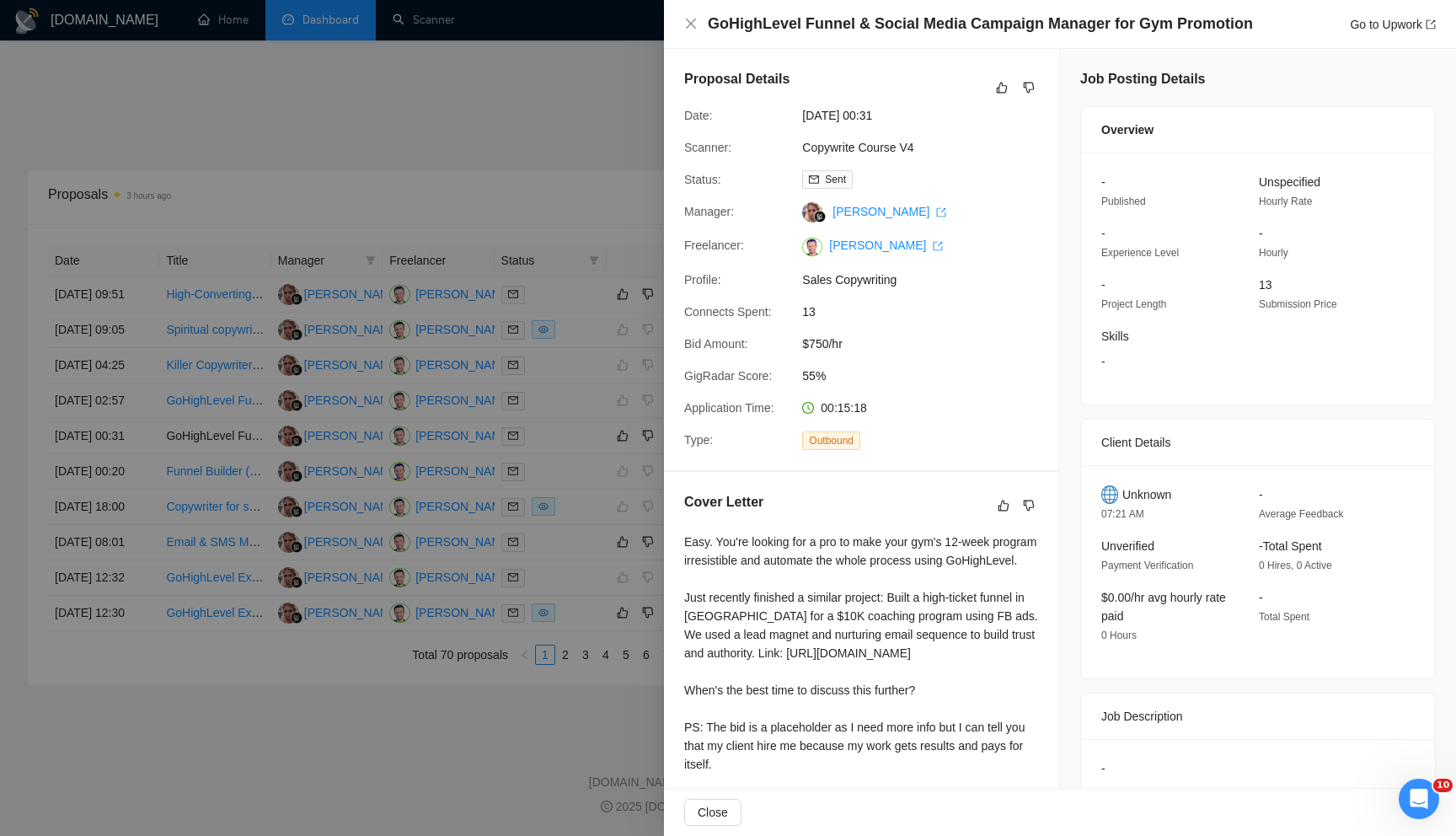
scroll to position [68, 0]
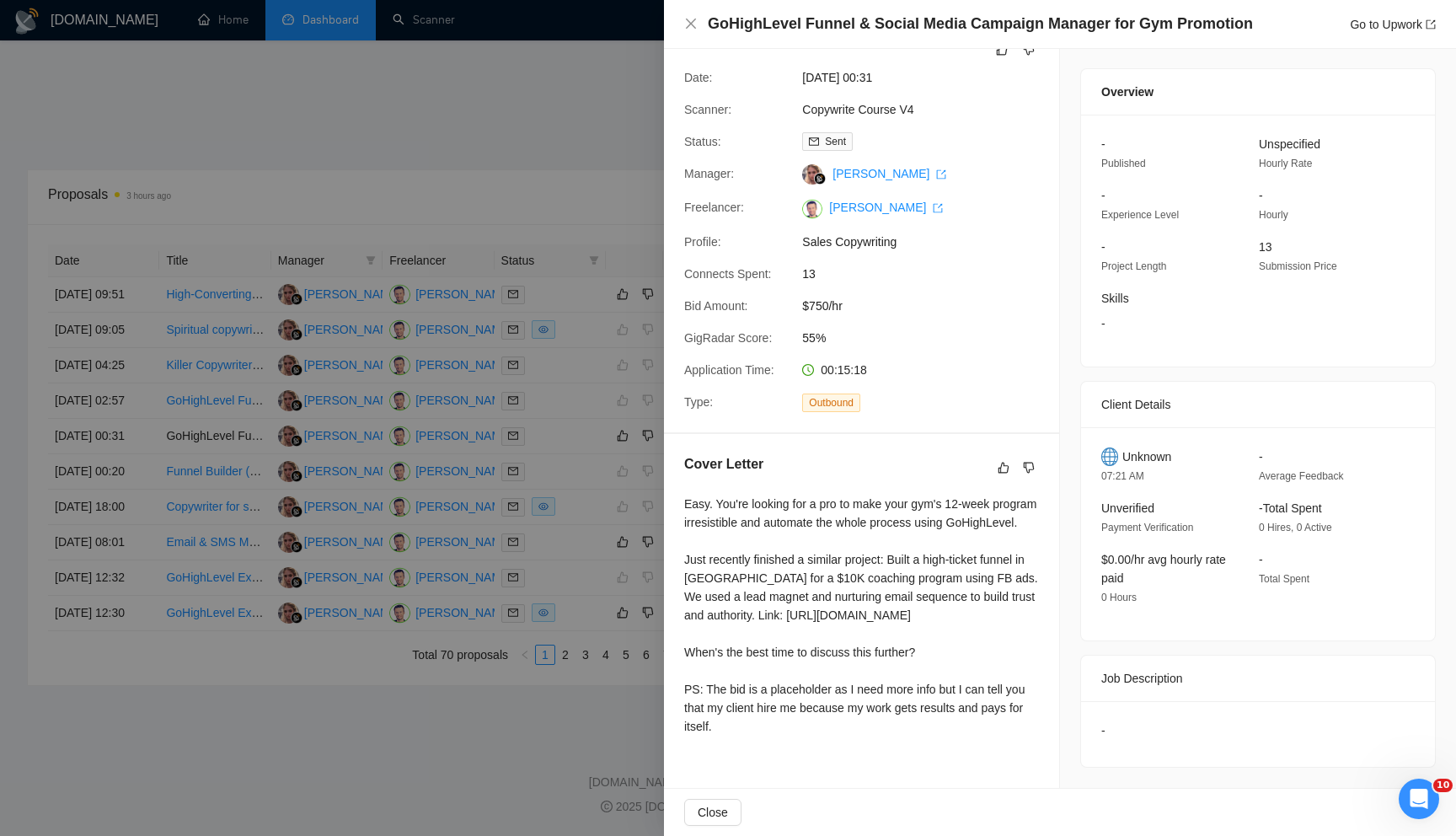
click at [1108, 721] on div "-" at bounding box center [1258, 731] width 313 height 18
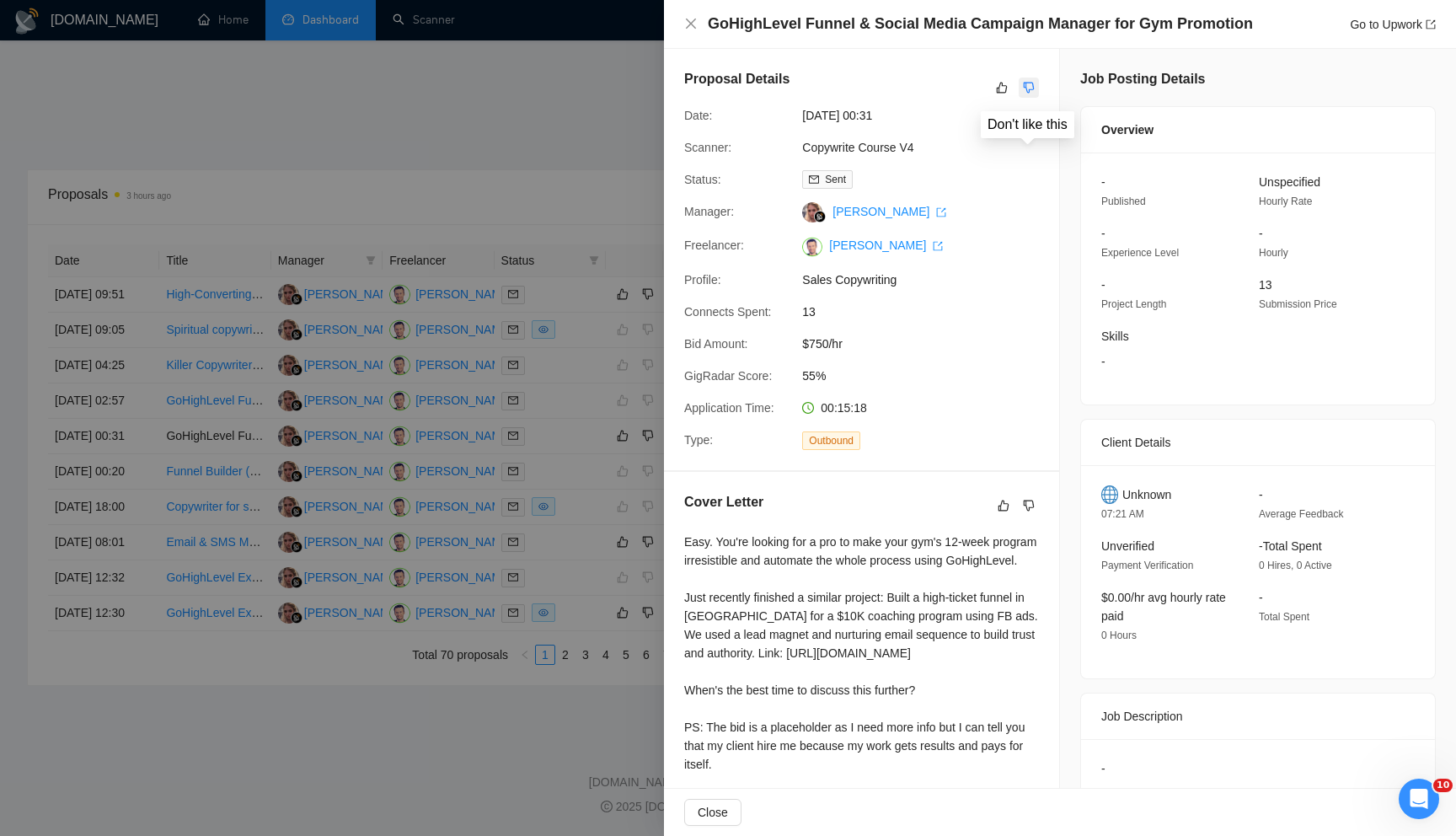
click at [1032, 87] on icon "dislike" at bounding box center [1029, 87] width 12 height 14
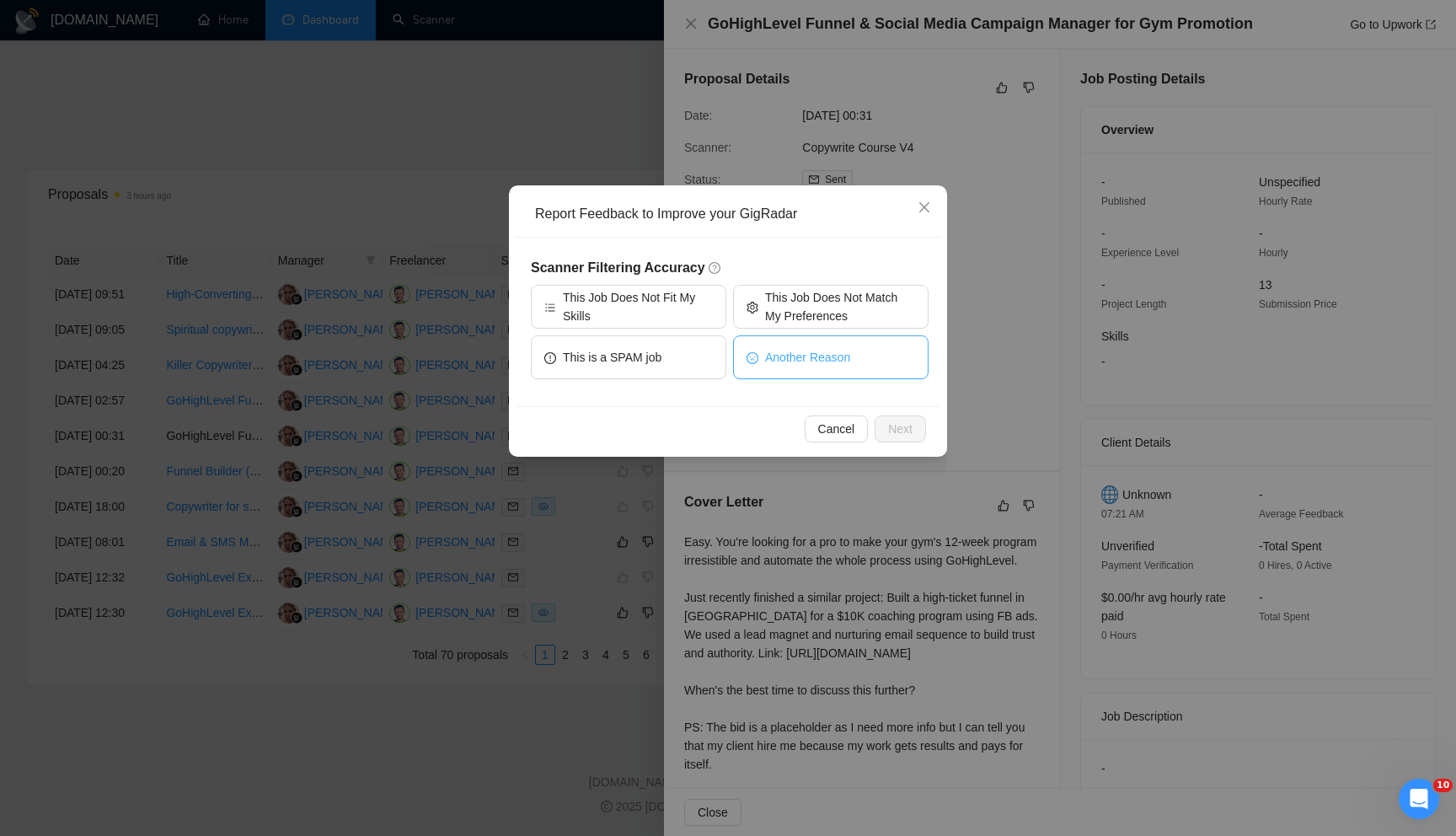
click at [781, 348] on span "Another Reason" at bounding box center [807, 358] width 85 height 18
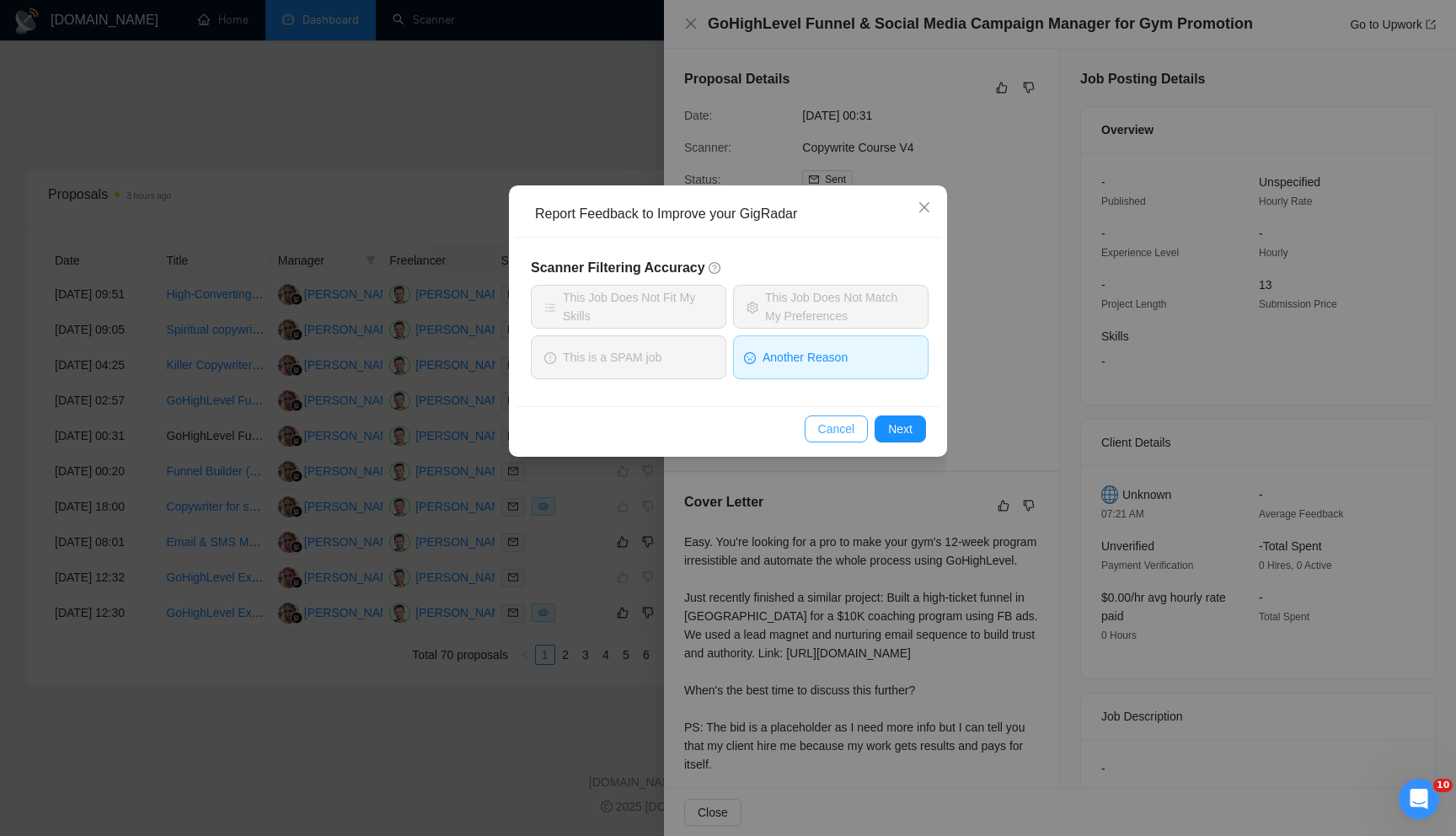
click at [827, 427] on span "Cancel" at bounding box center [837, 429] width 37 height 18
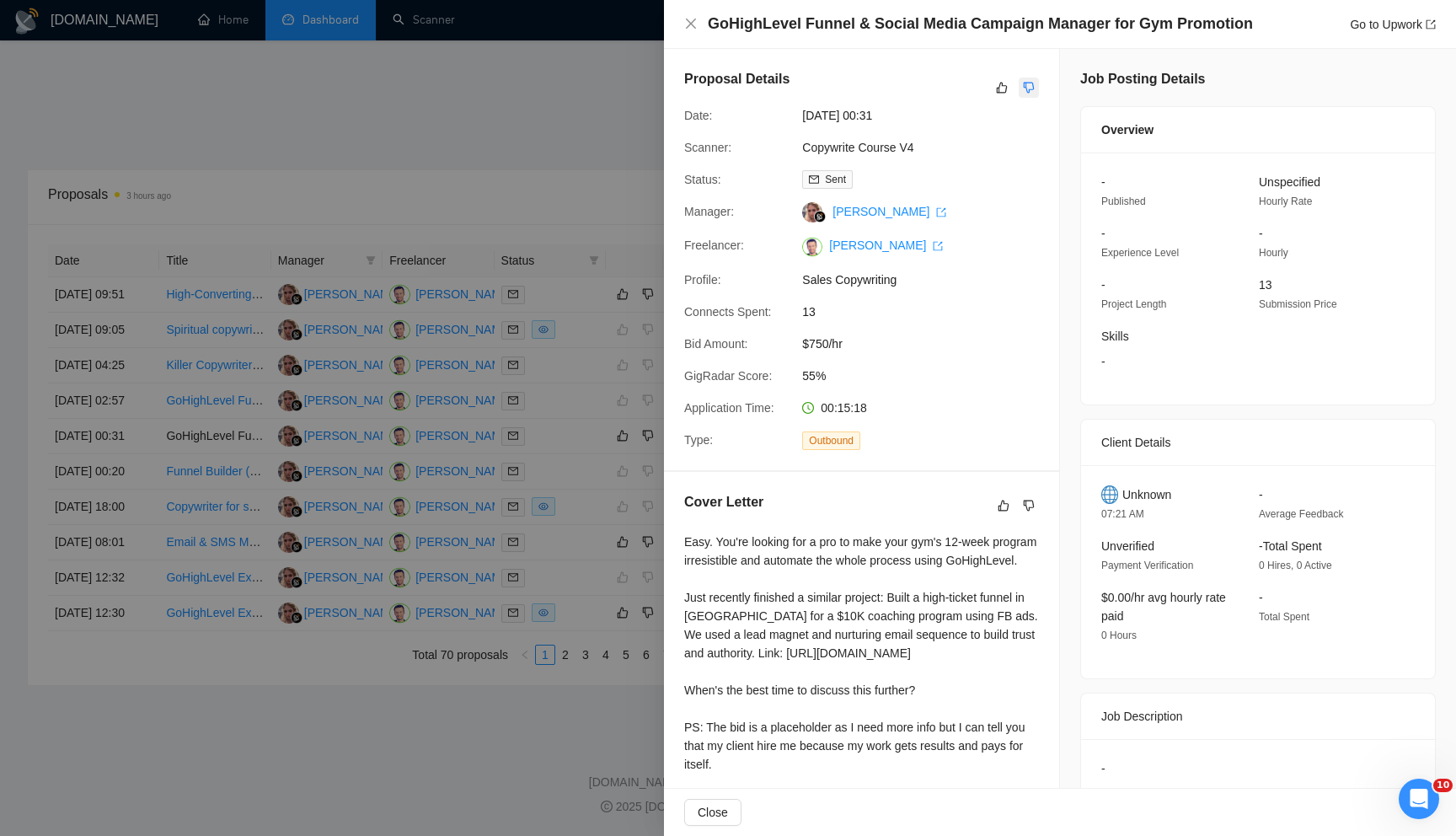
click at [1030, 88] on icon "dislike" at bounding box center [1029, 87] width 12 height 14
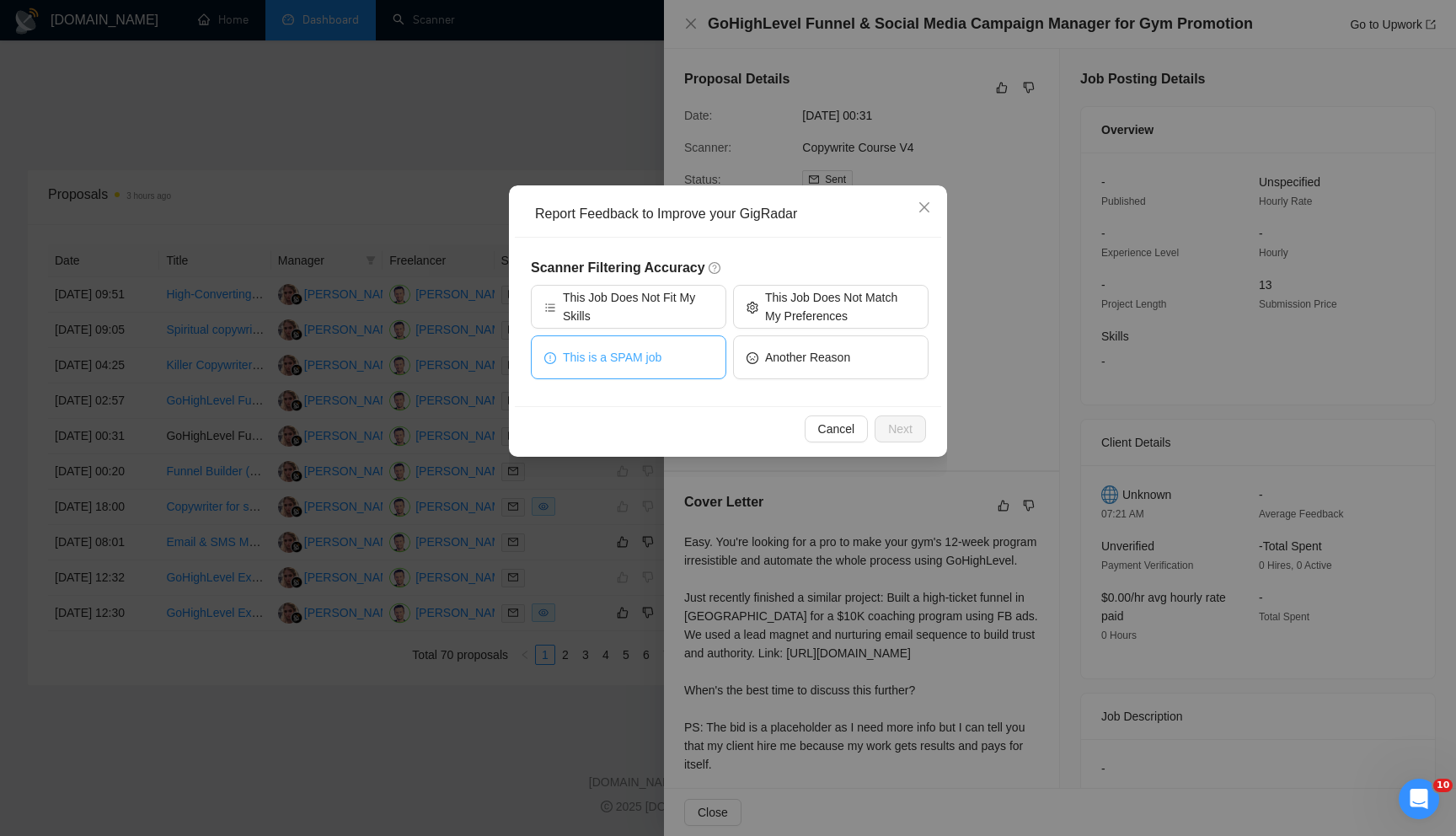
click at [672, 353] on button "This is a SPAM job" at bounding box center [628, 358] width 195 height 44
click at [891, 420] on span "Next" at bounding box center [900, 429] width 25 height 18
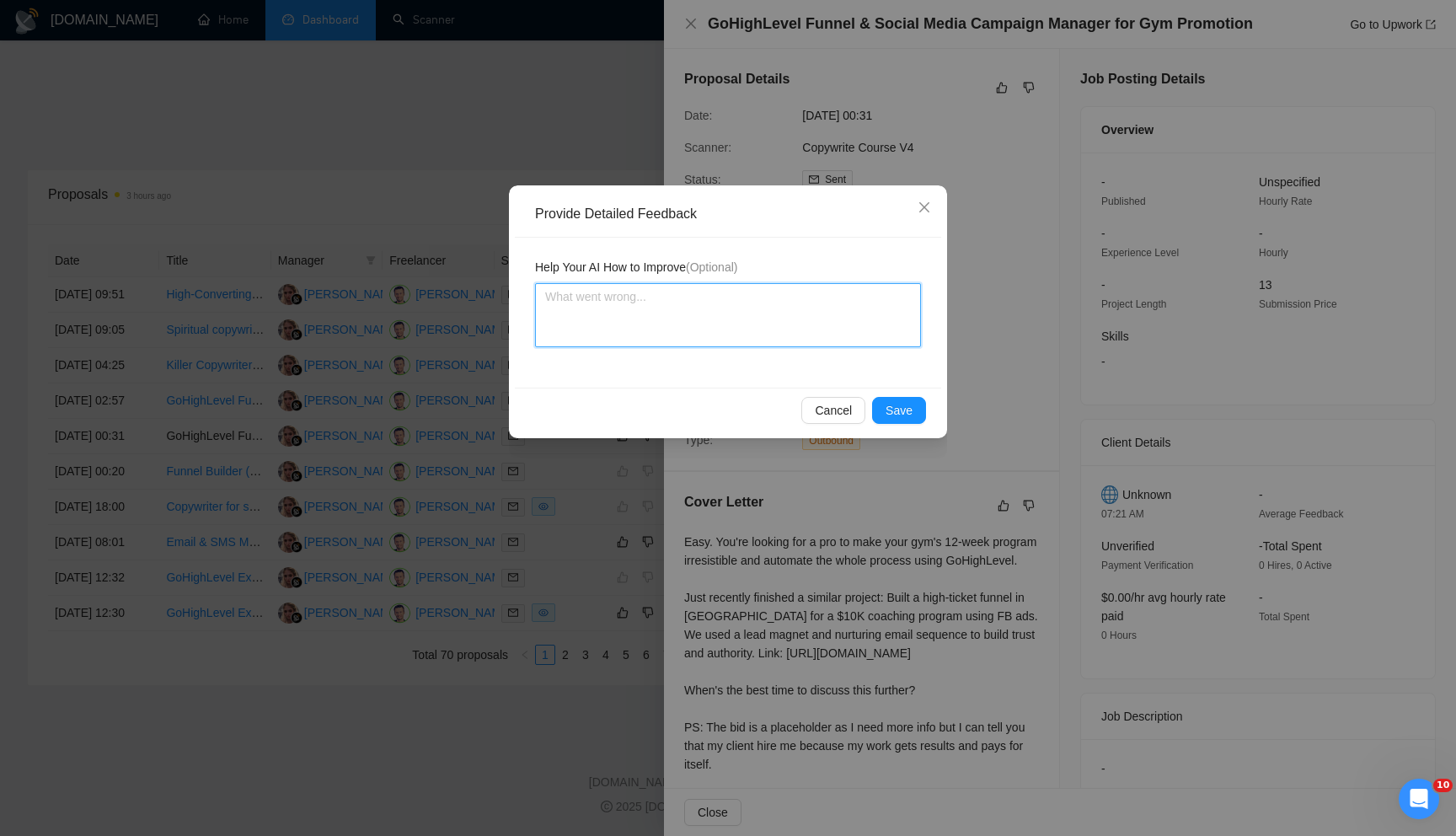
click at [739, 316] on textarea at bounding box center [728, 315] width 386 height 64
type textarea "T"
type textarea "Th"
type textarea "The"
type textarea "Ther"
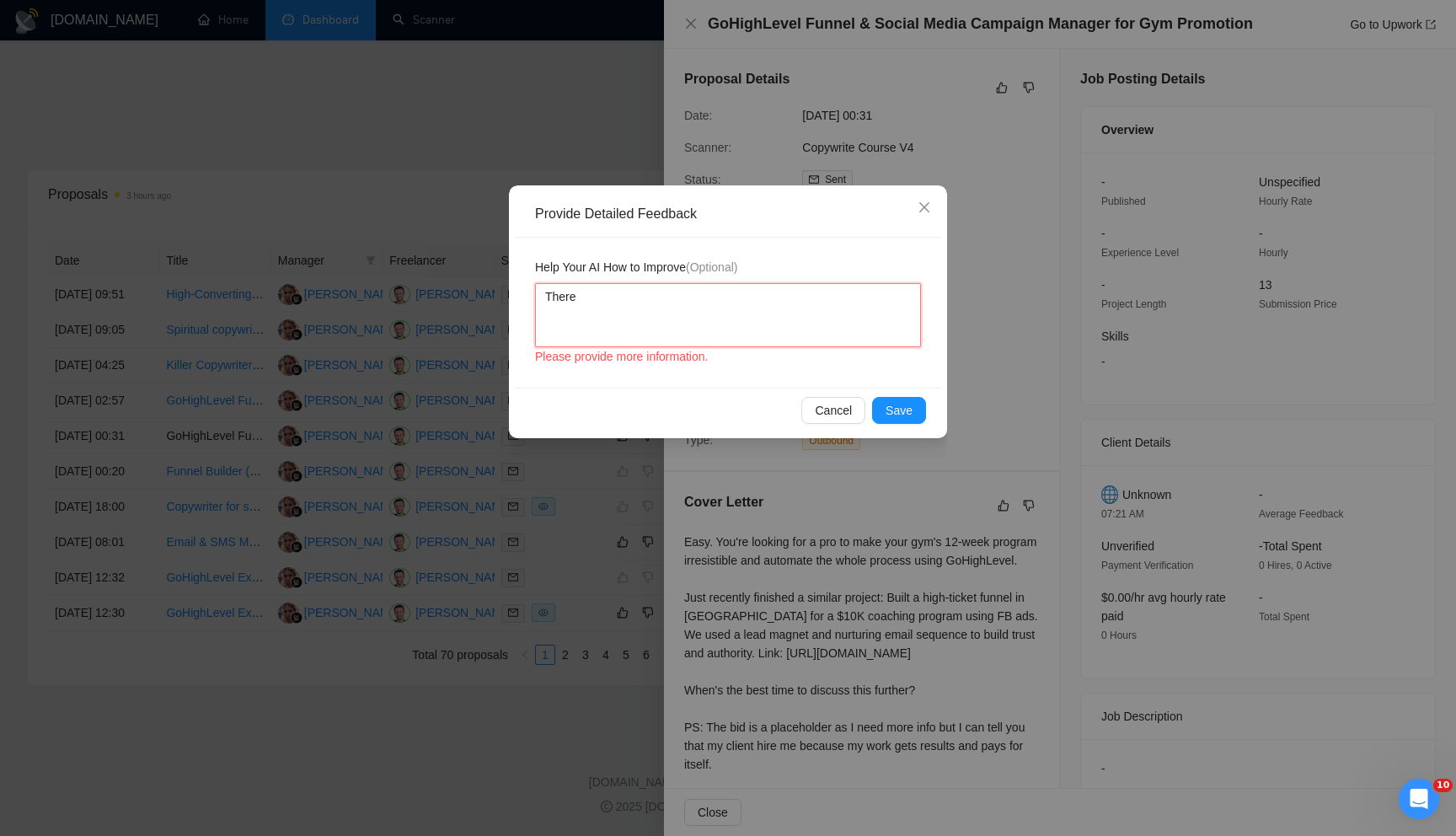
type textarea "There"
type textarea "There i"
click at [895, 412] on span "Save" at bounding box center [899, 411] width 27 height 18
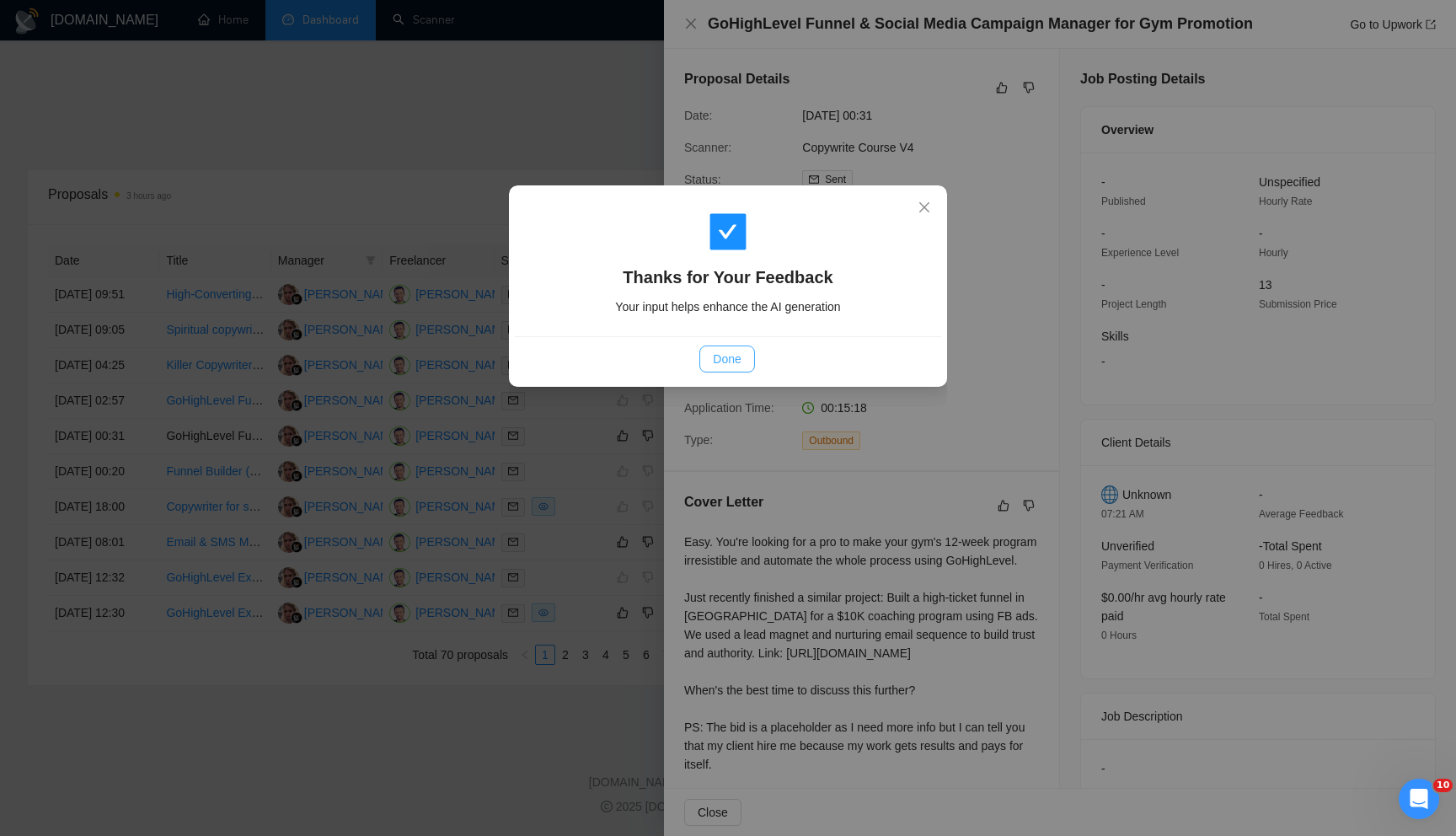
click at [729, 362] on span "Done" at bounding box center [727, 359] width 27 height 18
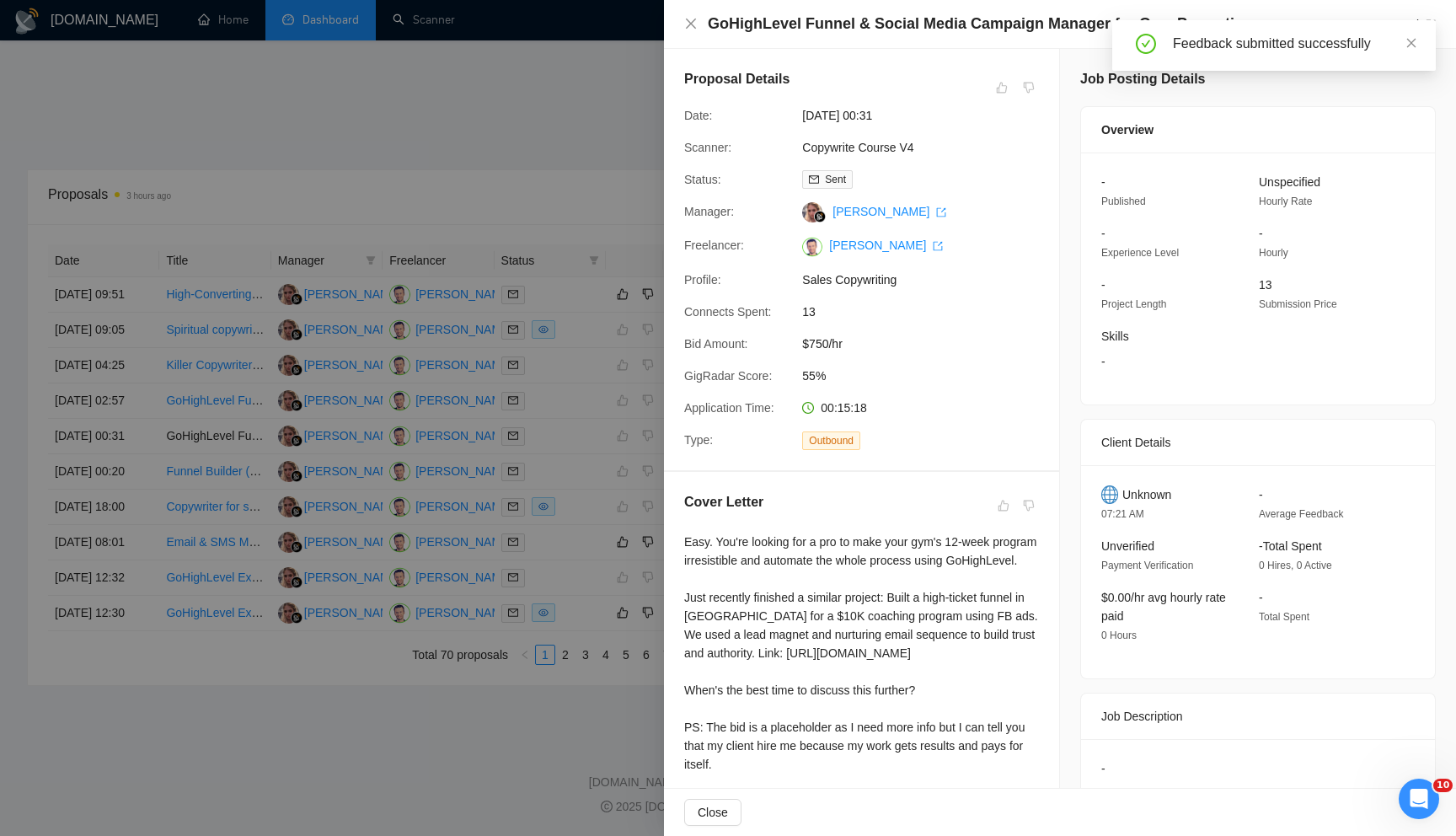
click at [580, 404] on div at bounding box center [728, 418] width 1456 height 836
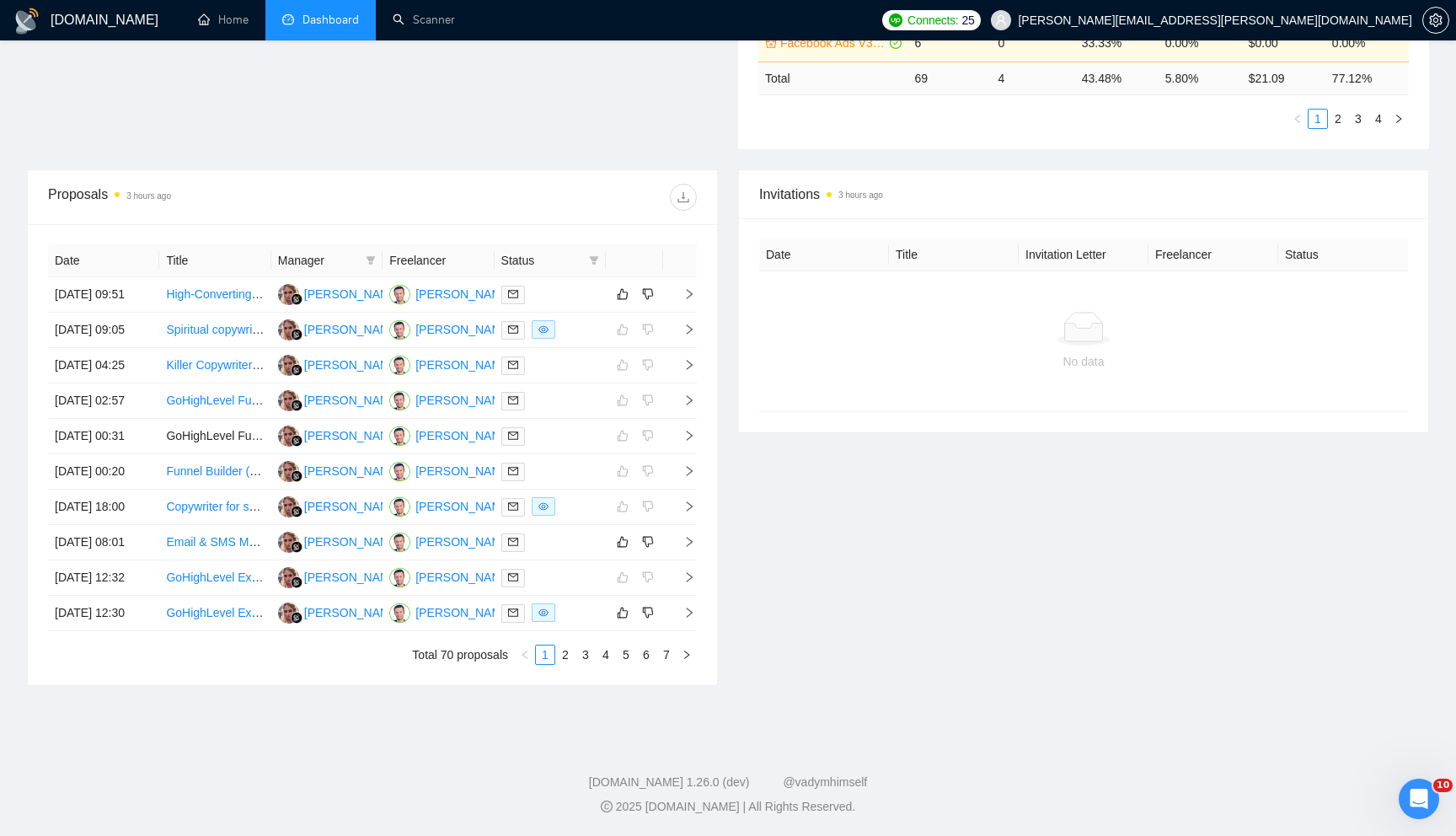
scroll to position [674, 0]
click at [570, 663] on link "2" at bounding box center [565, 654] width 18 height 18
click at [551, 658] on link "1" at bounding box center [545, 654] width 18 height 18
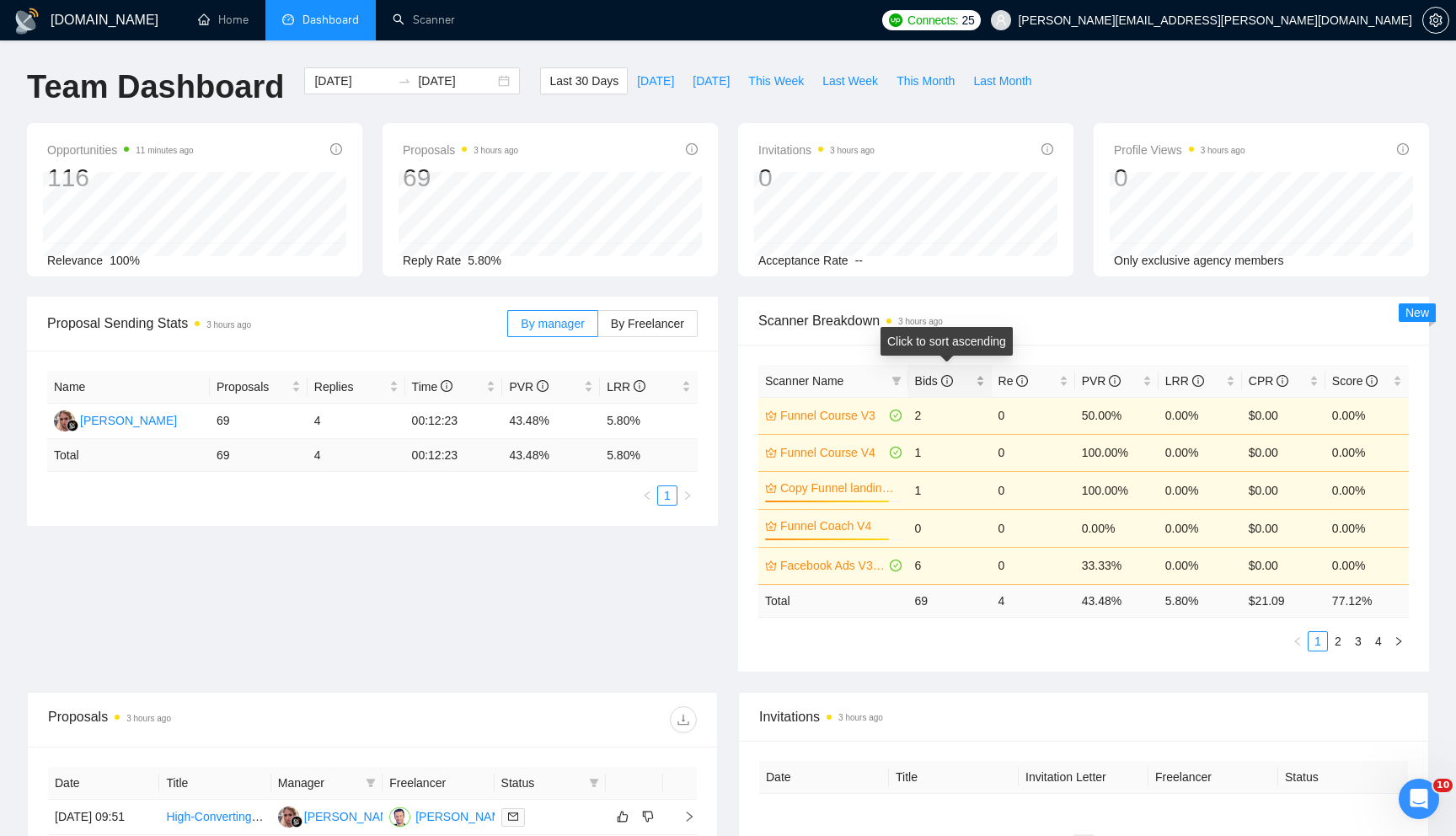
click at [980, 385] on div "Bids" at bounding box center [950, 381] width 70 height 18
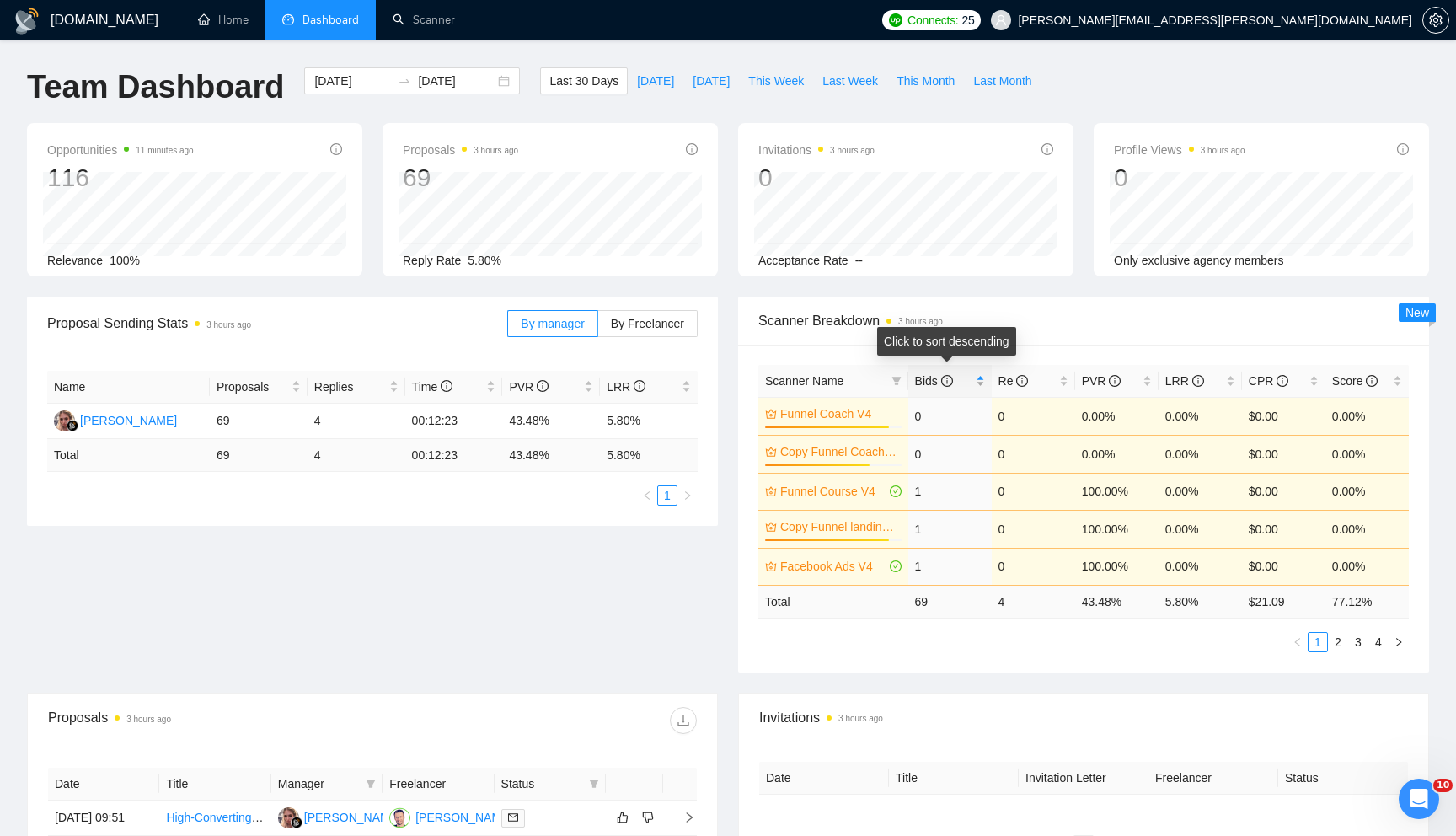
click at [980, 385] on div "Bids" at bounding box center [950, 381] width 70 height 18
